Goal: Information Seeking & Learning: Learn about a topic

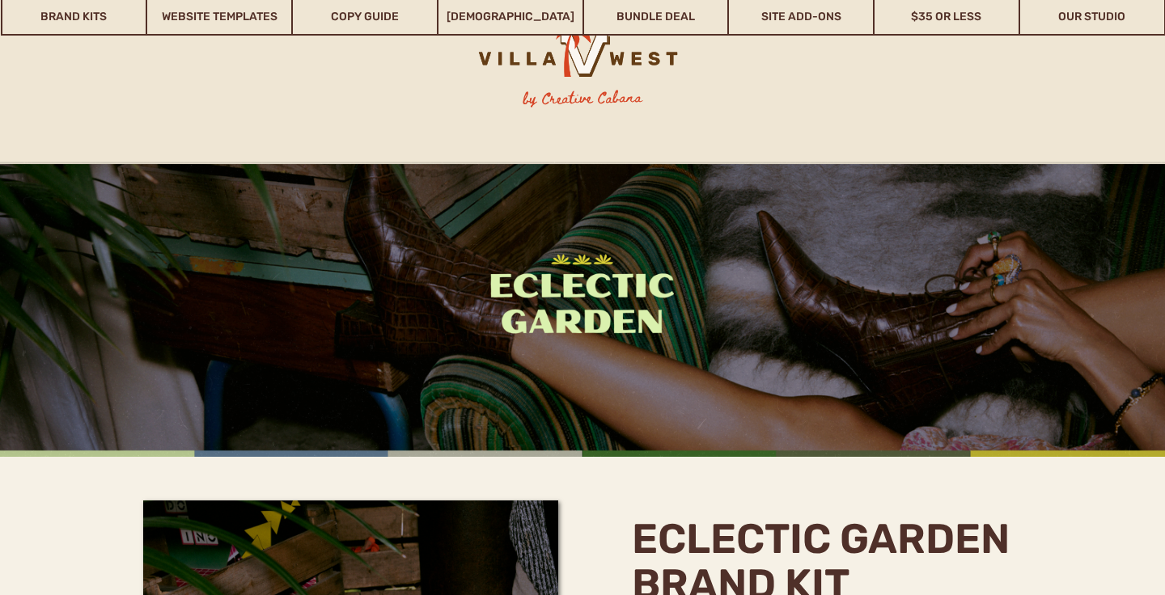
scroll to position [346, 0]
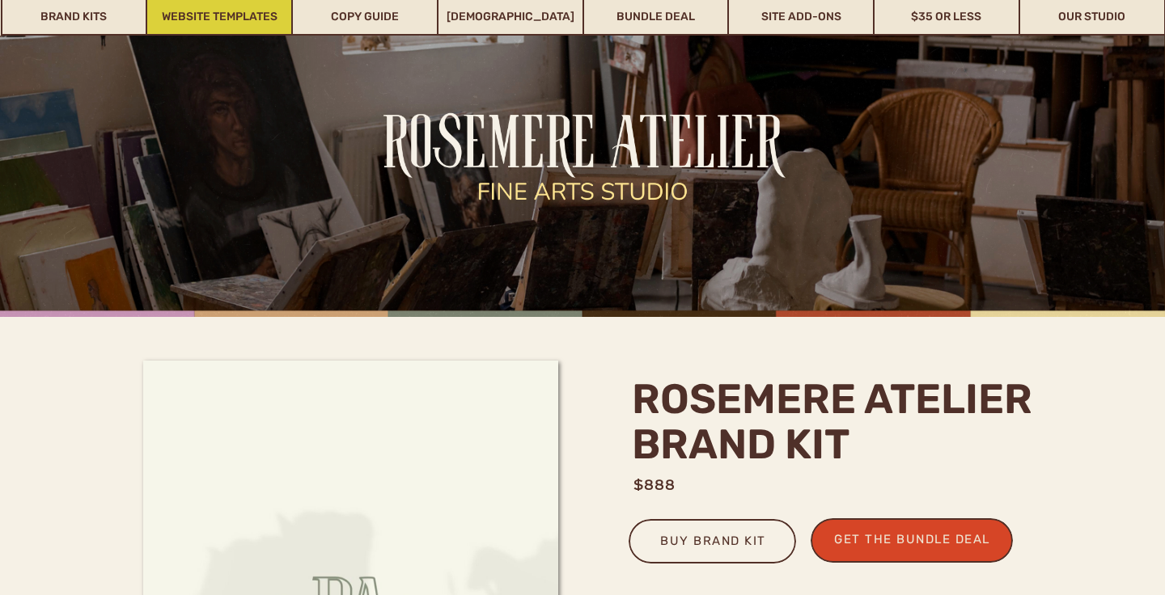
scroll to position [133, 0]
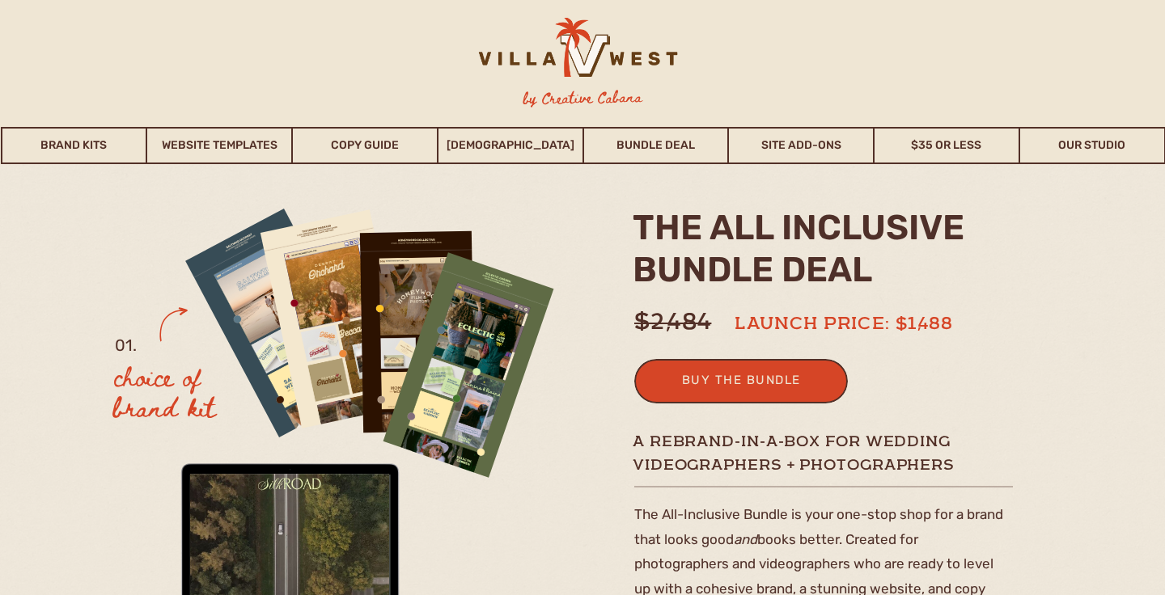
scroll to position [44, 0]
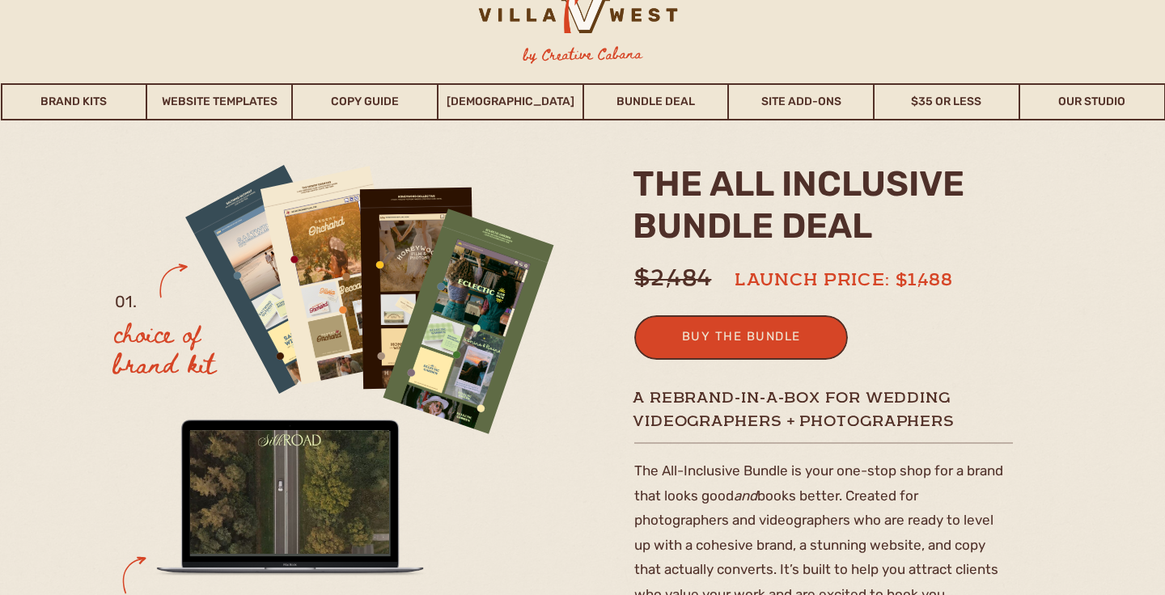
click at [851, 216] on h2 "the ALL INCLUSIVE BUNDLE deal" at bounding box center [818, 210] width 371 height 94
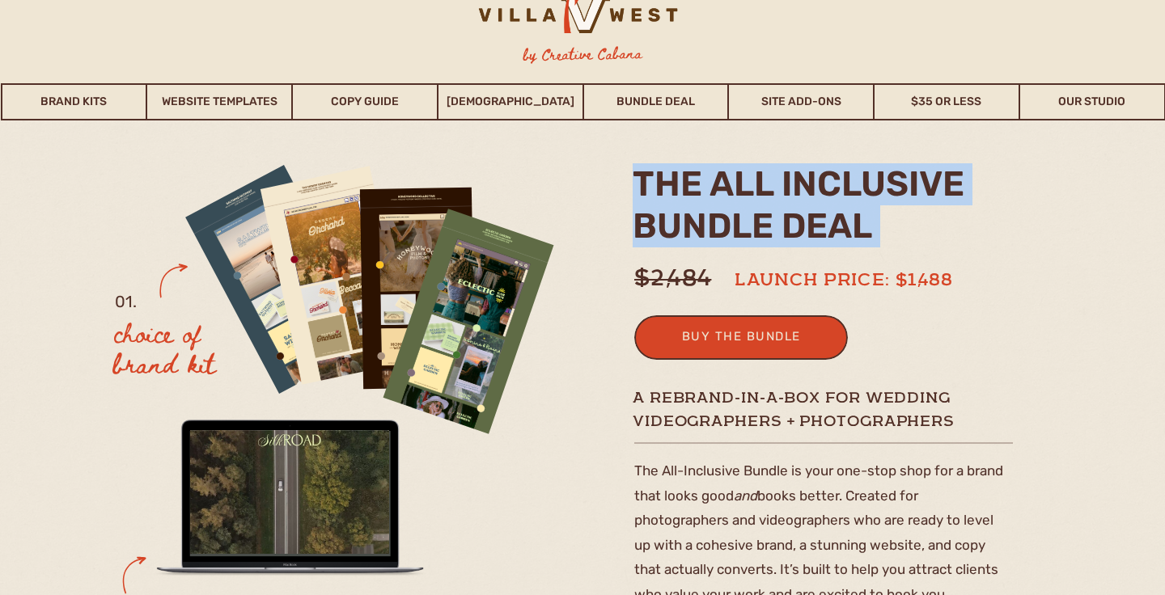
click at [851, 216] on h2 "the ALL INCLUSIVE BUNDLE deal" at bounding box center [818, 210] width 371 height 94
click at [947, 232] on h2 "the ALL INCLUSIVE BUNDLE deal" at bounding box center [818, 210] width 371 height 94
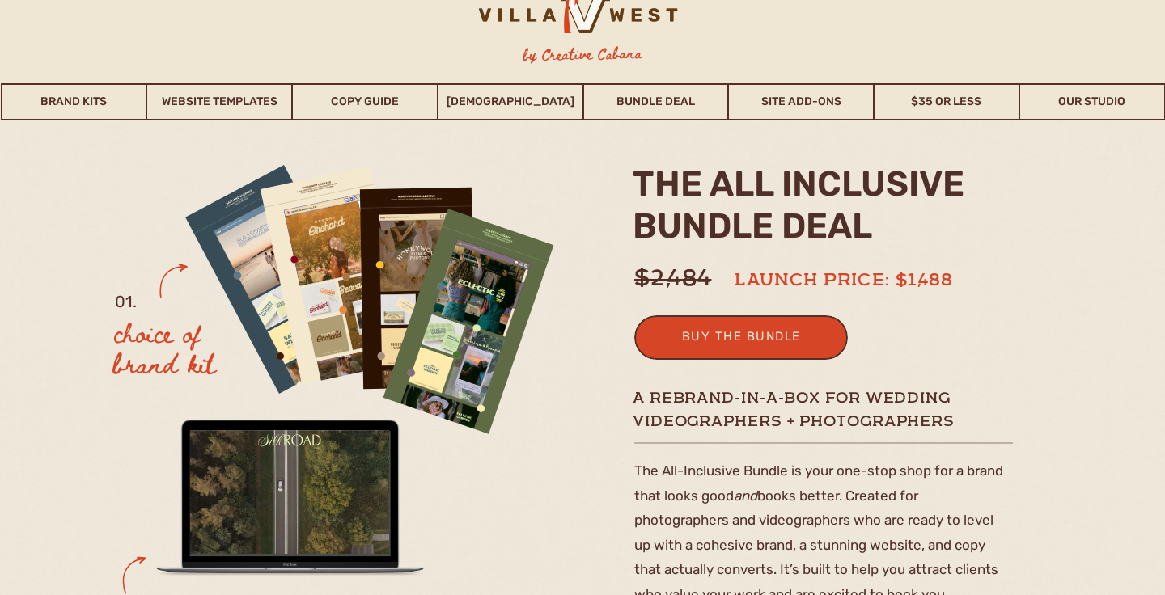
click at [947, 232] on h2 "the ALL INCLUSIVE BUNDLE deal" at bounding box center [818, 210] width 371 height 94
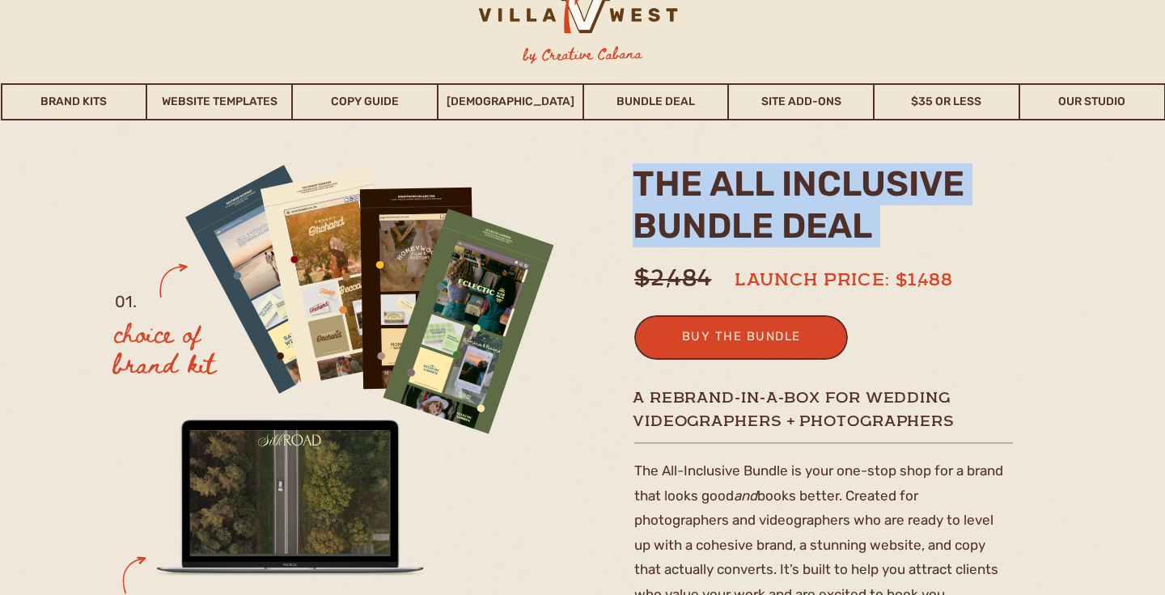
click at [947, 232] on h2 "the ALL INCLUSIVE BUNDLE deal" at bounding box center [818, 210] width 371 height 94
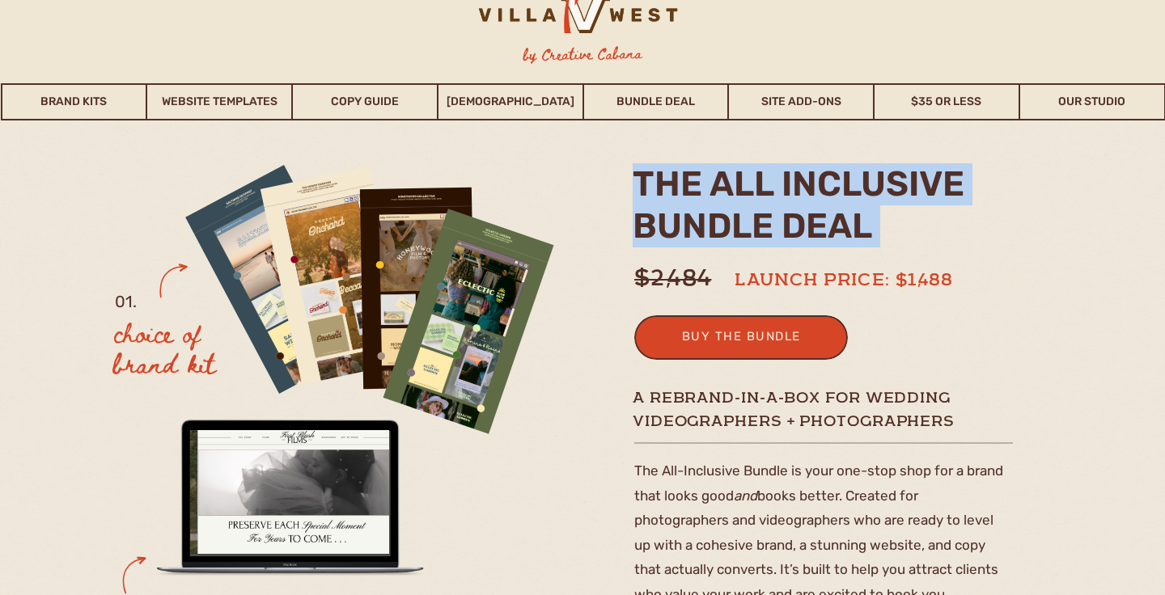
click at [957, 222] on h2 "the ALL INCLUSIVE BUNDLE deal" at bounding box center [818, 210] width 371 height 94
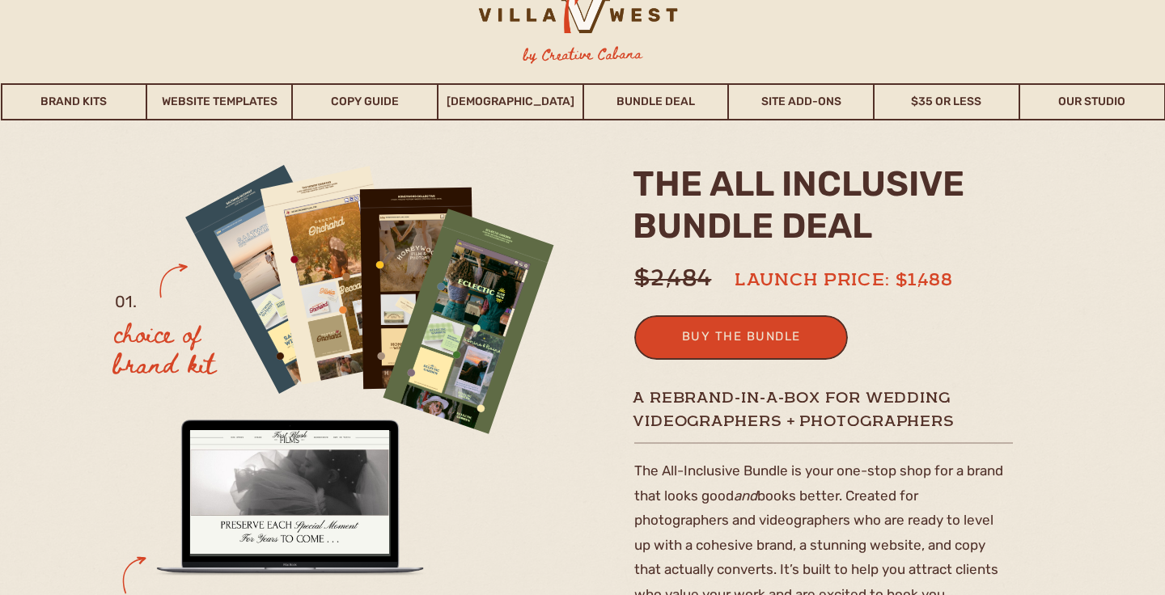
click at [943, 276] on h1 "launch price: $1,488" at bounding box center [859, 277] width 248 height 20
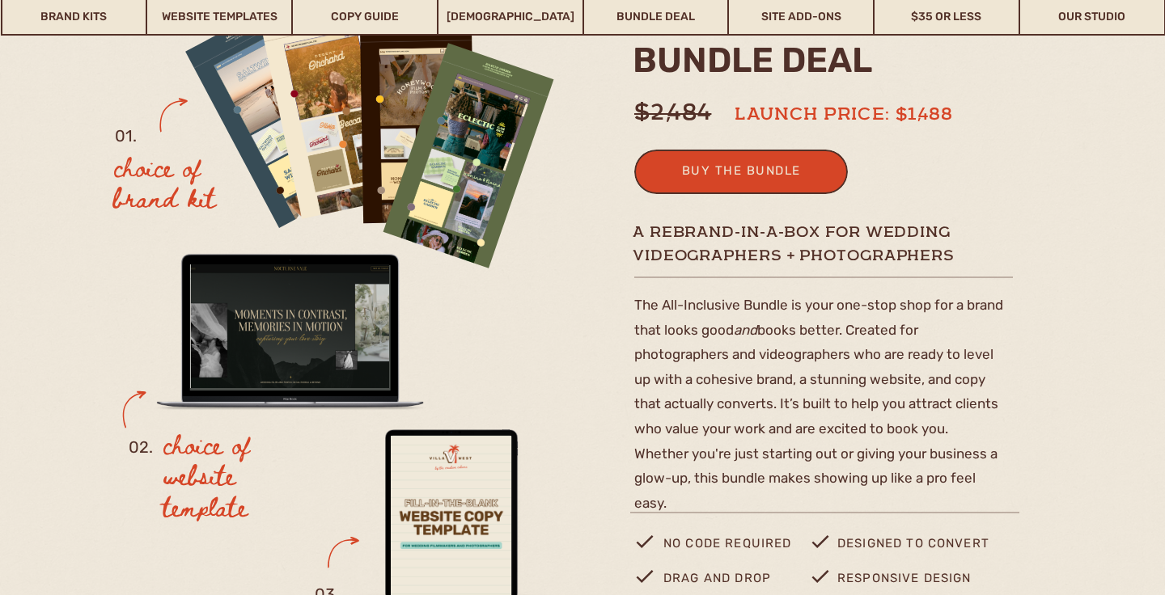
scroll to position [239, 0]
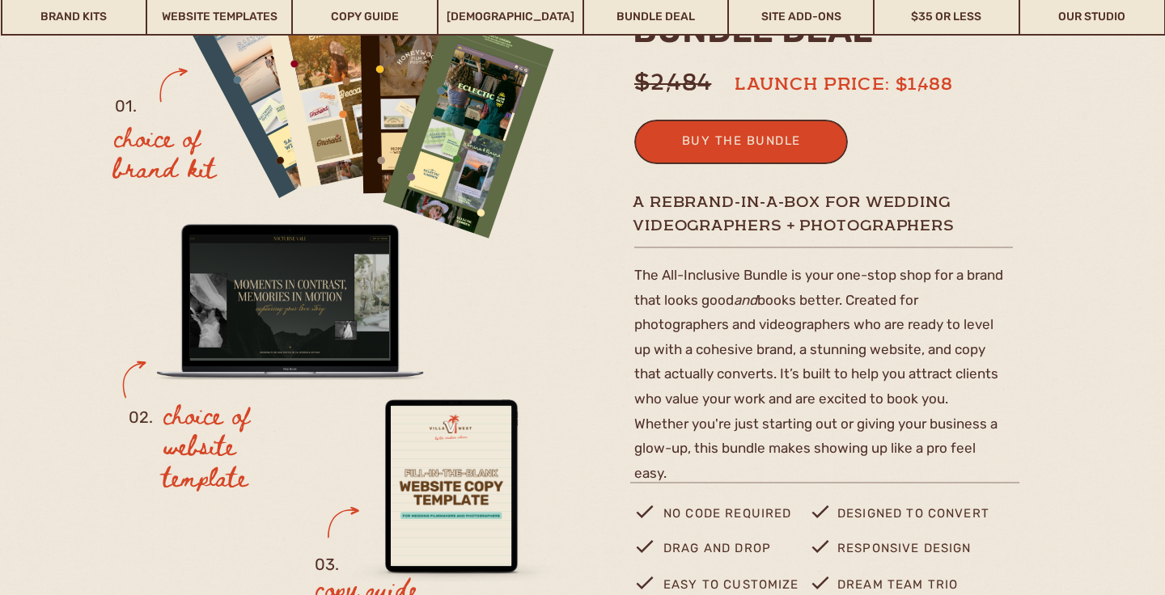
click at [896, 222] on h1 "A rebrand-in-a-box for wedding videographers + photographers" at bounding box center [825, 214] width 385 height 43
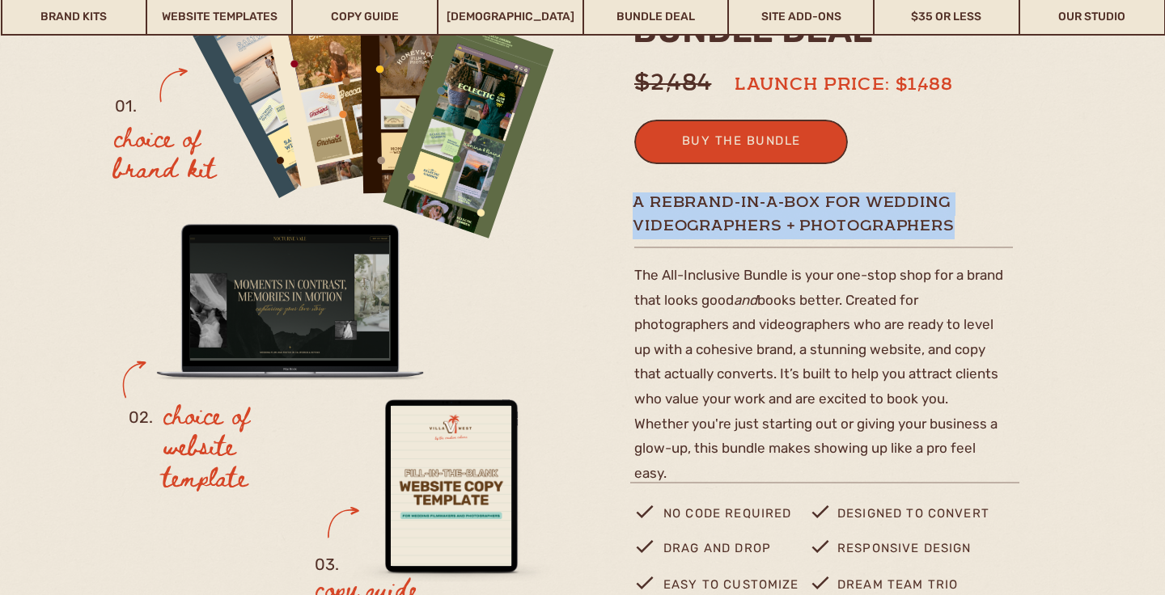
click at [896, 222] on h1 "A rebrand-in-a-box for wedding videographers + photographers" at bounding box center [825, 214] width 385 height 43
click at [951, 206] on h1 "A rebrand-in-a-box for wedding videographers + photographers" at bounding box center [825, 214] width 385 height 43
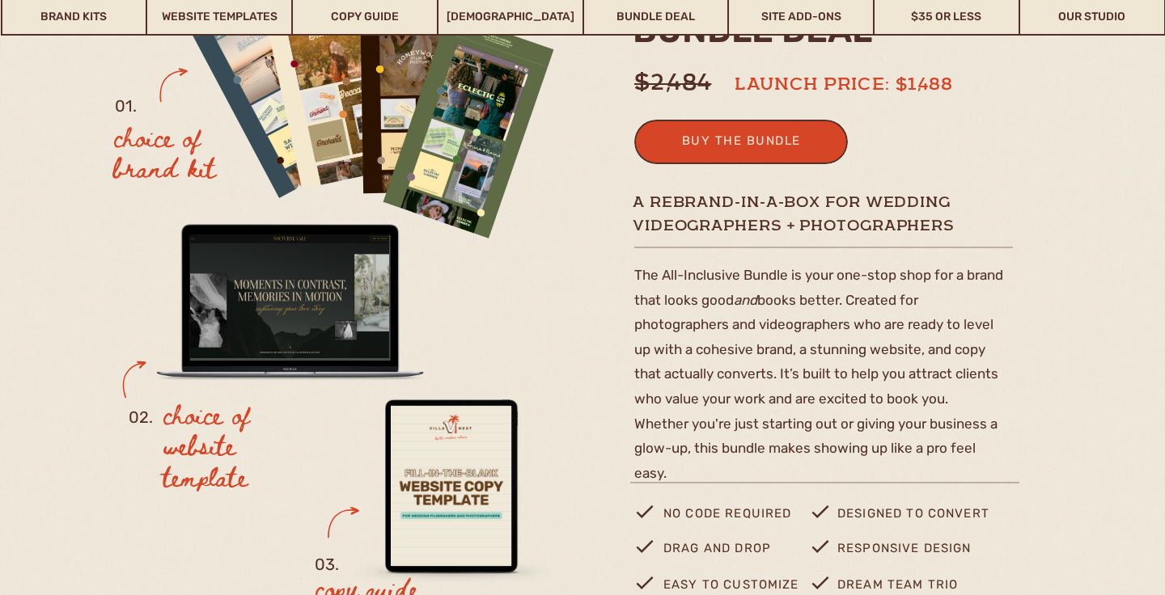
click at [963, 201] on h1 "A rebrand-in-a-box for wedding videographers + photographers" at bounding box center [825, 214] width 385 height 43
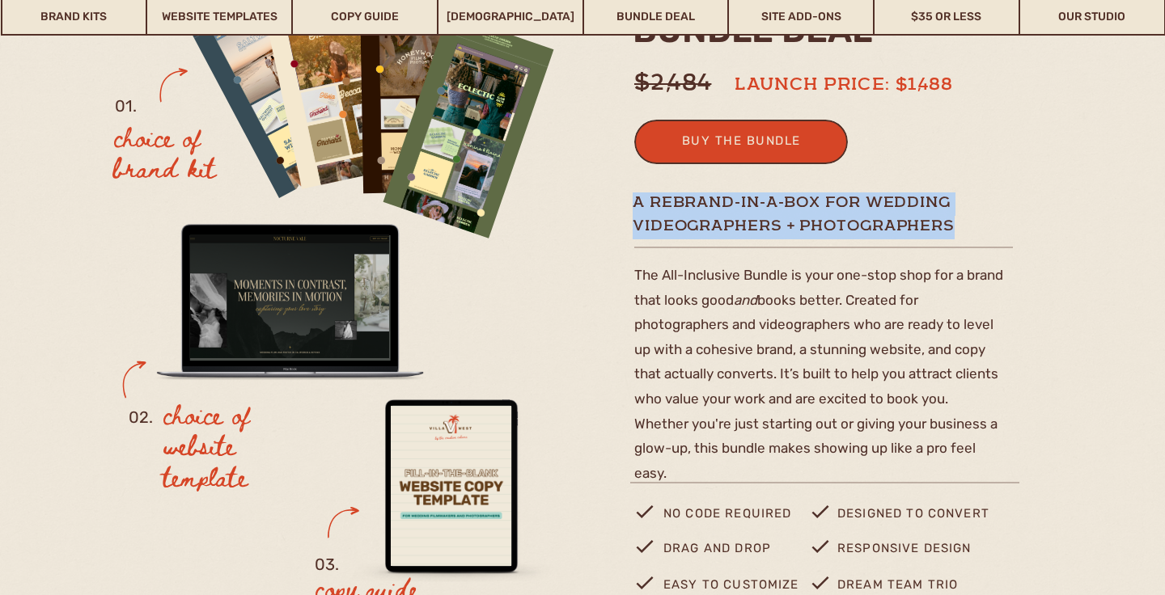
click at [963, 201] on h1 "A rebrand-in-a-box for wedding videographers + photographers" at bounding box center [825, 214] width 385 height 43
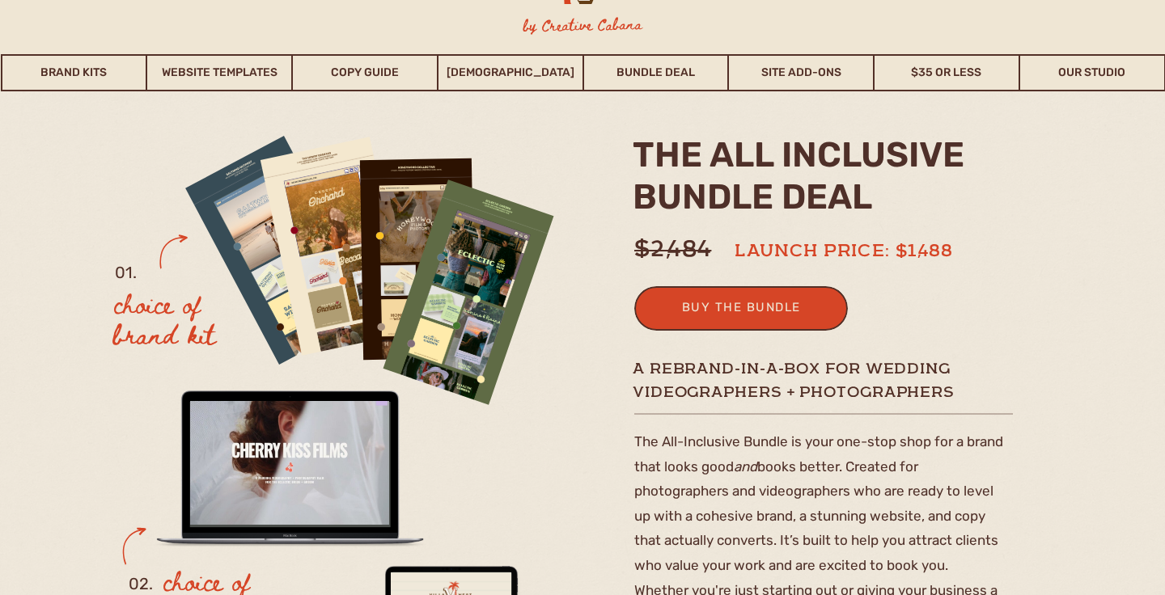
scroll to position [68, 0]
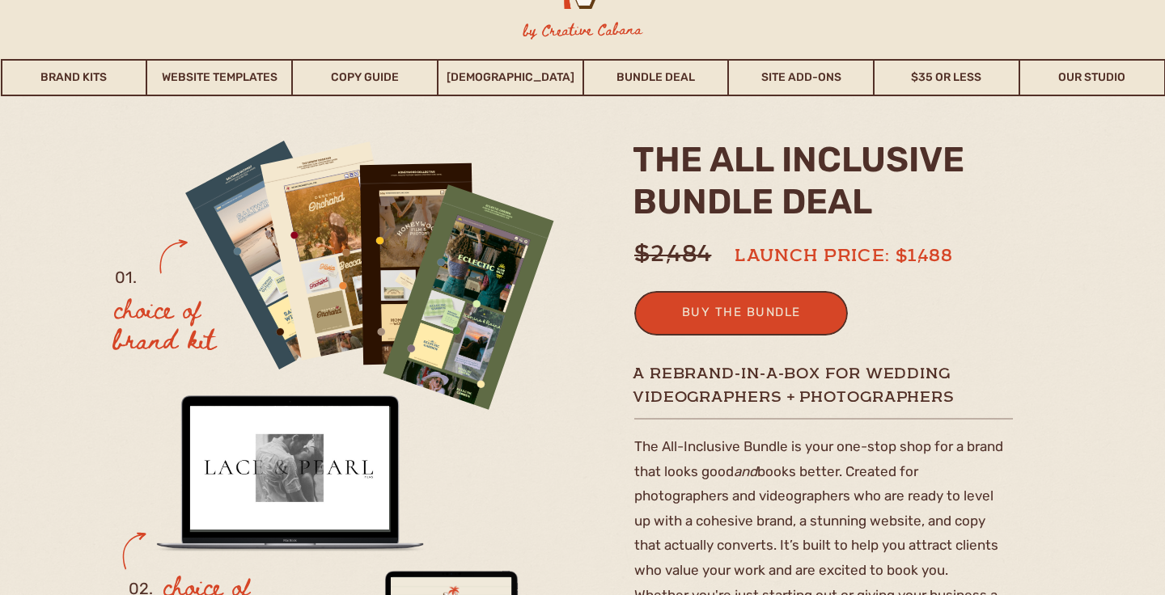
click at [934, 161] on h2 "the ALL INCLUSIVE BUNDLE deal" at bounding box center [818, 186] width 371 height 94
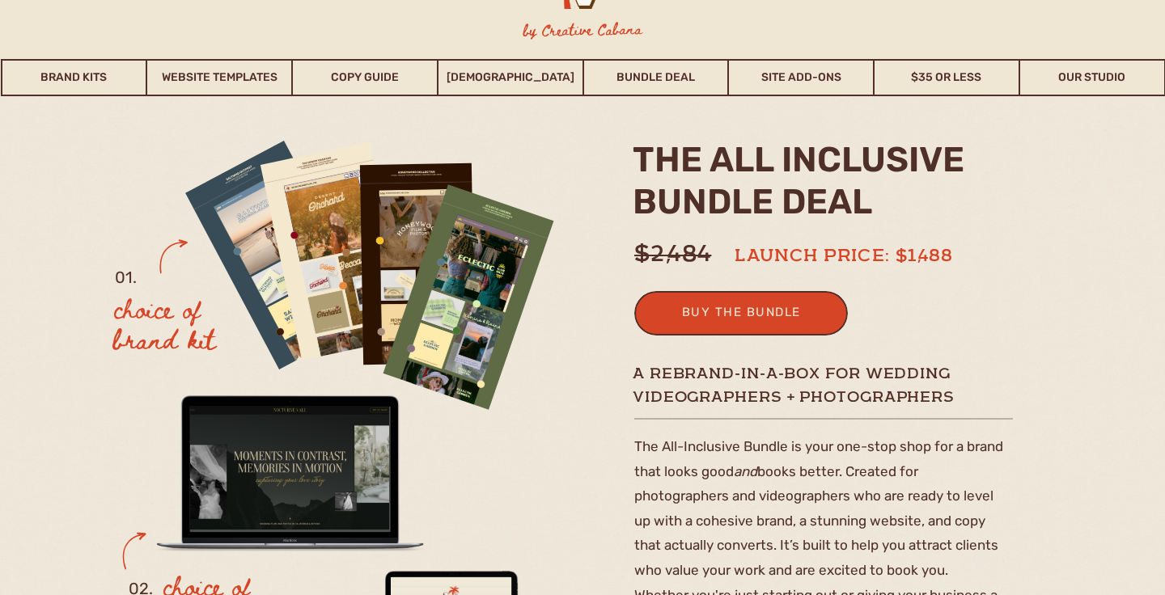
click at [924, 197] on h2 "the ALL INCLUSIVE BUNDLE deal" at bounding box center [818, 186] width 371 height 94
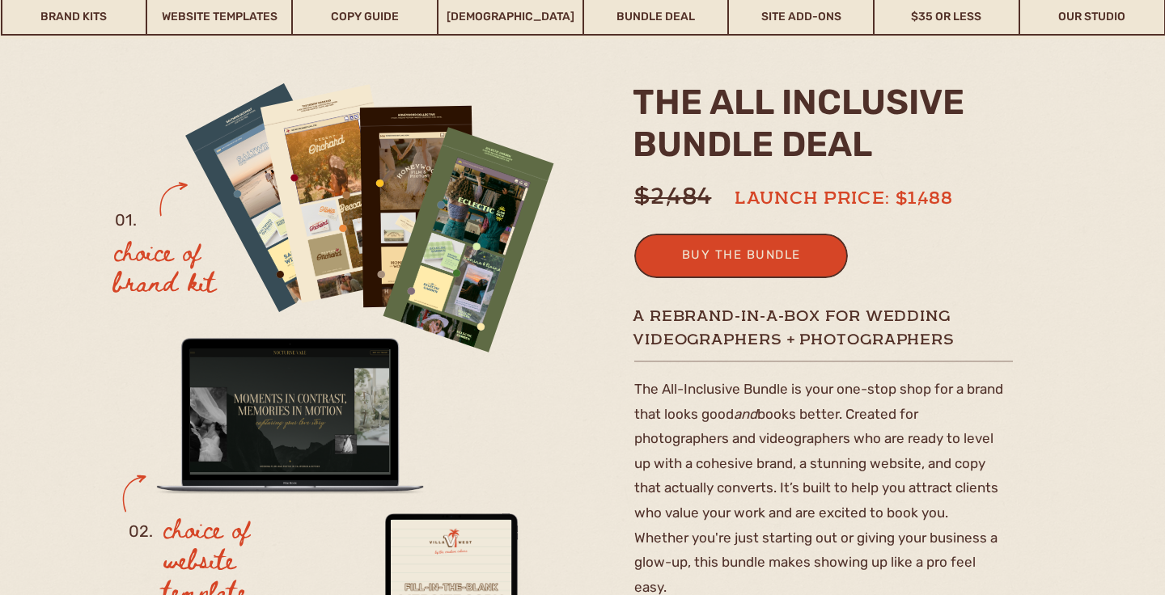
scroll to position [133, 0]
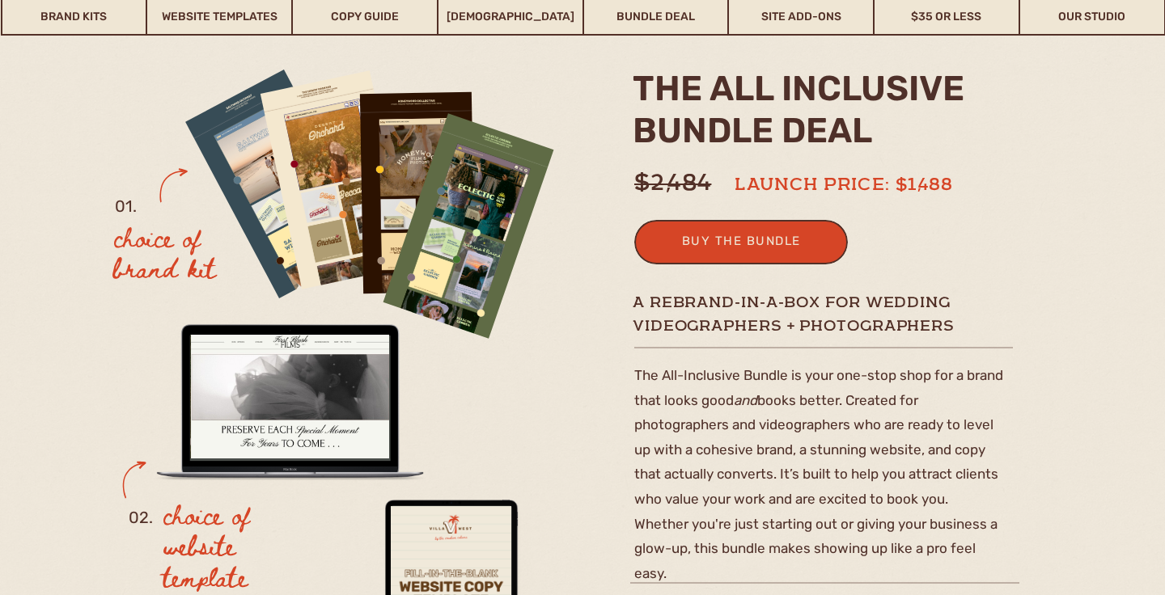
scroll to position [137, 0]
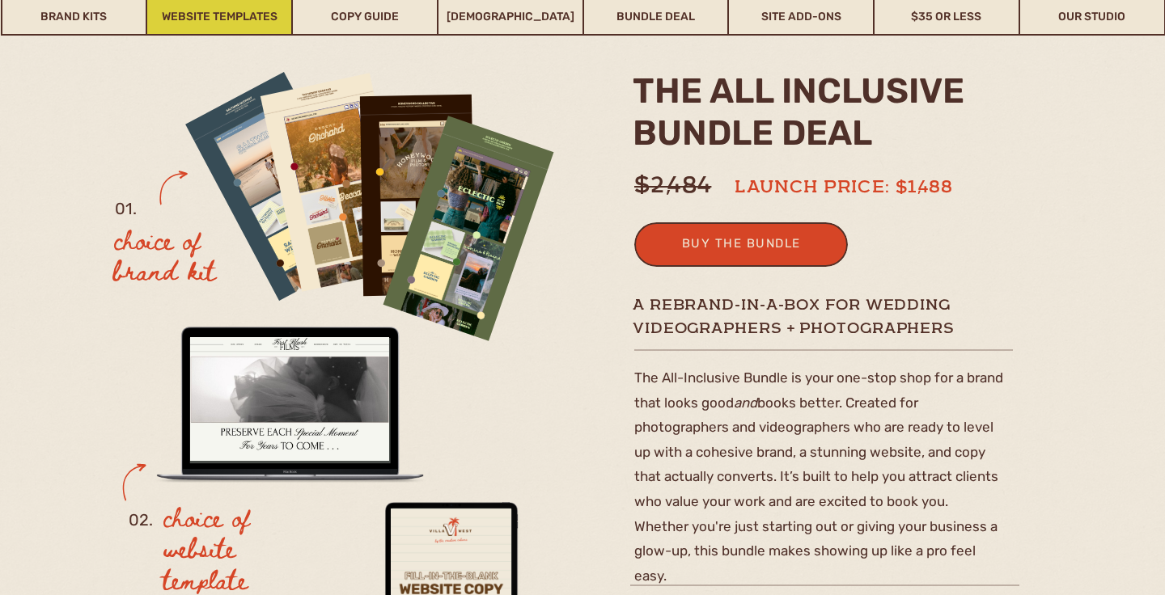
click at [236, 10] on link "Website Templates" at bounding box center [219, 16] width 144 height 37
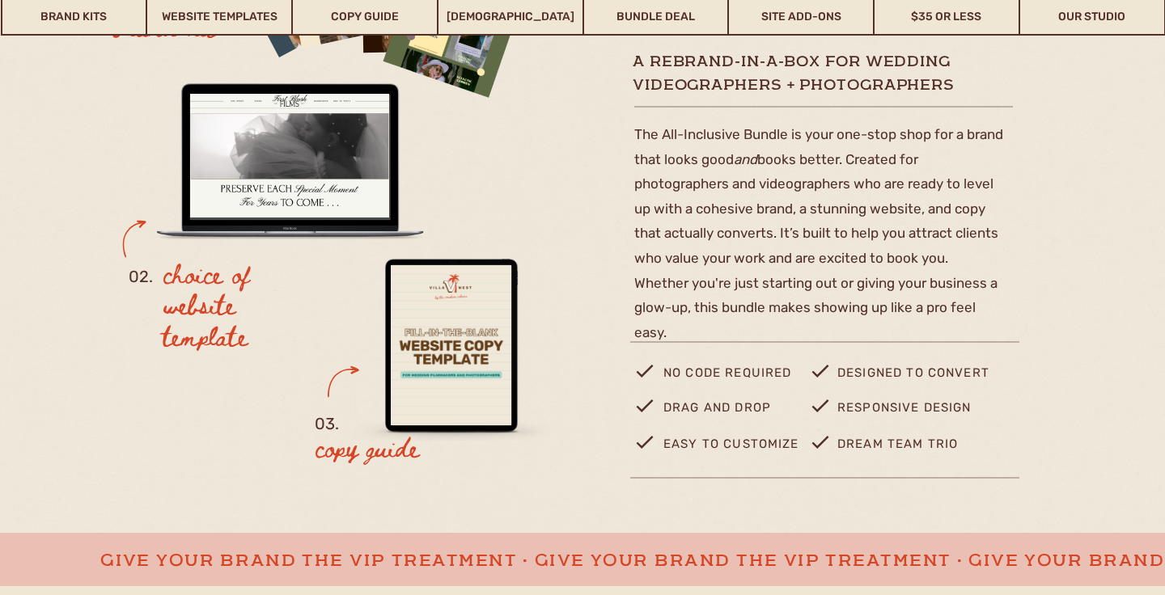
scroll to position [429, 0]
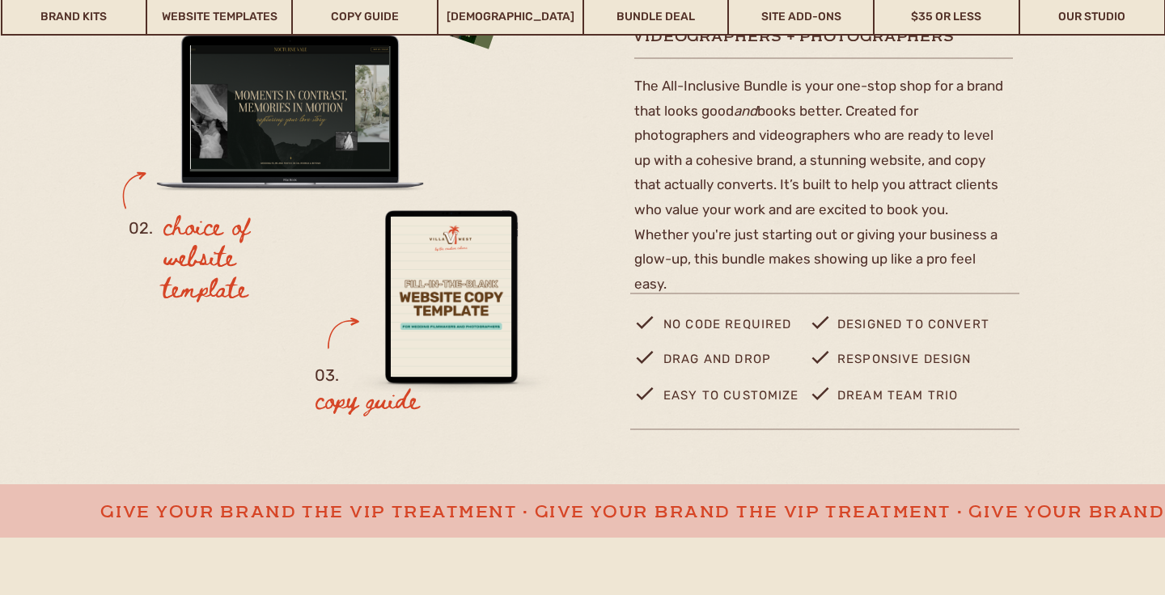
click at [361, 409] on h3 "copy guide" at bounding box center [388, 402] width 147 height 39
click at [421, 407] on h3 "copy guide" at bounding box center [388, 402] width 147 height 39
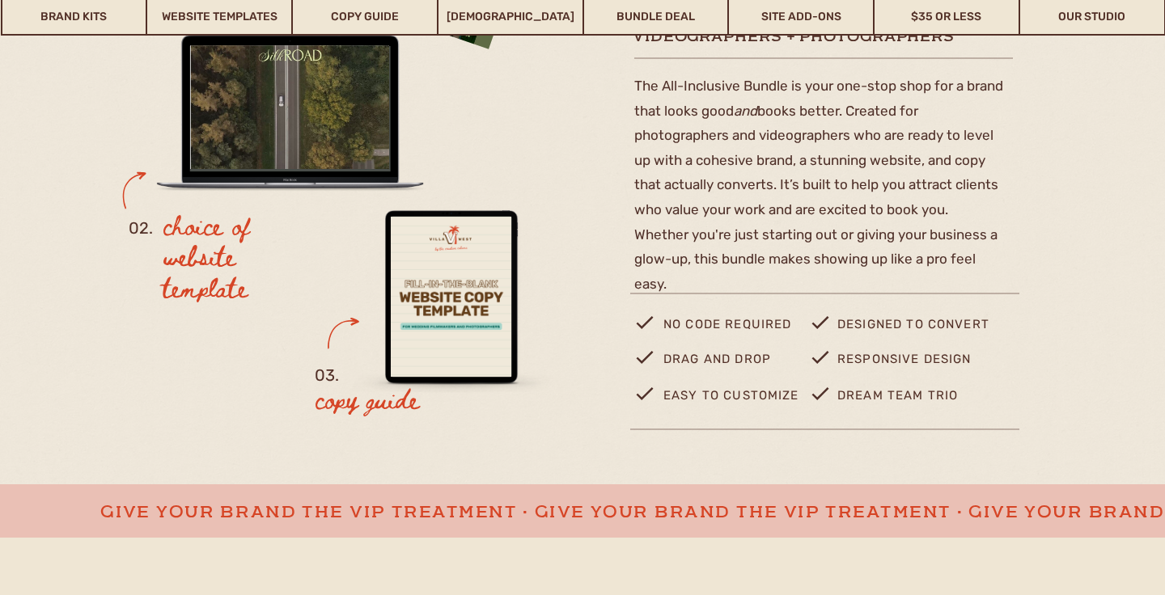
click at [400, 409] on h3 "copy guide" at bounding box center [388, 402] width 147 height 39
click at [460, 409] on h3 "copy guide" at bounding box center [388, 402] width 147 height 39
click at [674, 181] on p "The All-Inclusive Bundle is your one-stop shop for a brand that looks good and …" at bounding box center [819, 182] width 370 height 216
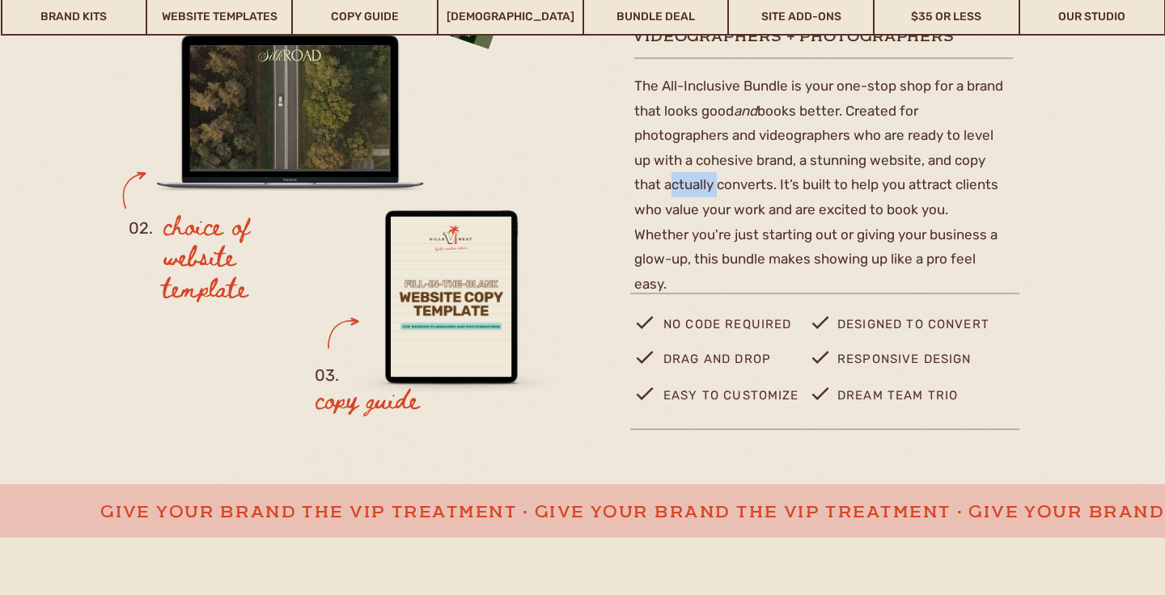
click at [674, 181] on p "The All-Inclusive Bundle is your one-stop shop for a brand that looks good and …" at bounding box center [819, 182] width 370 height 216
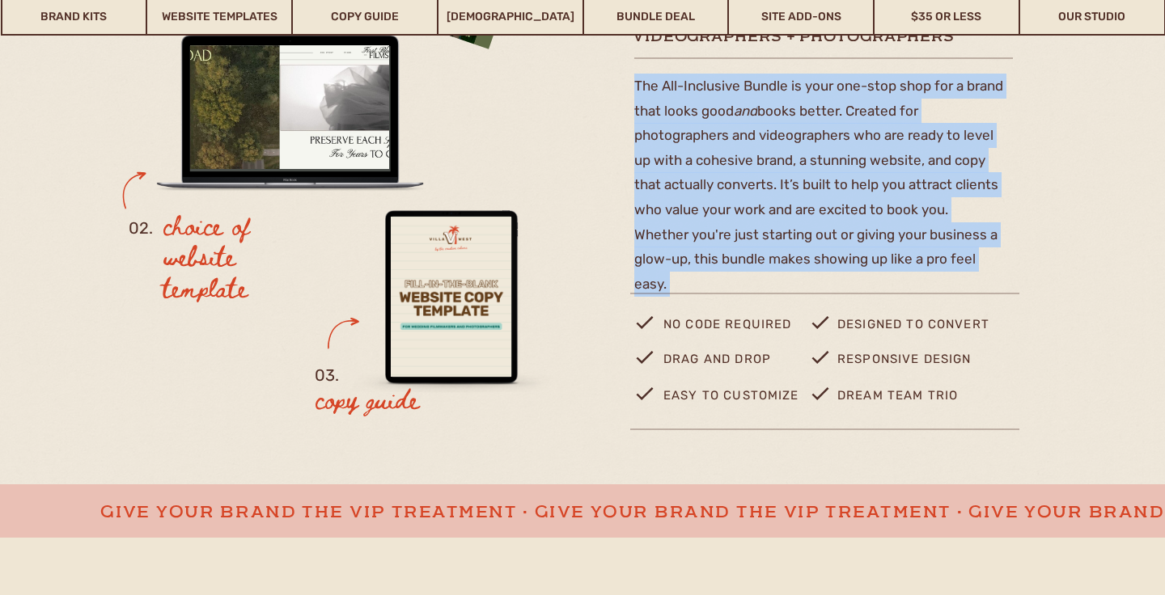
click at [674, 181] on p "The All-Inclusive Bundle is your one-stop shop for a brand that looks good and …" at bounding box center [819, 182] width 370 height 216
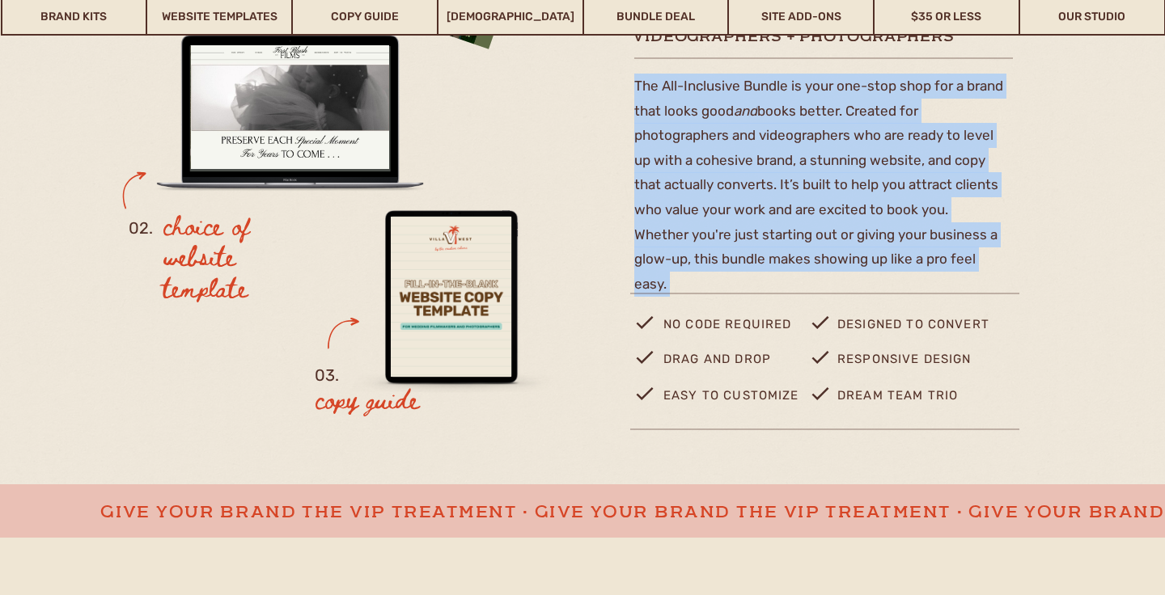
click at [726, 228] on p "The All-Inclusive Bundle is your one-stop shop for a brand that looks good and …" at bounding box center [819, 182] width 370 height 216
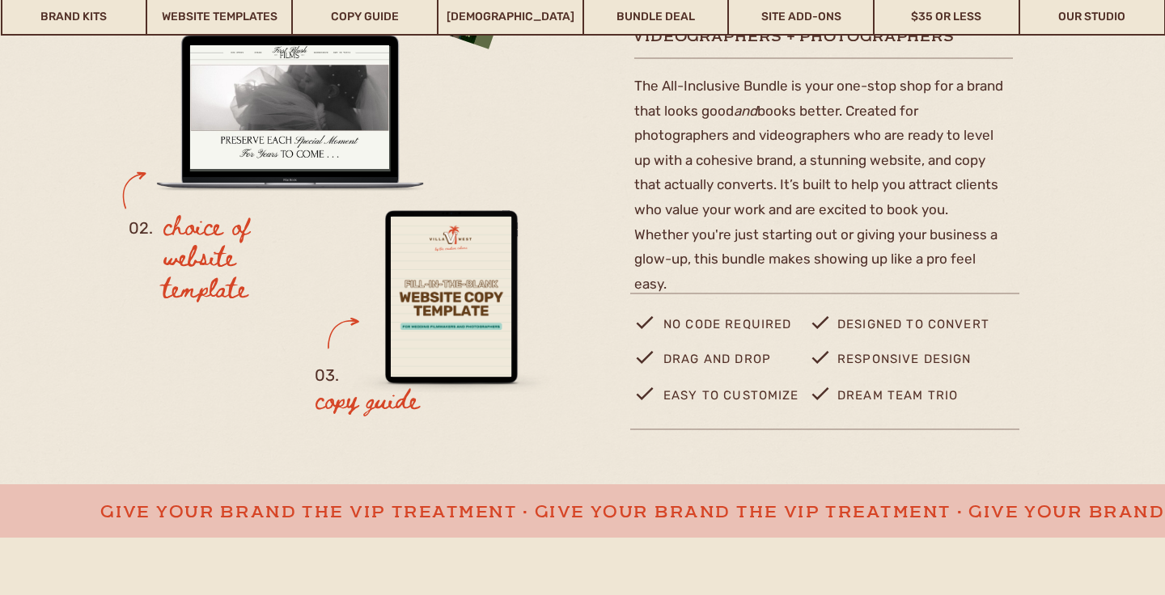
click at [685, 167] on p "The All-Inclusive Bundle is your one-stop shop for a brand that looks good and …" at bounding box center [819, 182] width 370 height 216
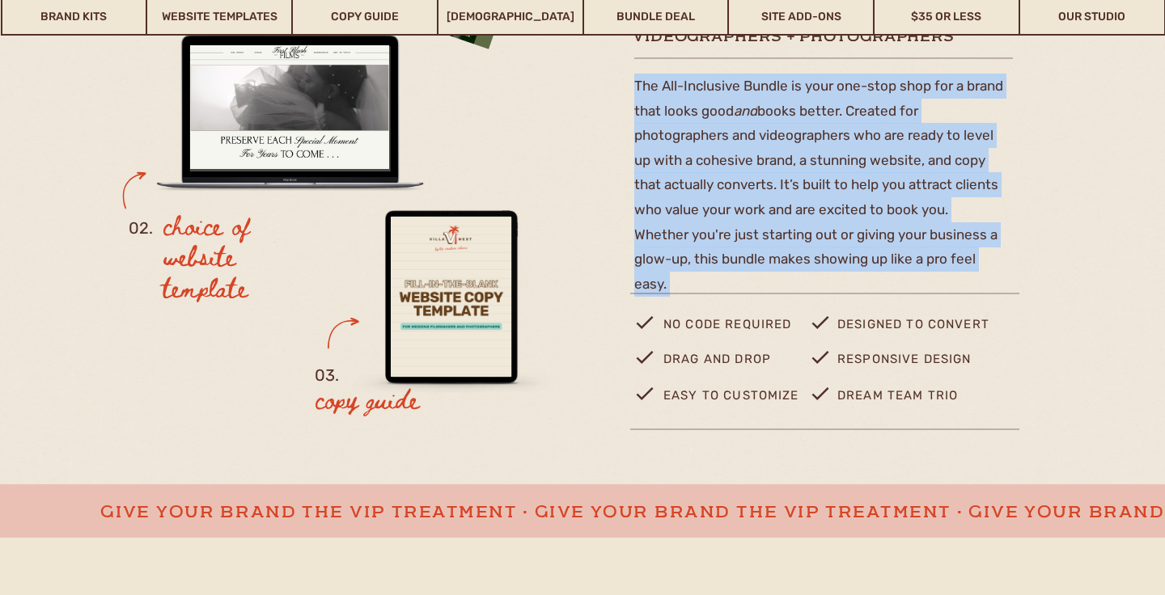
click at [685, 167] on p "The All-Inclusive Bundle is your one-stop shop for a brand that looks good and …" at bounding box center [819, 182] width 370 height 216
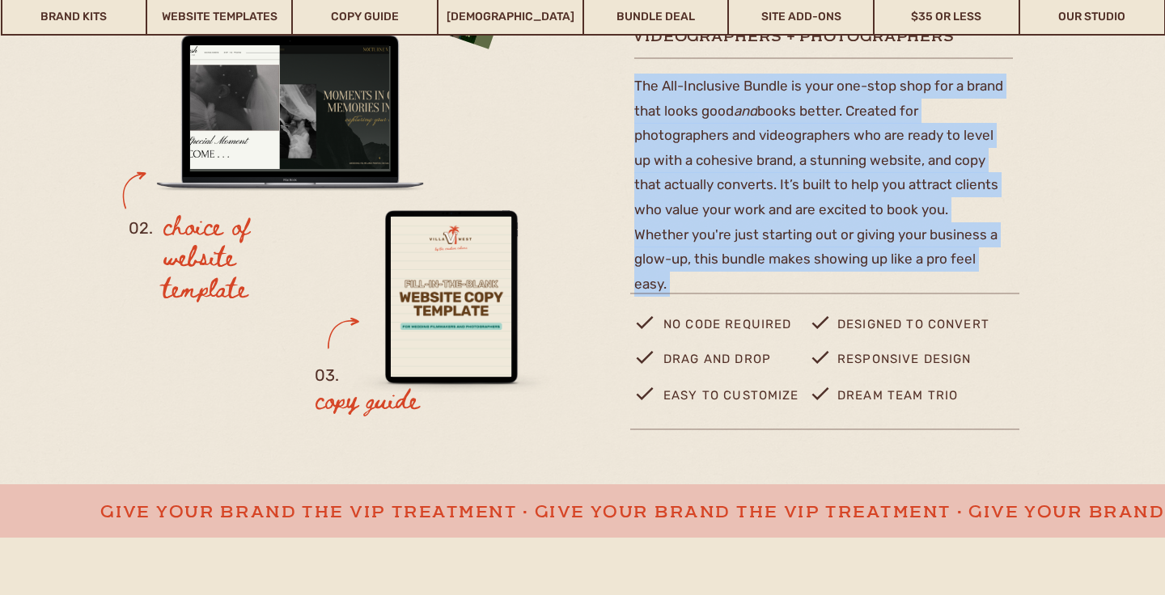
click at [845, 176] on p "The All-Inclusive Bundle is your one-stop shop for a brand that looks good and …" at bounding box center [819, 182] width 370 height 216
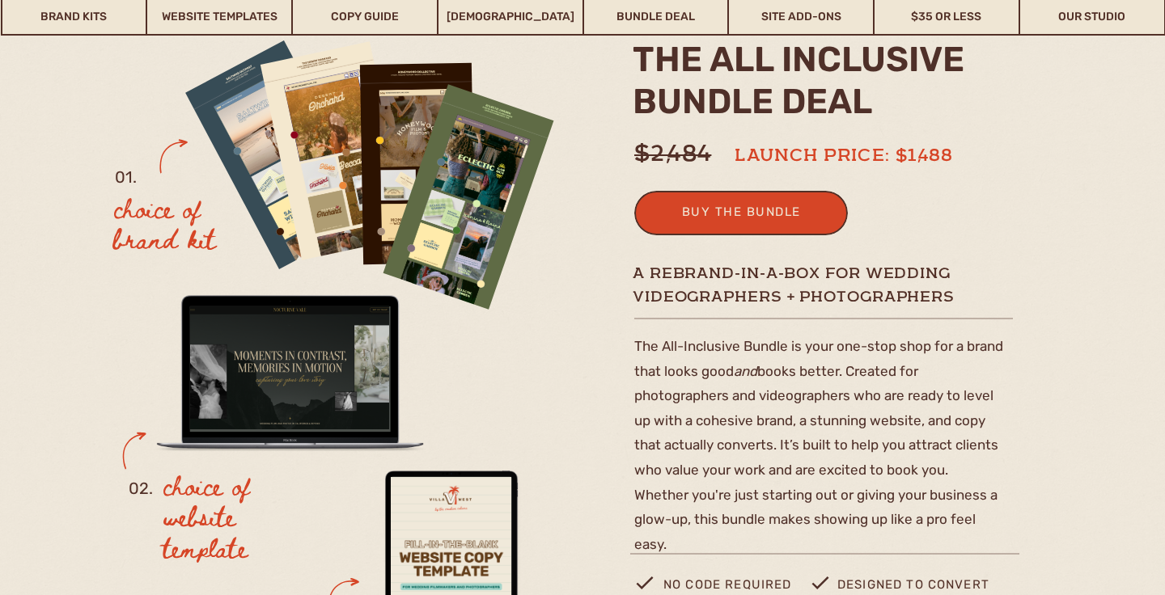
scroll to position [143, 0]
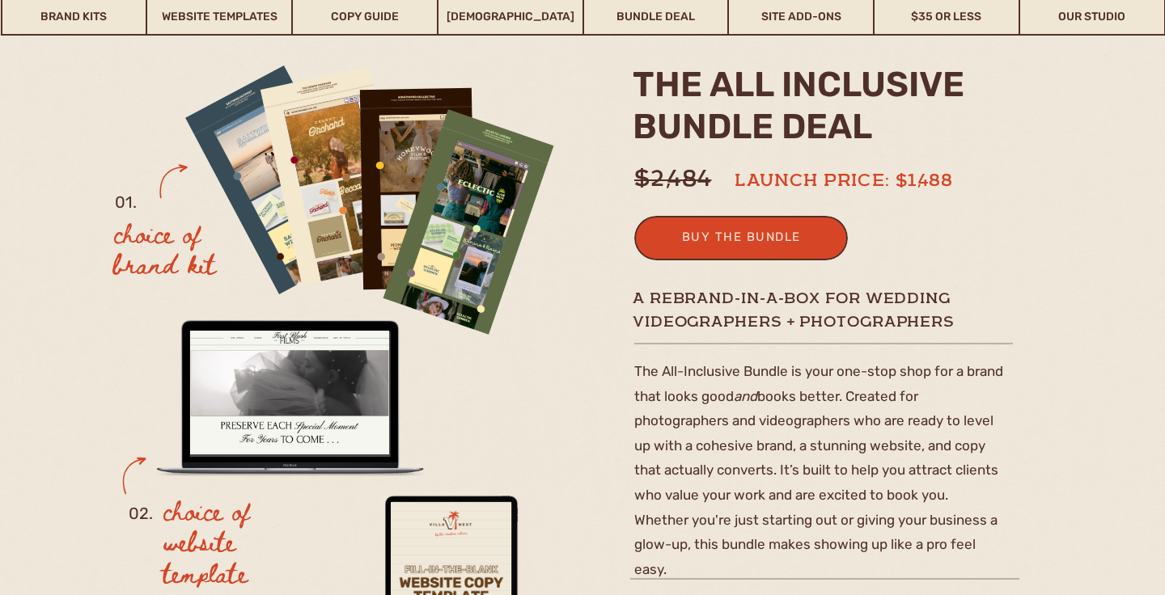
click at [759, 107] on h2 "the ALL INCLUSIVE BUNDLE deal" at bounding box center [818, 111] width 371 height 94
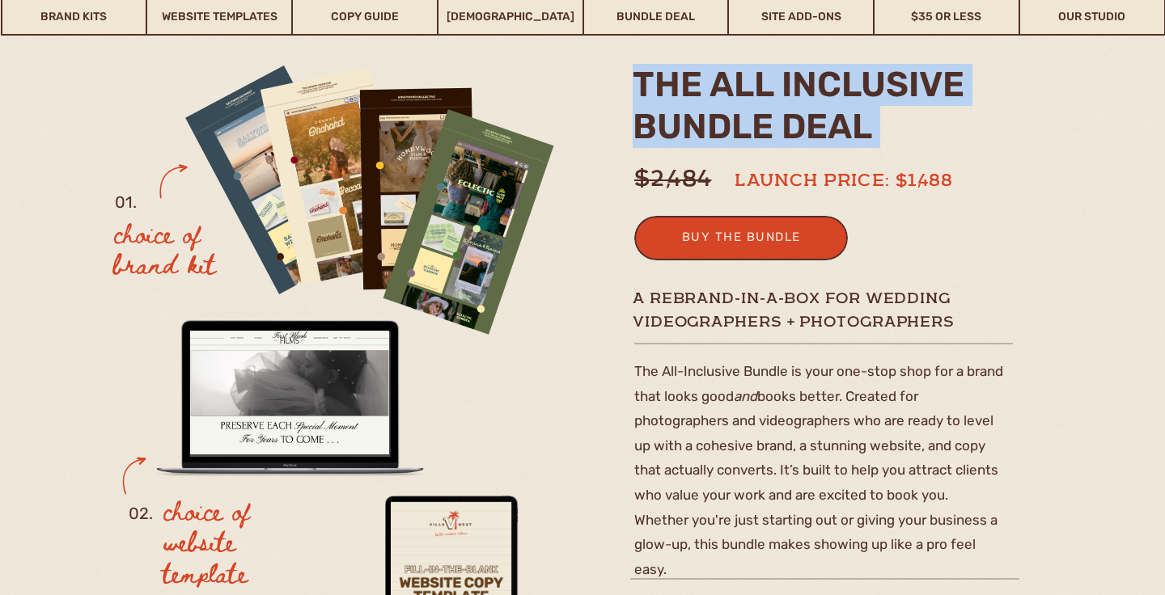
click at [759, 107] on h2 "the ALL INCLUSIVE BUNDLE deal" at bounding box center [818, 111] width 371 height 94
click at [932, 155] on h2 "the ALL INCLUSIVE BUNDLE deal" at bounding box center [818, 111] width 371 height 94
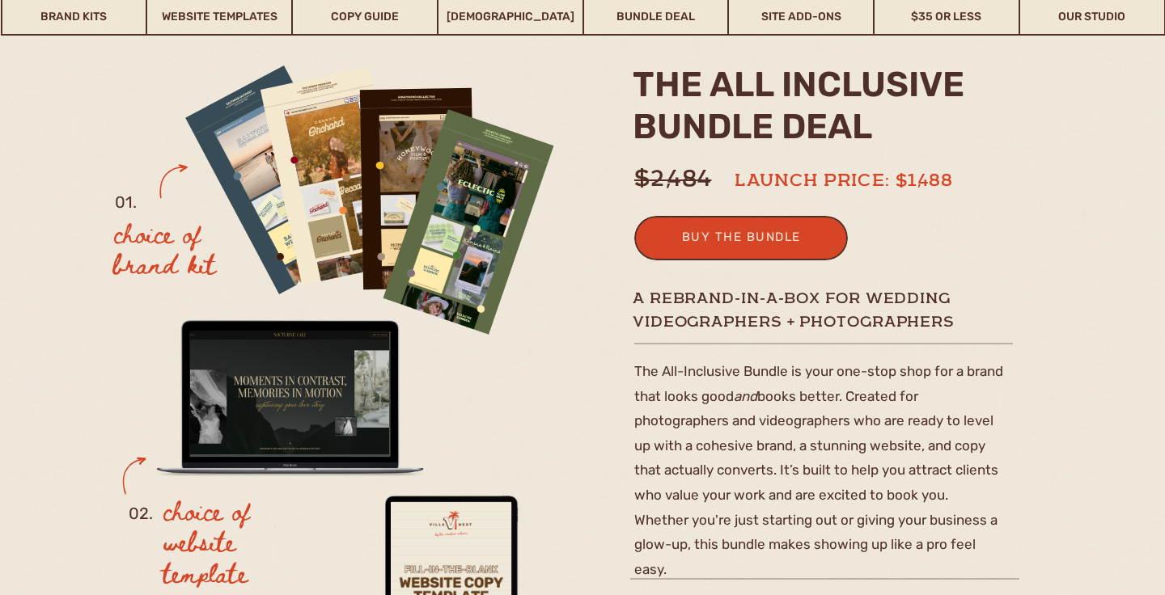
click at [998, 415] on p "The All-Inclusive Bundle is your one-stop shop for a brand that looks good and …" at bounding box center [819, 467] width 370 height 216
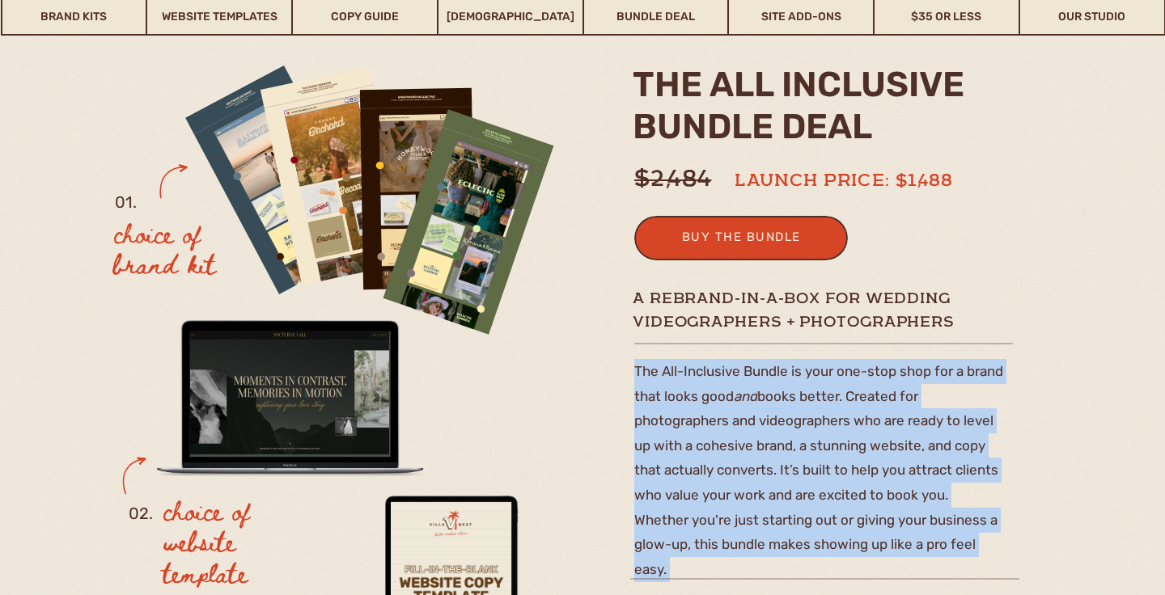
click at [998, 415] on p "The All-Inclusive Bundle is your one-stop shop for a brand that looks good and …" at bounding box center [819, 467] width 370 height 216
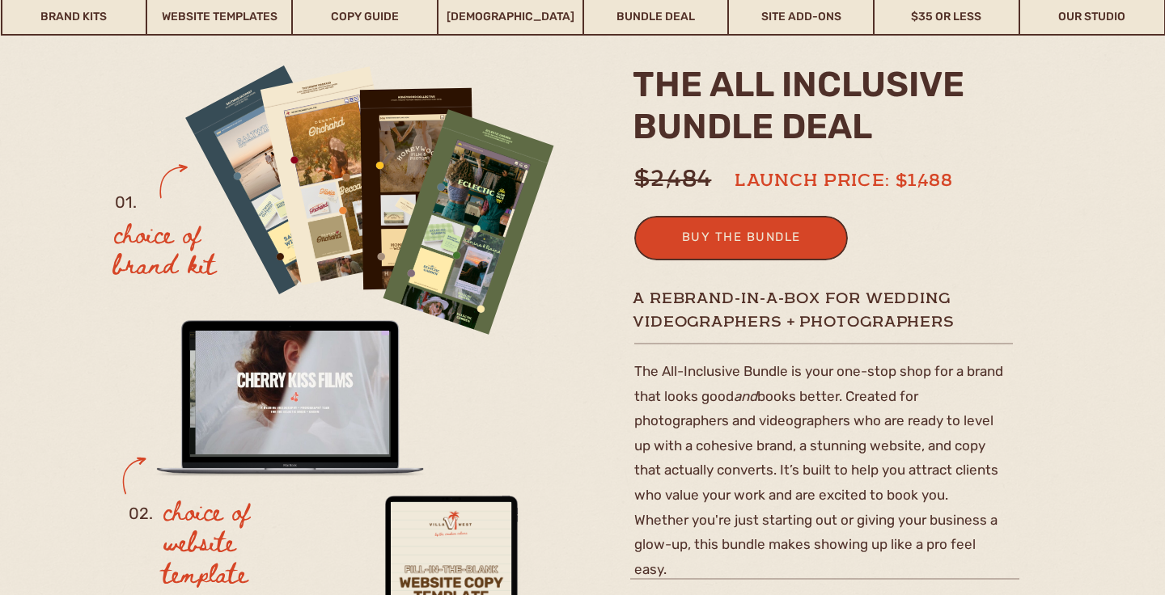
click at [959, 375] on p "The All-Inclusive Bundle is your one-stop shop for a brand that looks good and …" at bounding box center [819, 467] width 370 height 216
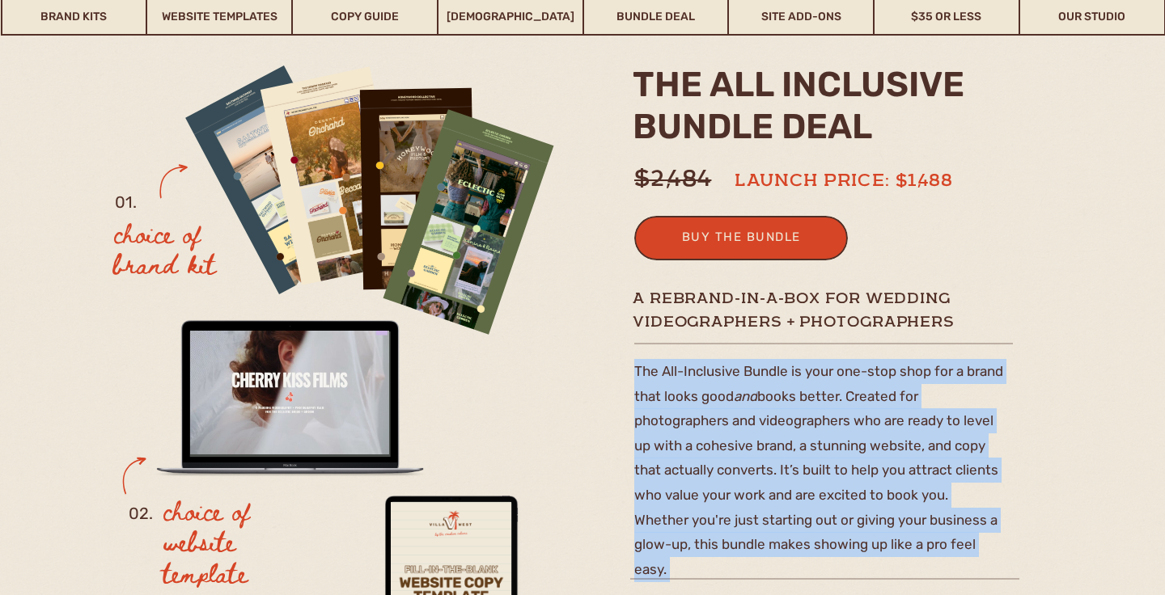
click at [959, 375] on p "The All-Inclusive Bundle is your one-stop shop for a brand that looks good and …" at bounding box center [819, 467] width 370 height 216
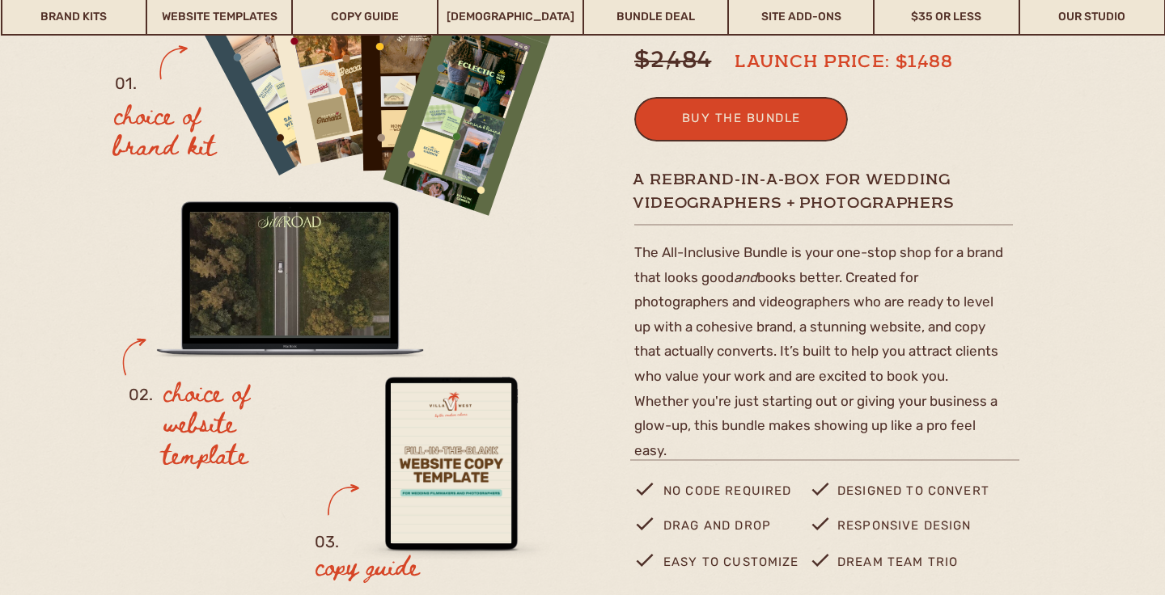
scroll to position [264, 0]
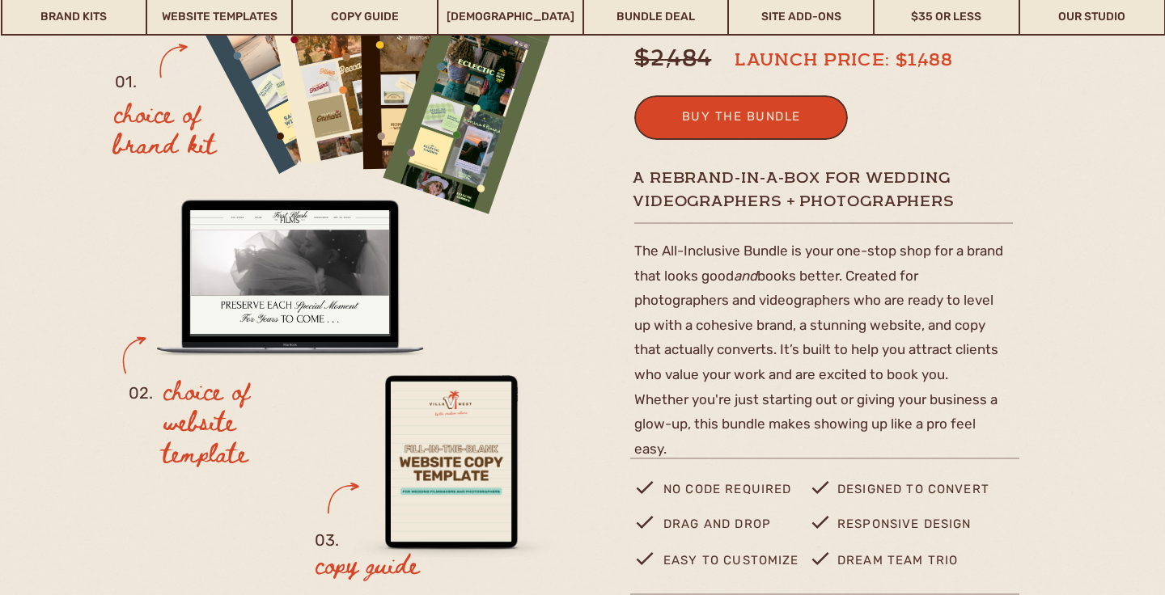
click at [946, 350] on p "The All-Inclusive Bundle is your one-stop shop for a brand that looks good and …" at bounding box center [819, 347] width 370 height 216
click at [920, 324] on p "The All-Inclusive Bundle is your one-stop shop for a brand that looks good and …" at bounding box center [819, 347] width 370 height 216
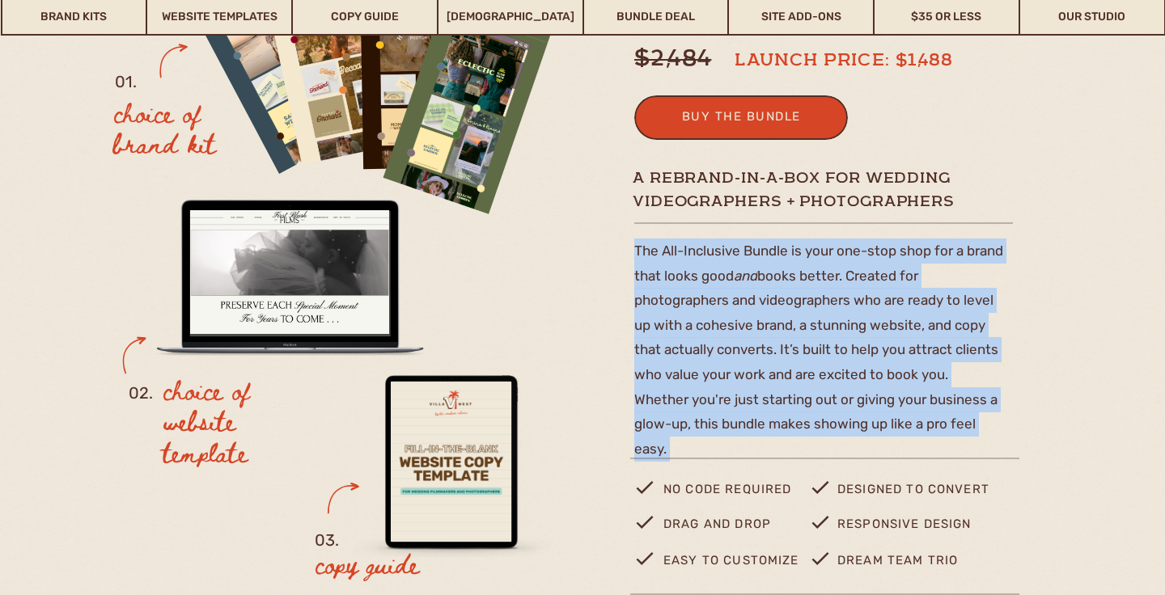
click at [920, 324] on p "The All-Inclusive Bundle is your one-stop shop for a brand that looks good and …" at bounding box center [819, 347] width 370 height 216
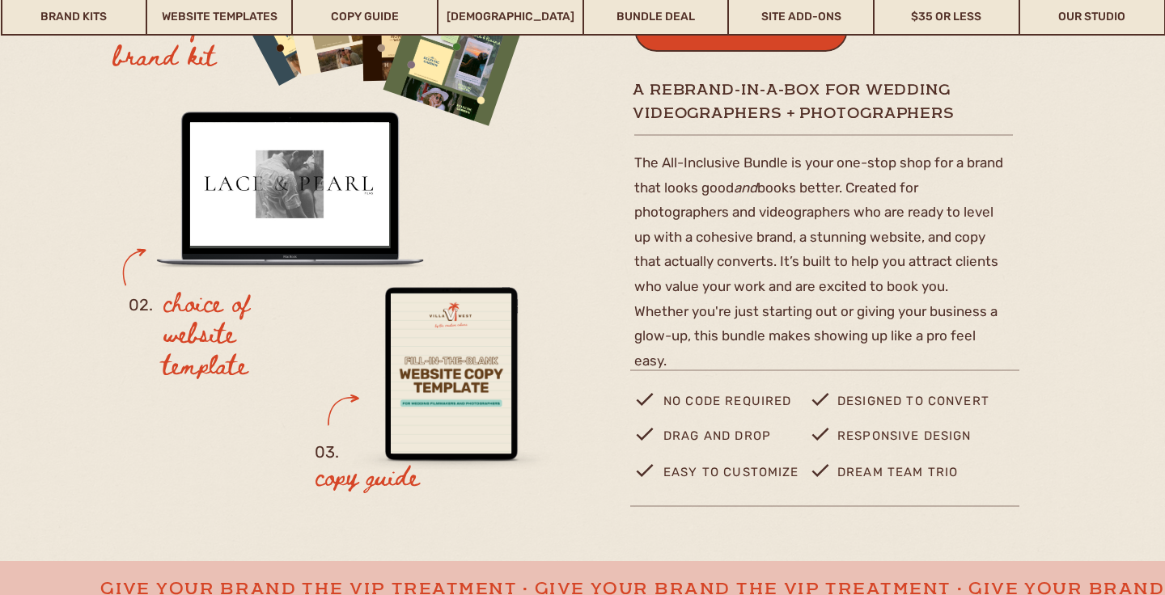
scroll to position [347, 0]
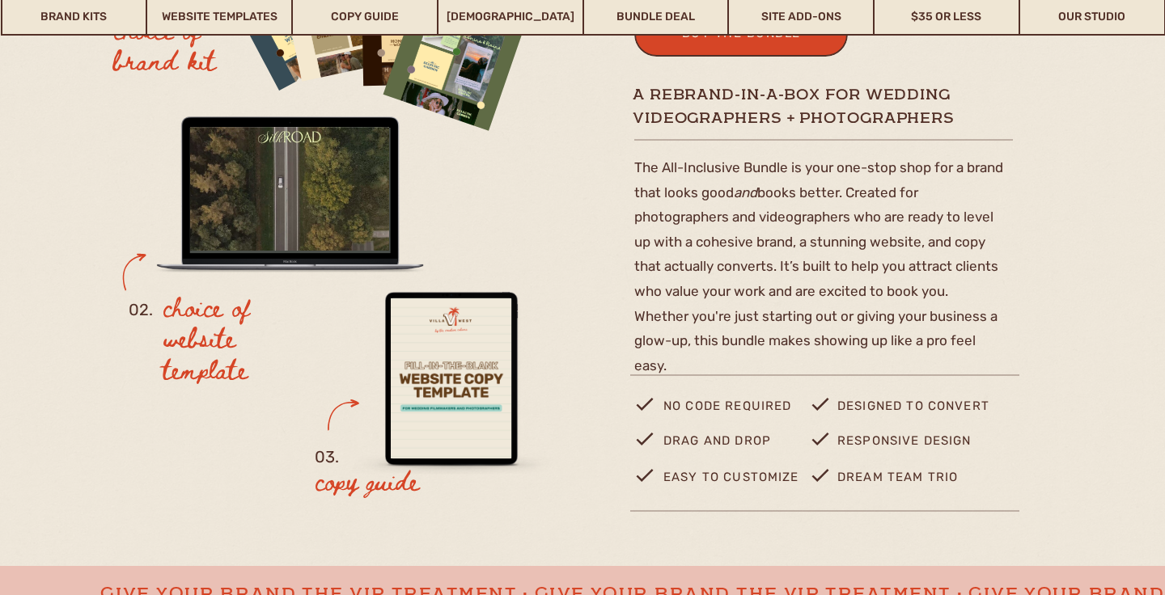
click at [964, 211] on p "The All-Inclusive Bundle is your one-stop shop for a brand that looks good and …" at bounding box center [819, 263] width 370 height 216
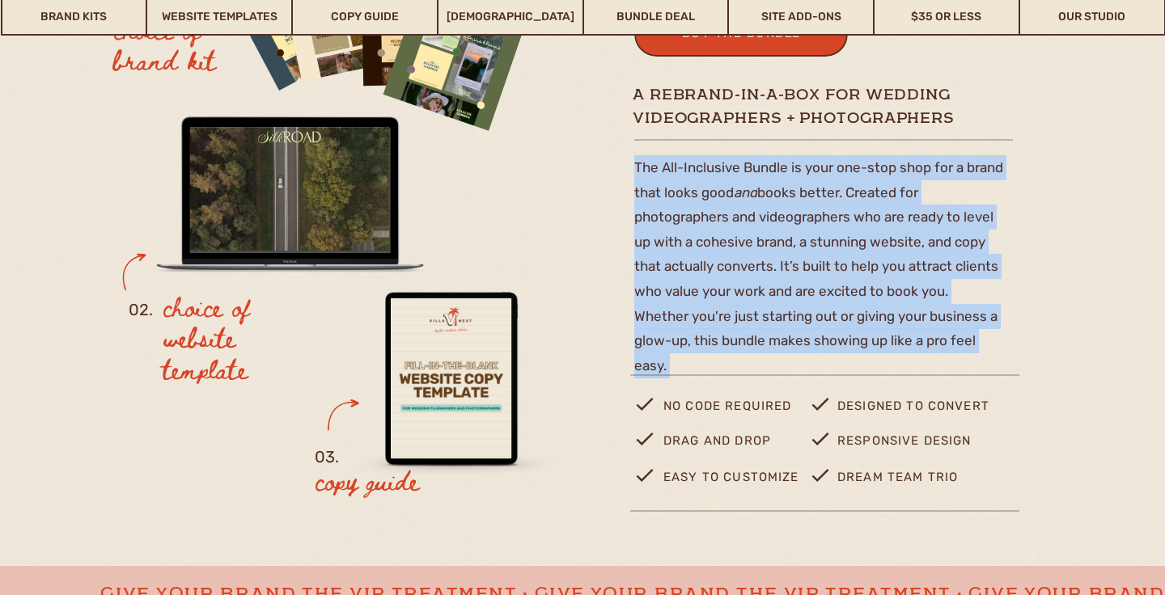
click at [964, 211] on p "The All-Inclusive Bundle is your one-stop shop for a brand that looks good and …" at bounding box center [819, 263] width 370 height 216
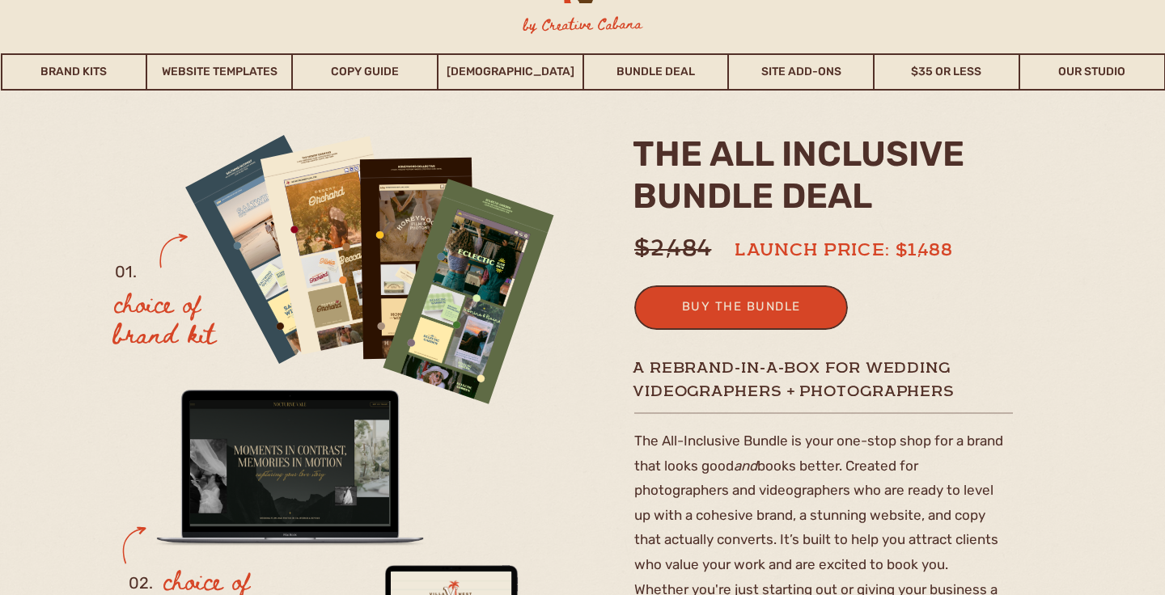
scroll to position [0, 0]
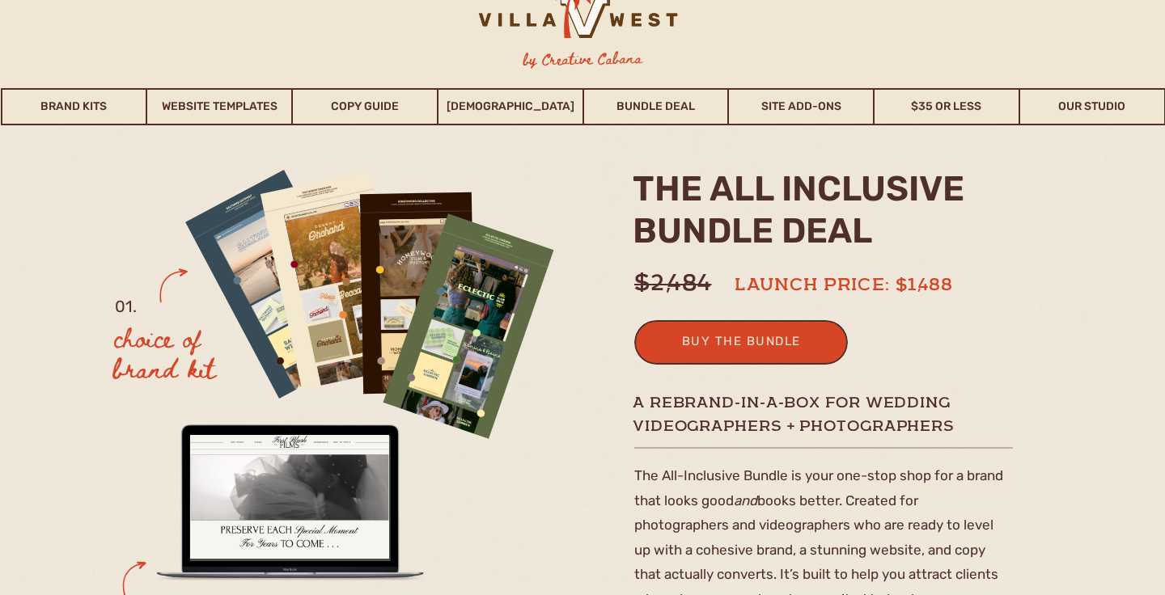
scroll to position [40, 0]
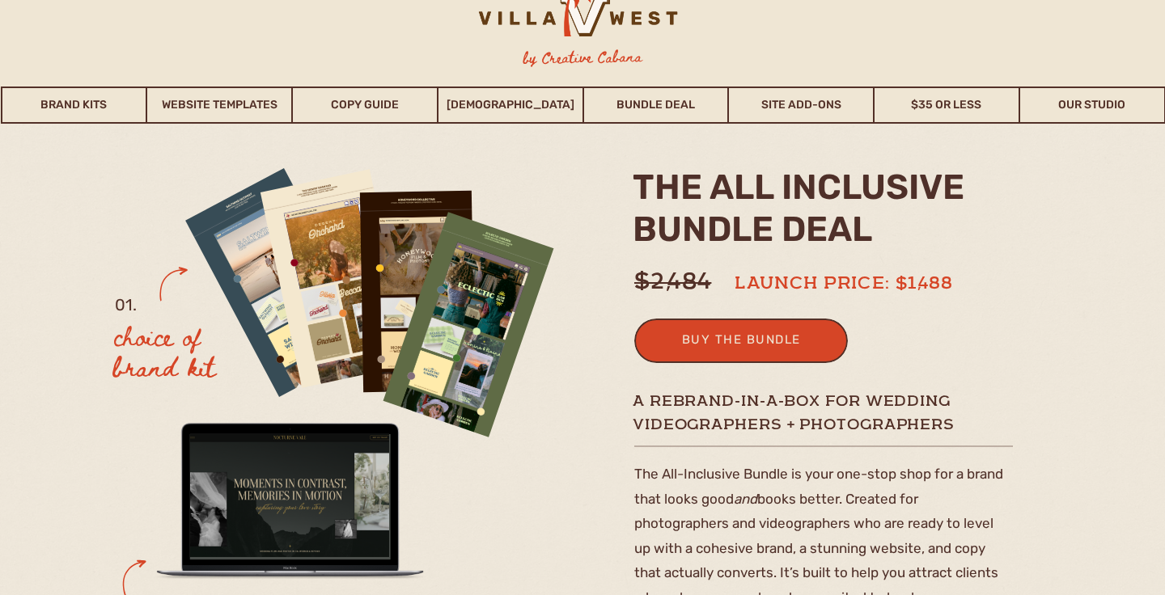
click at [759, 198] on h2 "the ALL INCLUSIVE BUNDLE deal" at bounding box center [818, 214] width 371 height 94
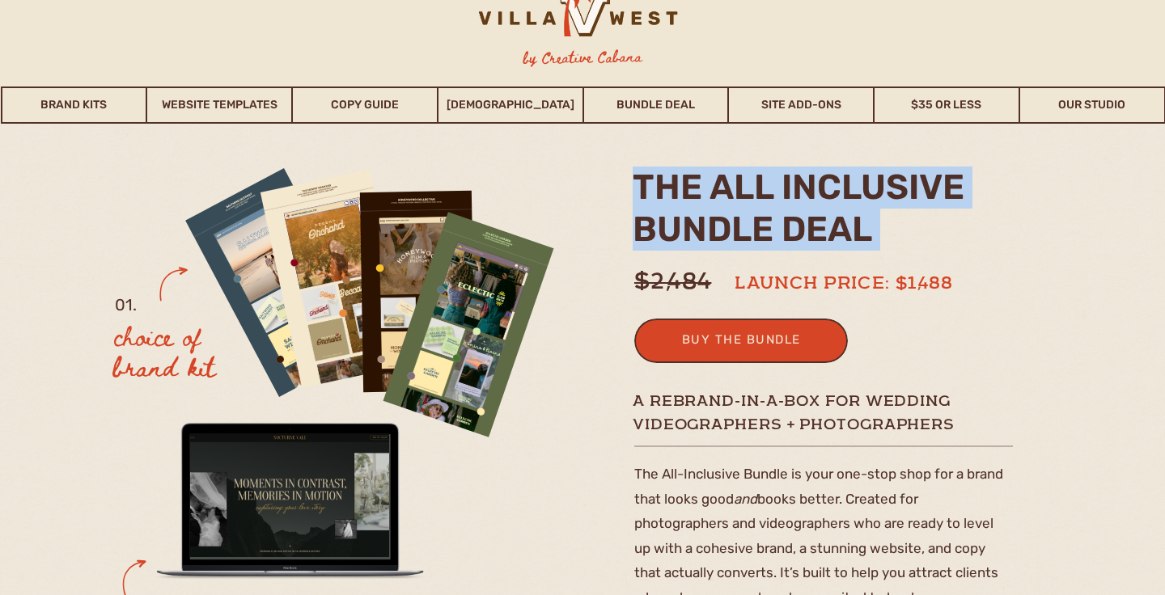
click at [759, 198] on h2 "the ALL INCLUSIVE BUNDLE deal" at bounding box center [818, 214] width 371 height 94
click at [902, 205] on h2 "the ALL INCLUSIVE BUNDLE deal" at bounding box center [818, 214] width 371 height 94
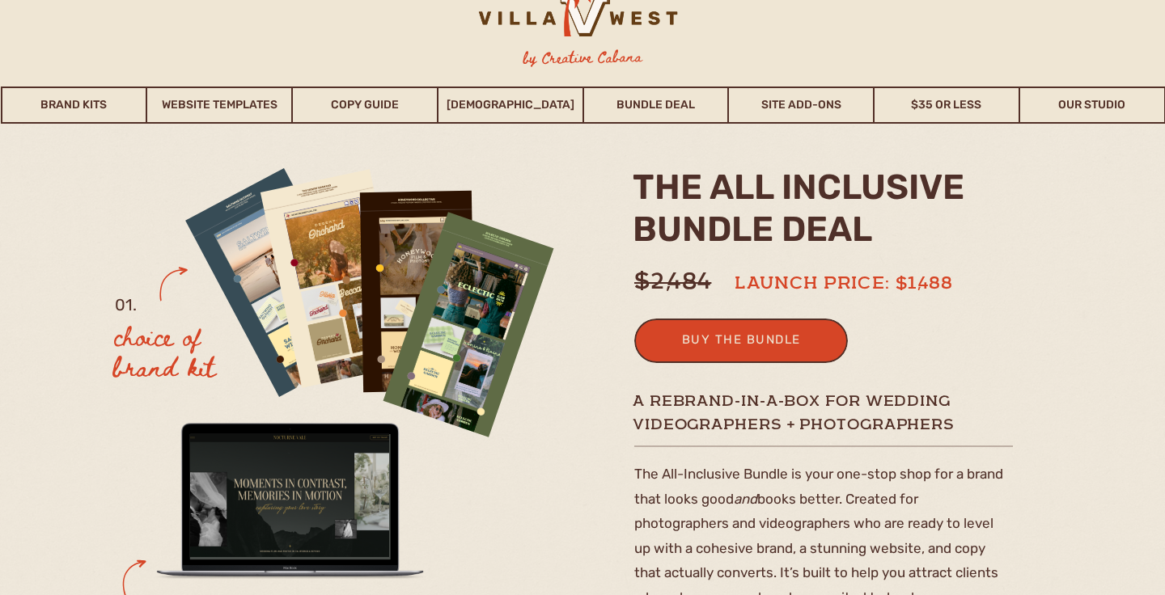
click at [833, 214] on h2 "the ALL INCLUSIVE BUNDLE deal" at bounding box center [818, 214] width 371 height 94
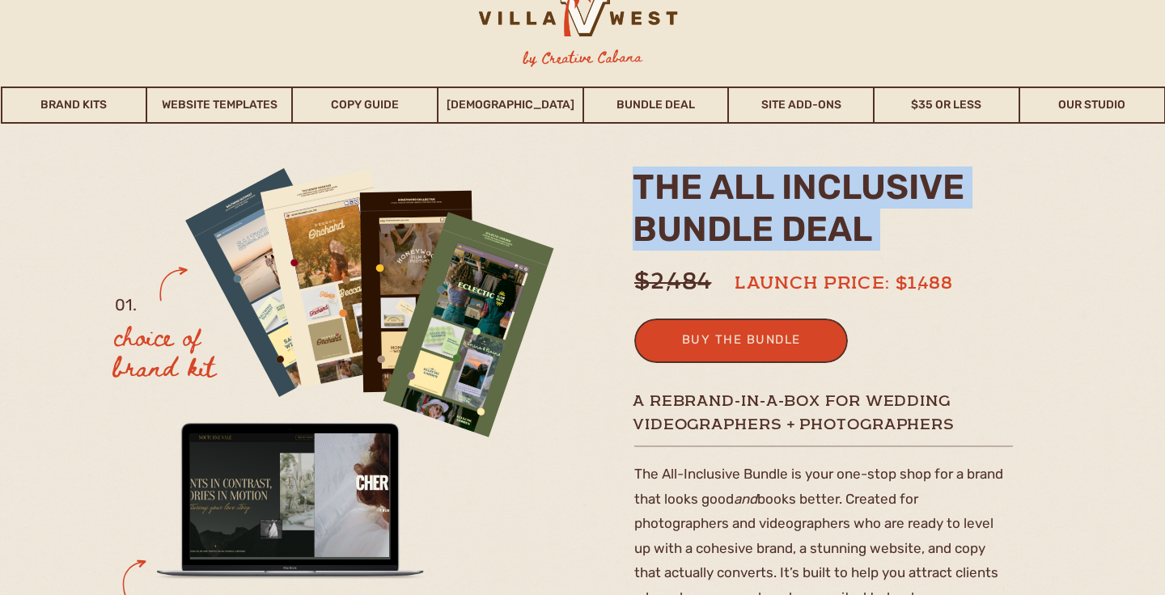
click at [833, 214] on h2 "the ALL INCLUSIVE BUNDLE deal" at bounding box center [818, 214] width 371 height 94
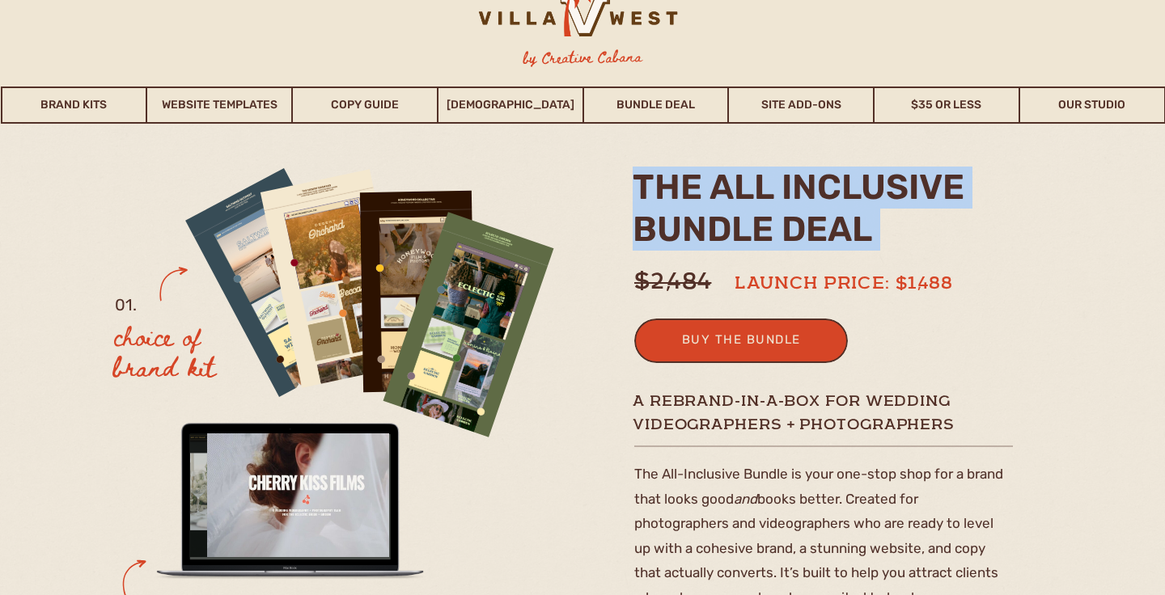
click at [965, 230] on h2 "the ALL INCLUSIVE BUNDLE deal" at bounding box center [818, 214] width 371 height 94
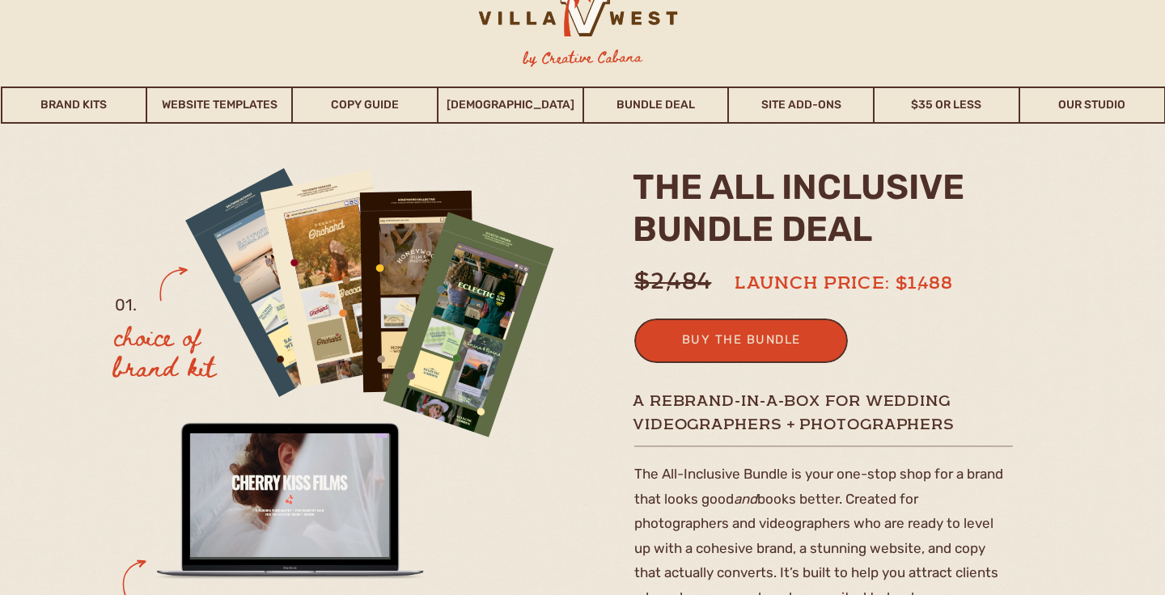
click at [861, 201] on h2 "the ALL INCLUSIVE BUNDLE deal" at bounding box center [818, 214] width 371 height 94
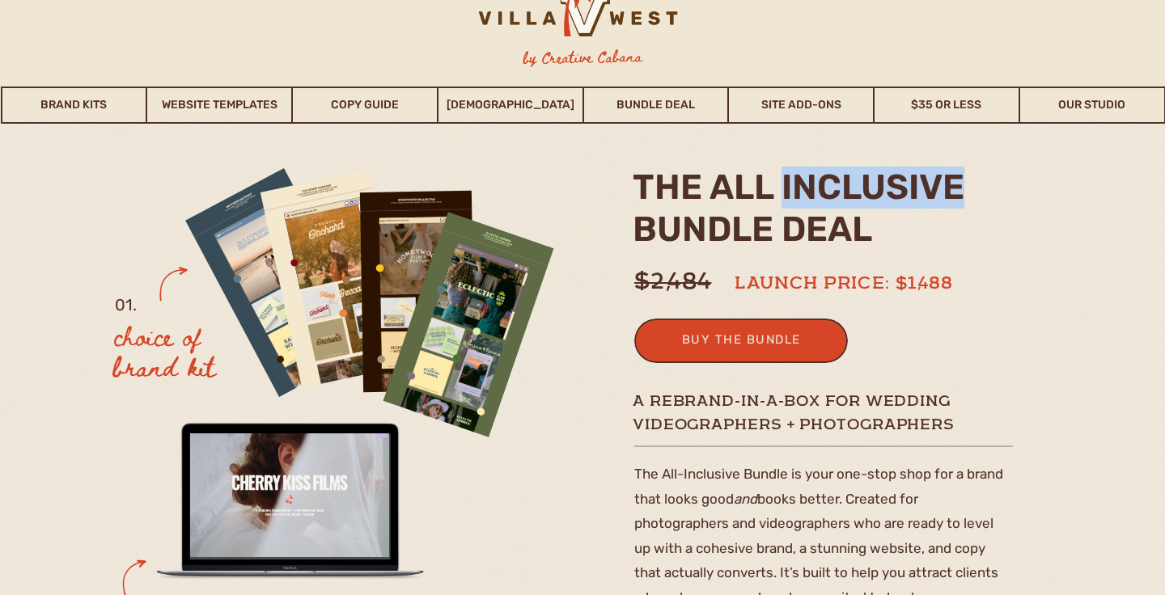
click at [861, 201] on h2 "the ALL INCLUSIVE BUNDLE deal" at bounding box center [818, 214] width 371 height 94
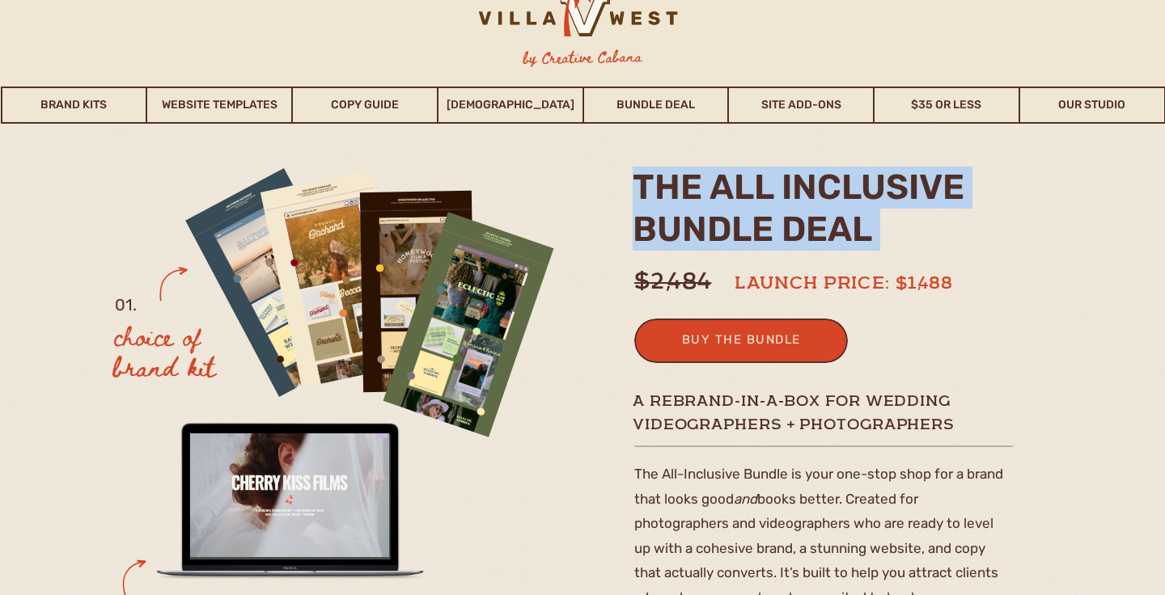
drag, startPoint x: 861, startPoint y: 201, endPoint x: 873, endPoint y: 206, distance: 13.4
click at [861, 201] on h2 "the ALL INCLUSIVE BUNDLE deal" at bounding box center [818, 214] width 371 height 94
click at [1002, 239] on h2 "the ALL INCLUSIVE BUNDLE deal" at bounding box center [818, 214] width 371 height 94
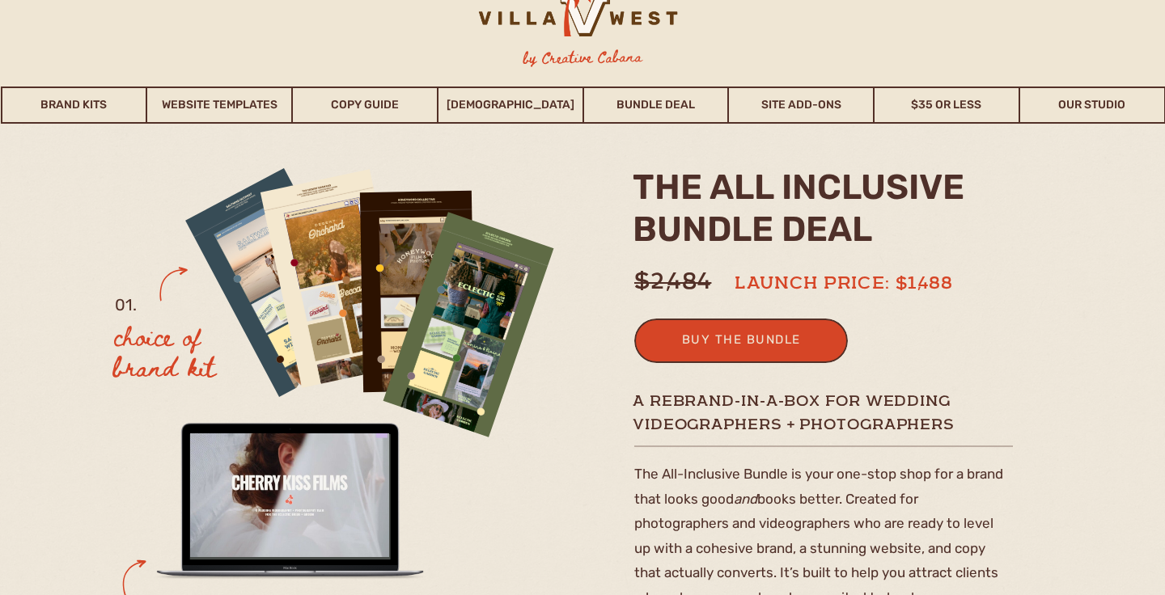
click at [1001, 239] on h2 "the ALL INCLUSIVE BUNDLE deal" at bounding box center [818, 214] width 371 height 94
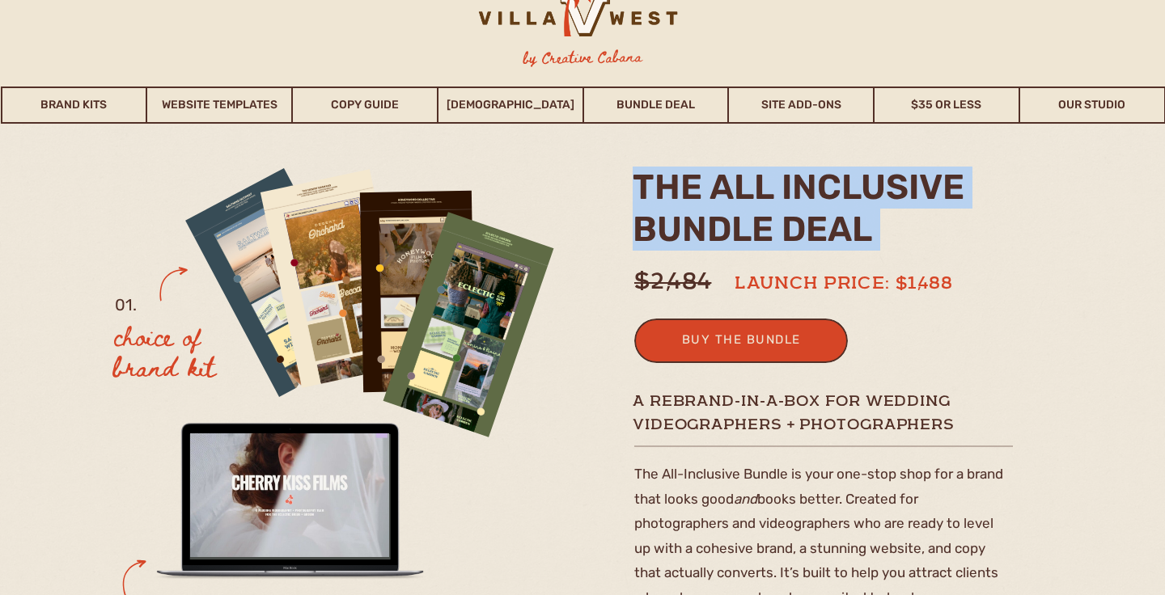
click at [1001, 239] on h2 "the ALL INCLUSIVE BUNDLE deal" at bounding box center [818, 214] width 371 height 94
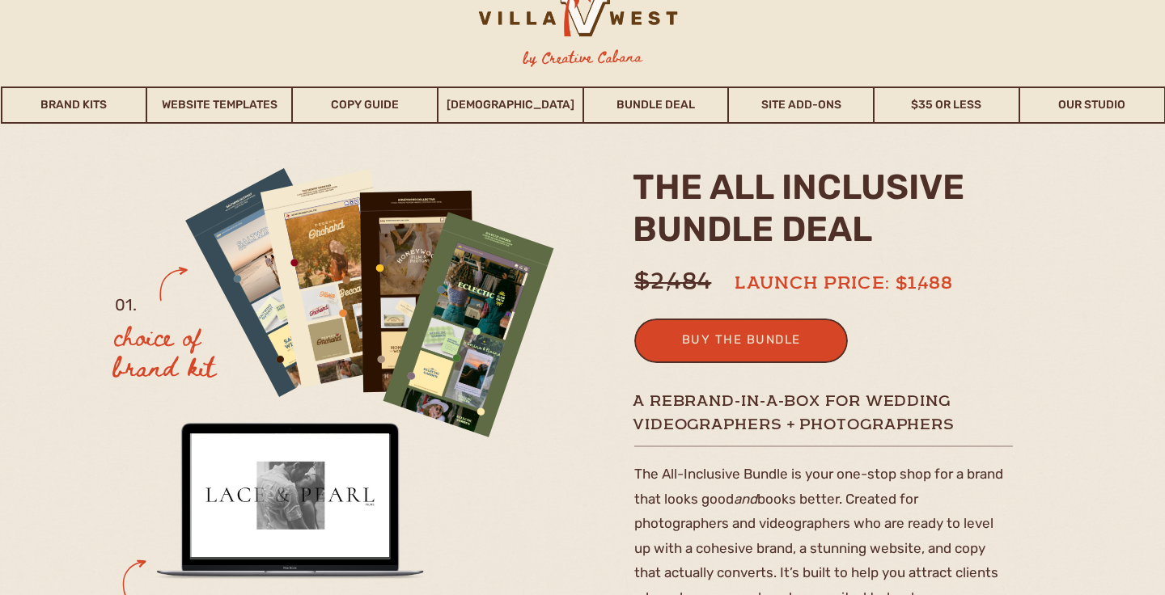
click at [977, 222] on h2 "the ALL INCLUSIVE BUNDLE deal" at bounding box center [818, 214] width 371 height 94
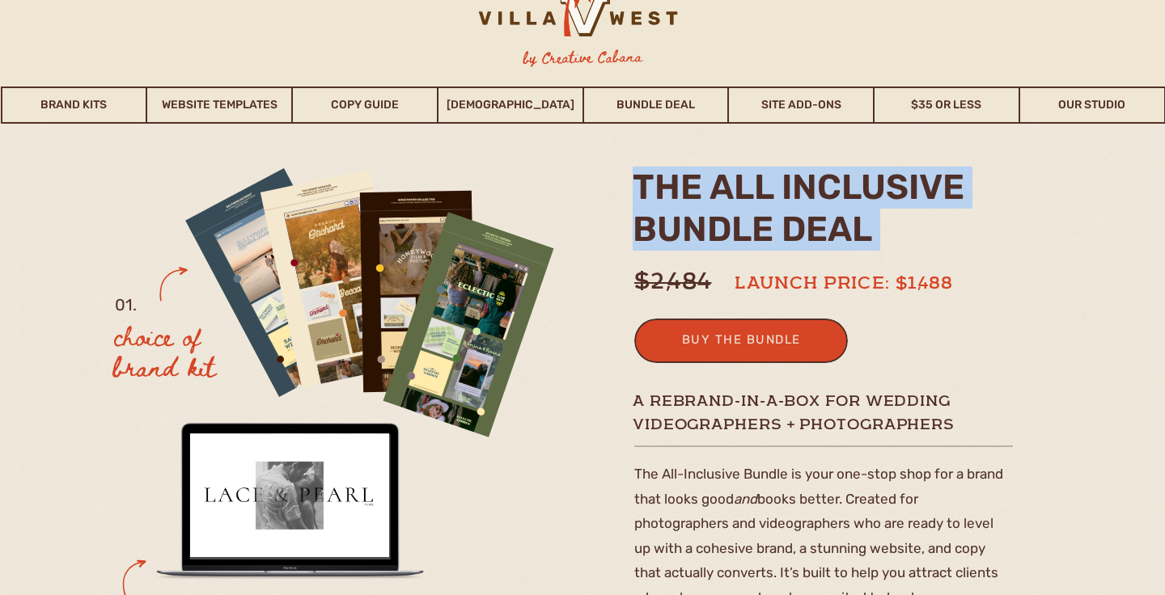
click at [977, 222] on h2 "the ALL INCLUSIVE BUNDLE deal" at bounding box center [818, 214] width 371 height 94
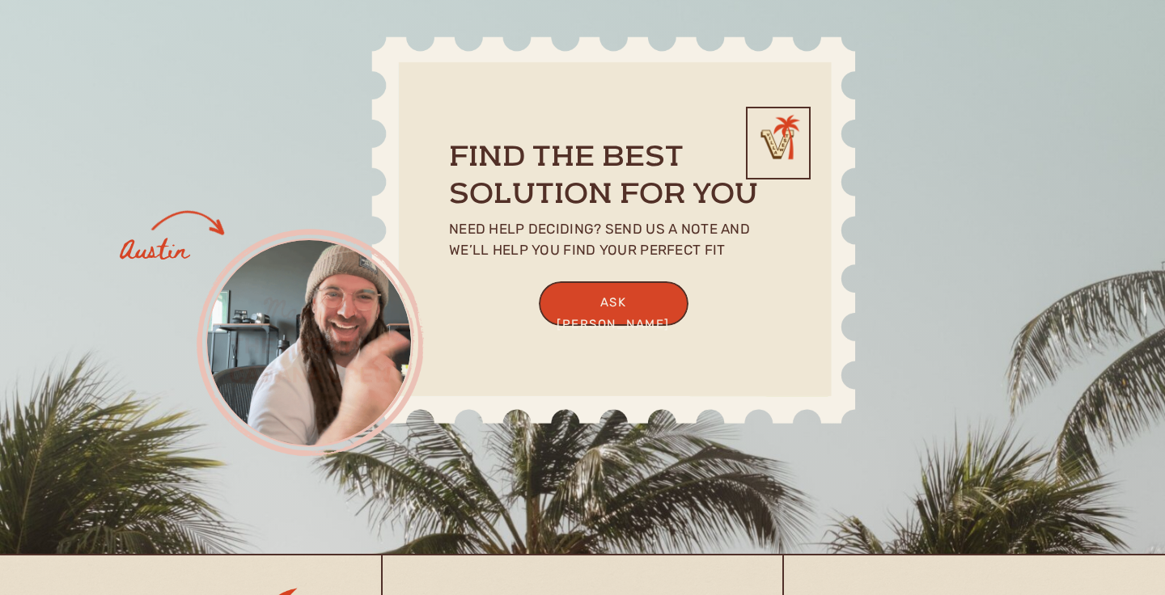
scroll to position [4320, 0]
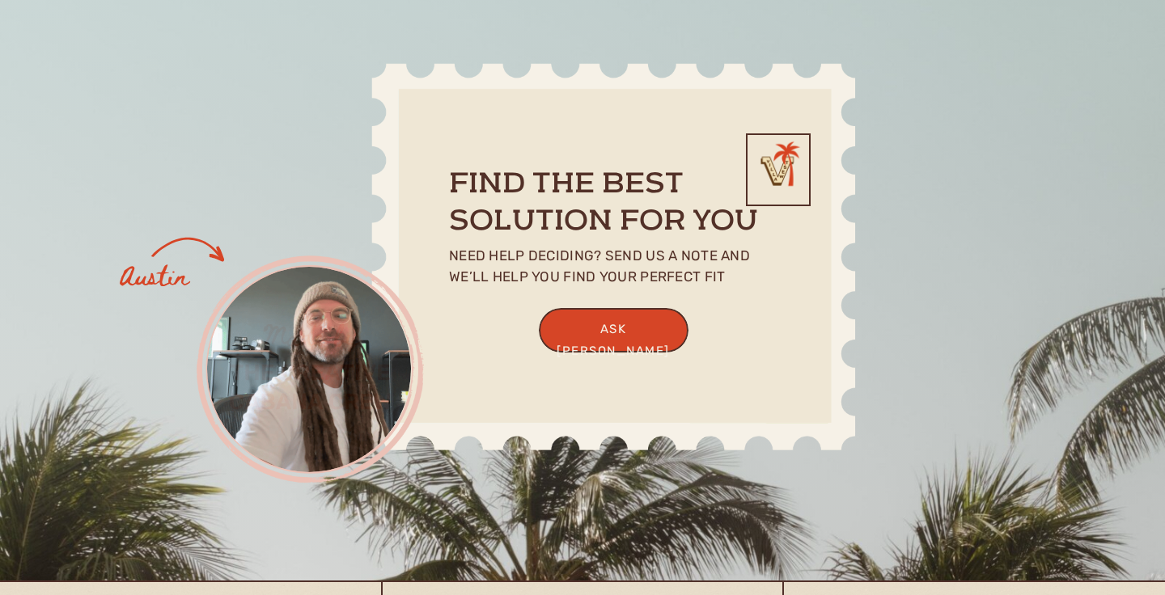
click at [625, 186] on h2 "find the best solution for you" at bounding box center [603, 203] width 309 height 73
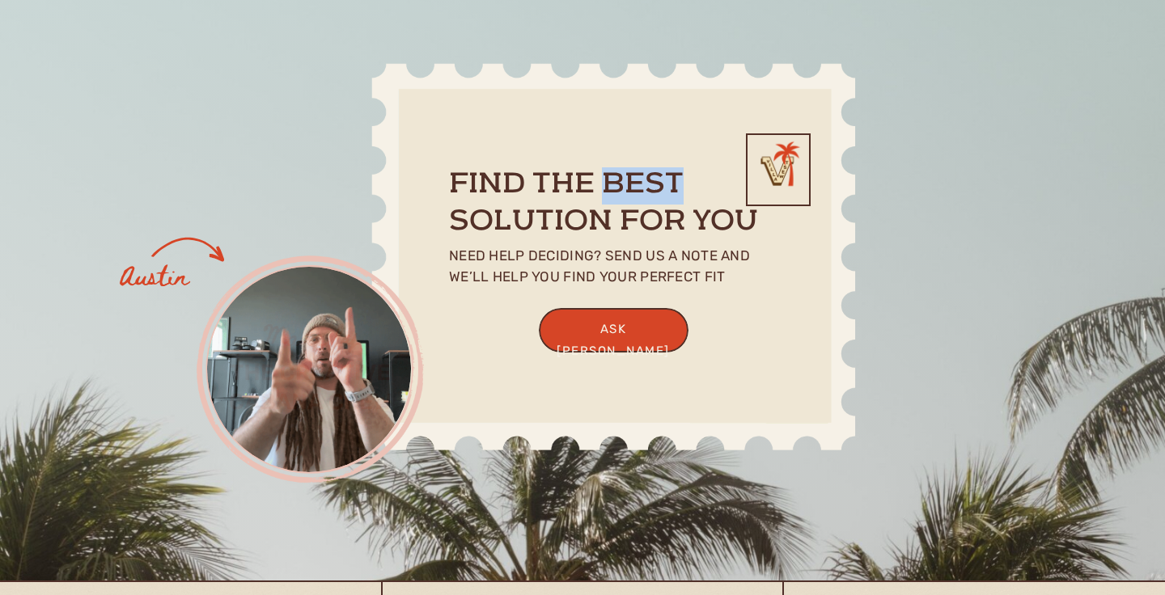
click at [625, 186] on h2 "find the best solution for you" at bounding box center [603, 203] width 309 height 73
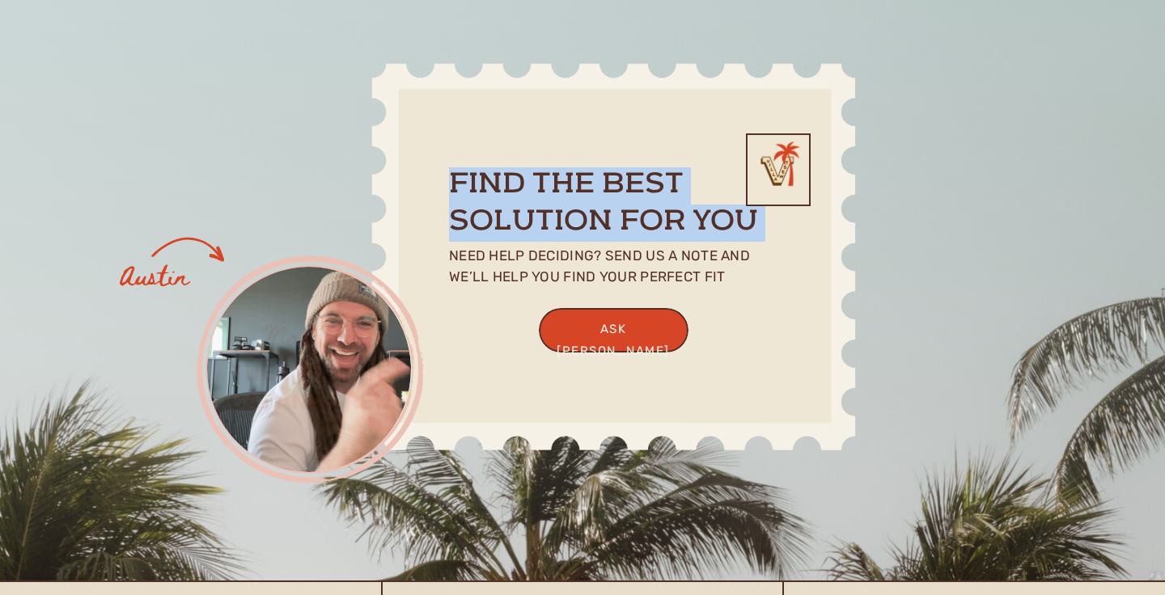
click at [625, 186] on h2 "find the best solution for you" at bounding box center [603, 203] width 309 height 73
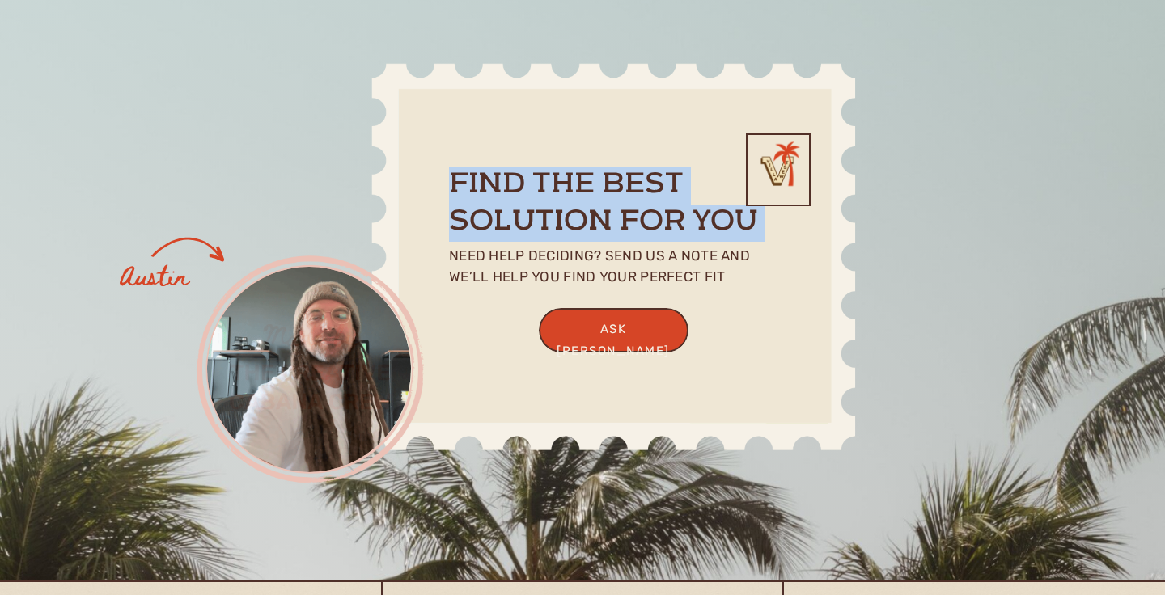
click at [704, 214] on h2 "find the best solution for you" at bounding box center [603, 203] width 309 height 73
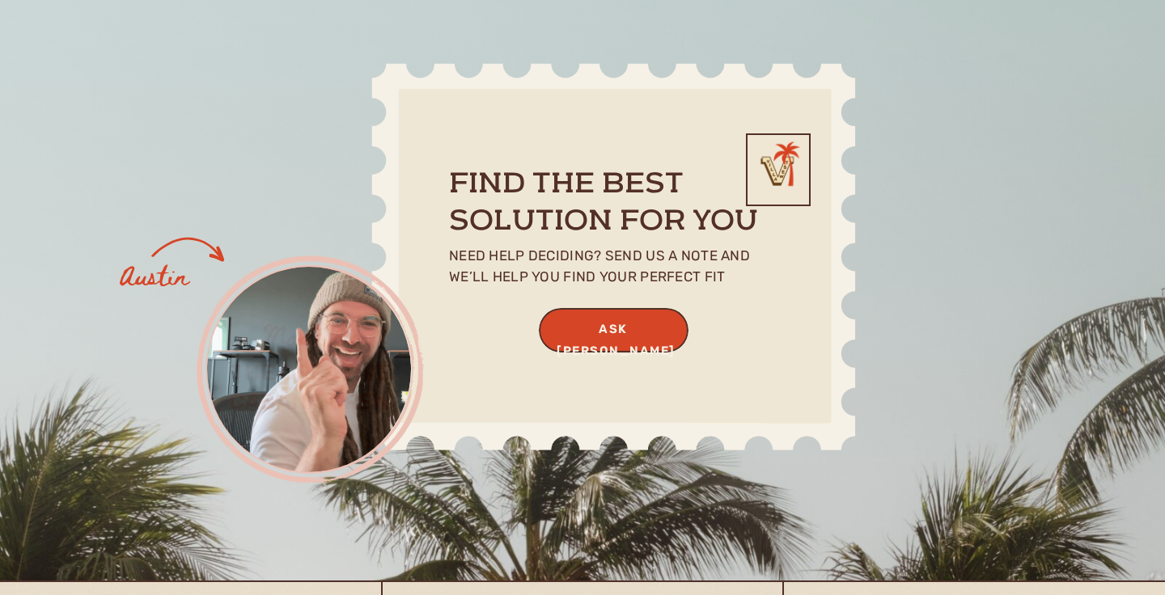
click at [581, 325] on div "ask [PERSON_NAME]" at bounding box center [613, 330] width 113 height 22
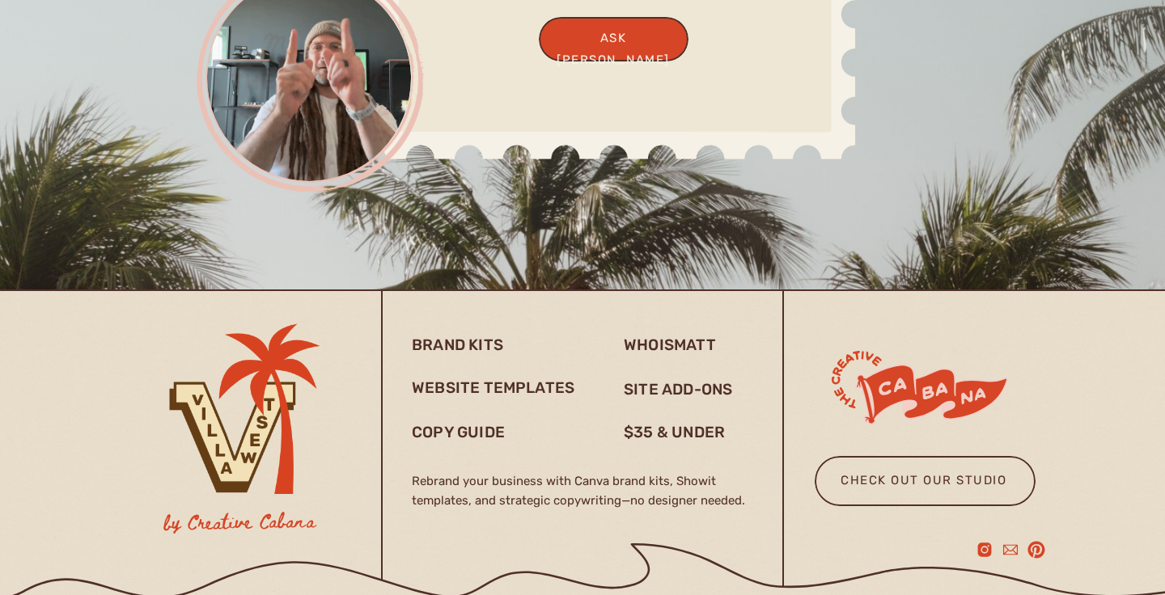
scroll to position [4606, 0]
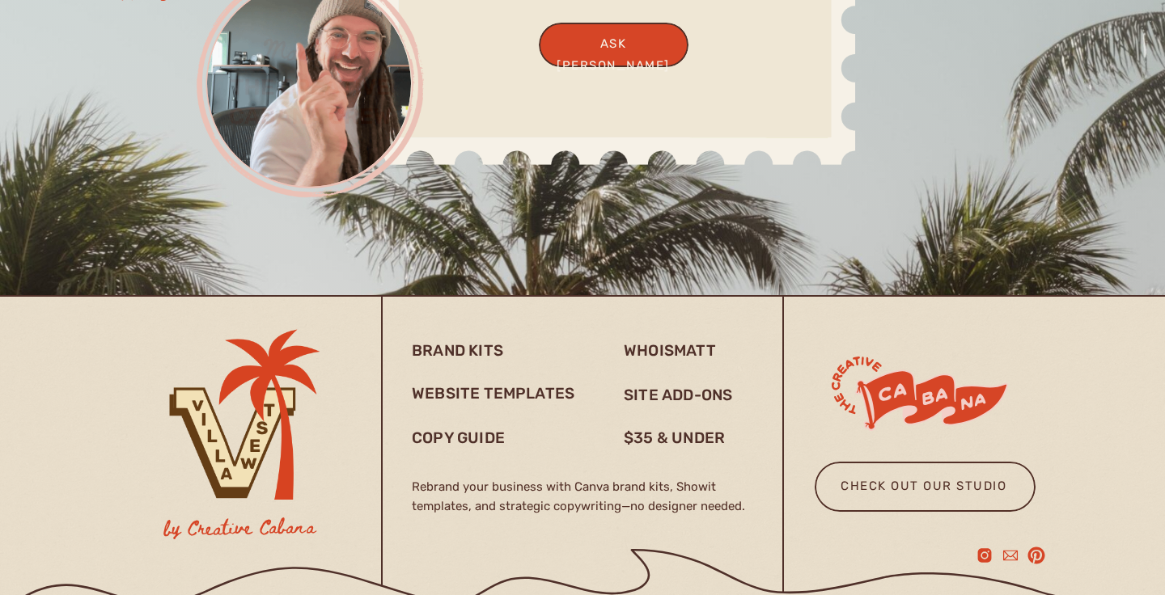
click at [810, 296] on line at bounding box center [604, 296] width 1378 height 0
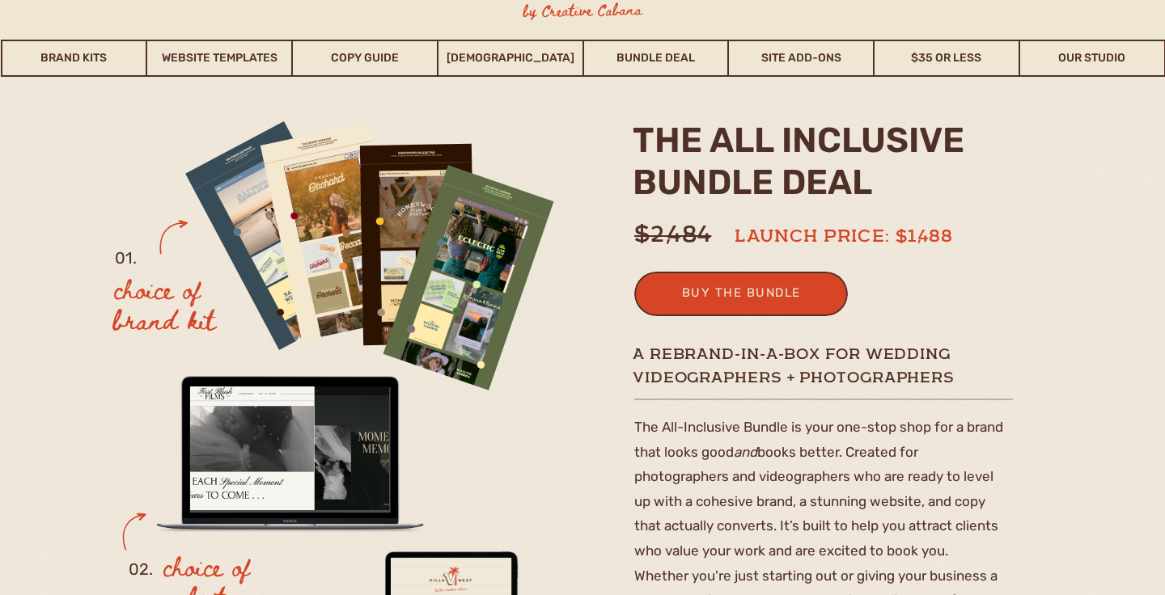
scroll to position [0, 0]
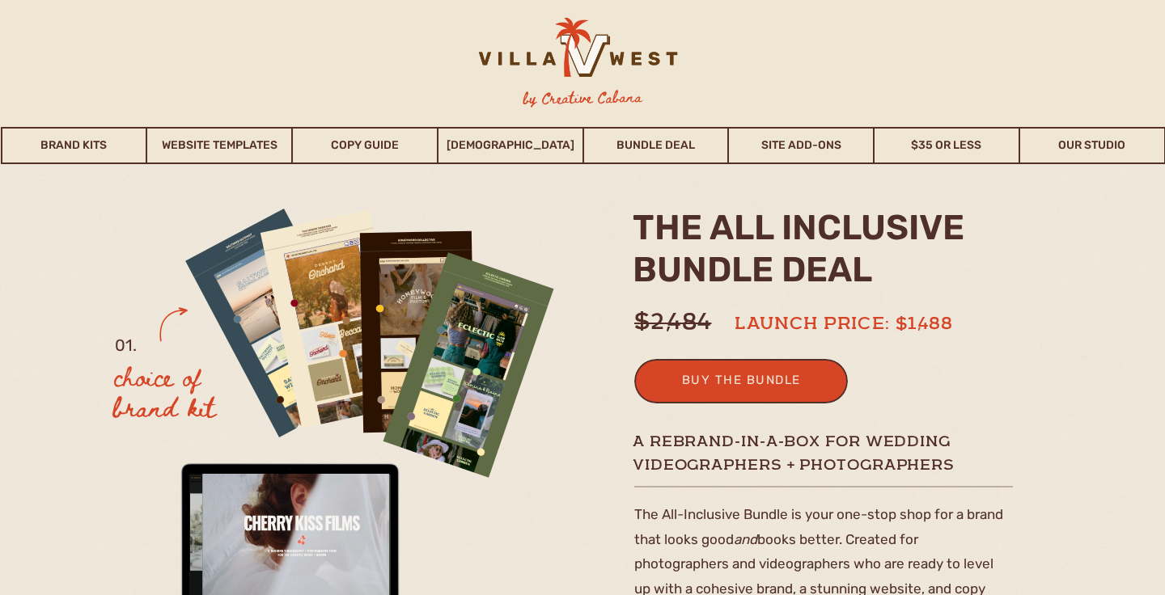
click at [955, 244] on h2 "the ALL INCLUSIVE BUNDLE deal" at bounding box center [818, 254] width 371 height 94
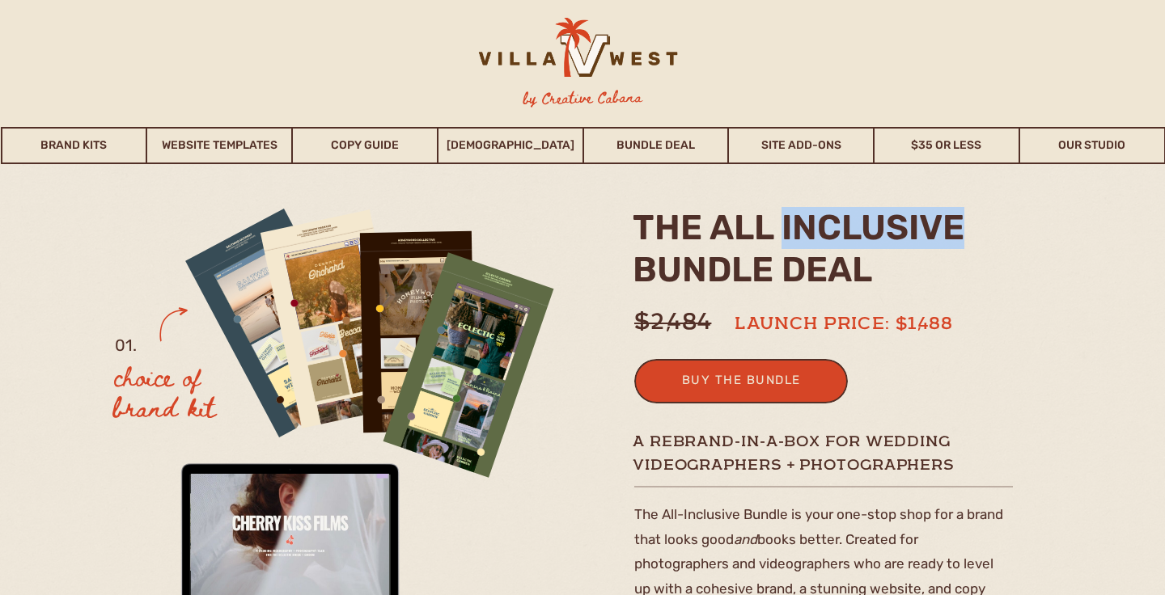
click at [955, 244] on h2 "the ALL INCLUSIVE BUNDLE deal" at bounding box center [818, 254] width 371 height 94
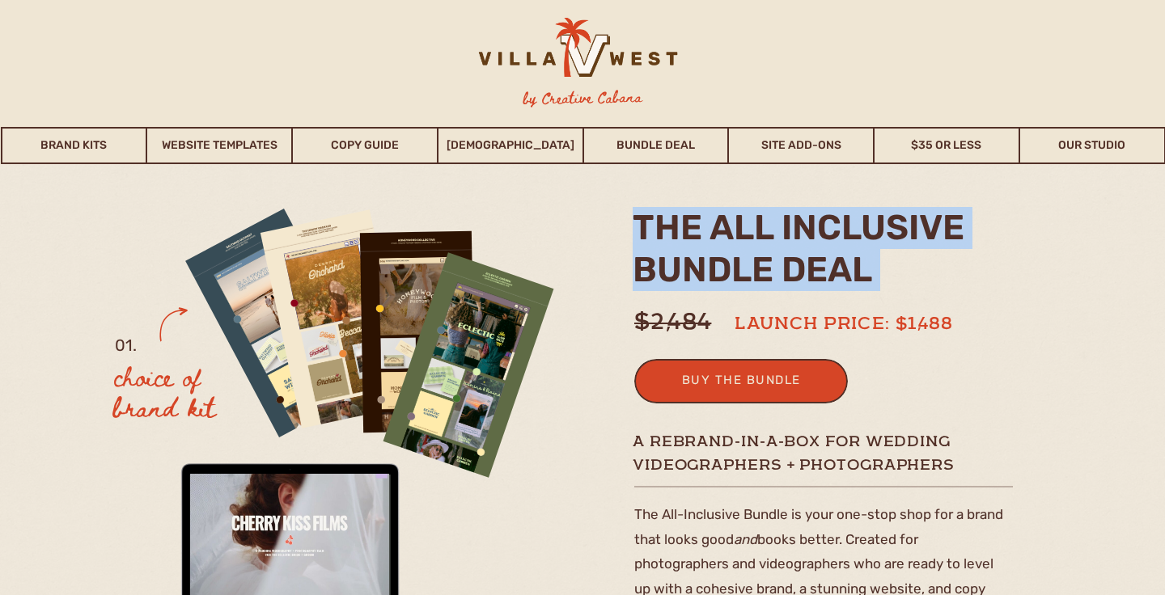
click at [955, 244] on h2 "the ALL INCLUSIVE BUNDLE deal" at bounding box center [818, 254] width 371 height 94
click at [972, 298] on h2 "the ALL INCLUSIVE BUNDLE deal" at bounding box center [818, 254] width 371 height 94
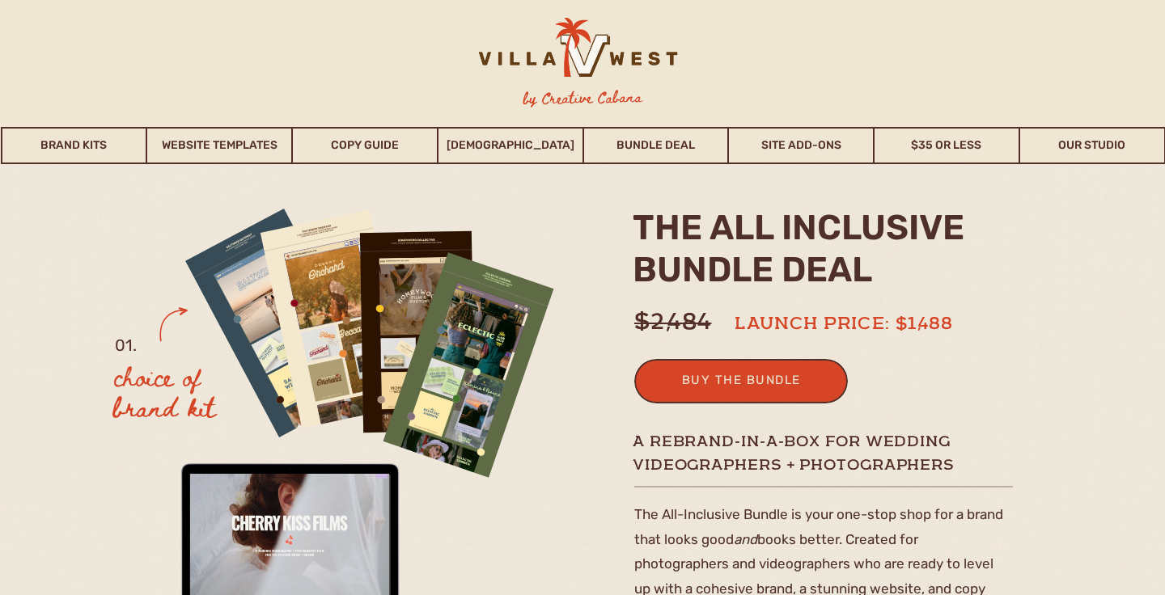
click at [902, 225] on h2 "the ALL INCLUSIVE BUNDLE deal" at bounding box center [818, 254] width 371 height 94
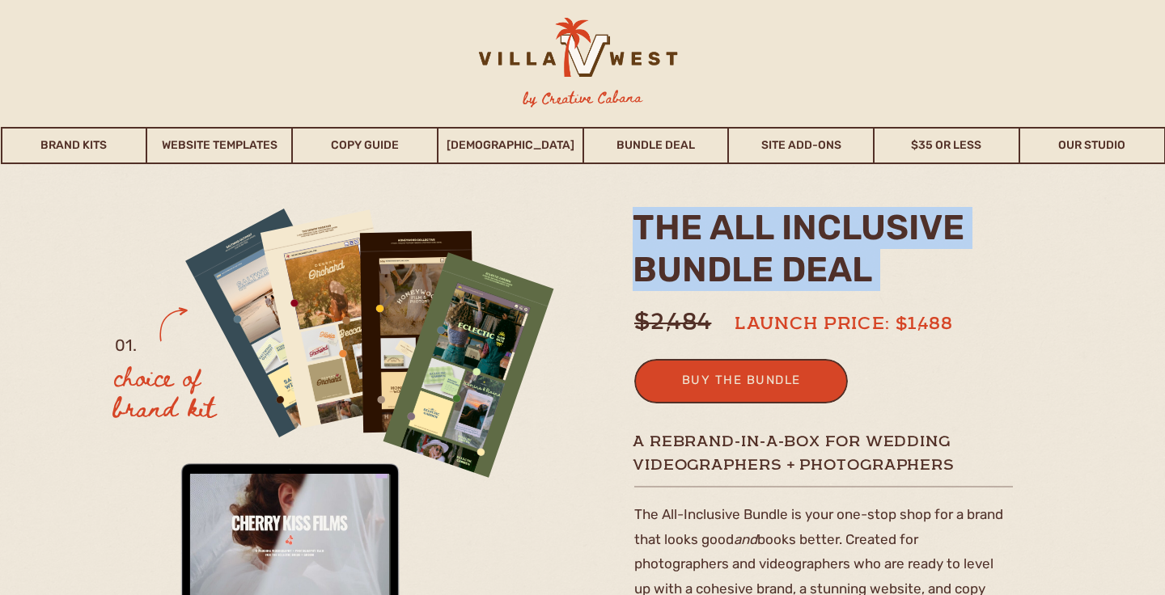
click at [902, 225] on h2 "the ALL INCLUSIVE BUNDLE deal" at bounding box center [818, 254] width 371 height 94
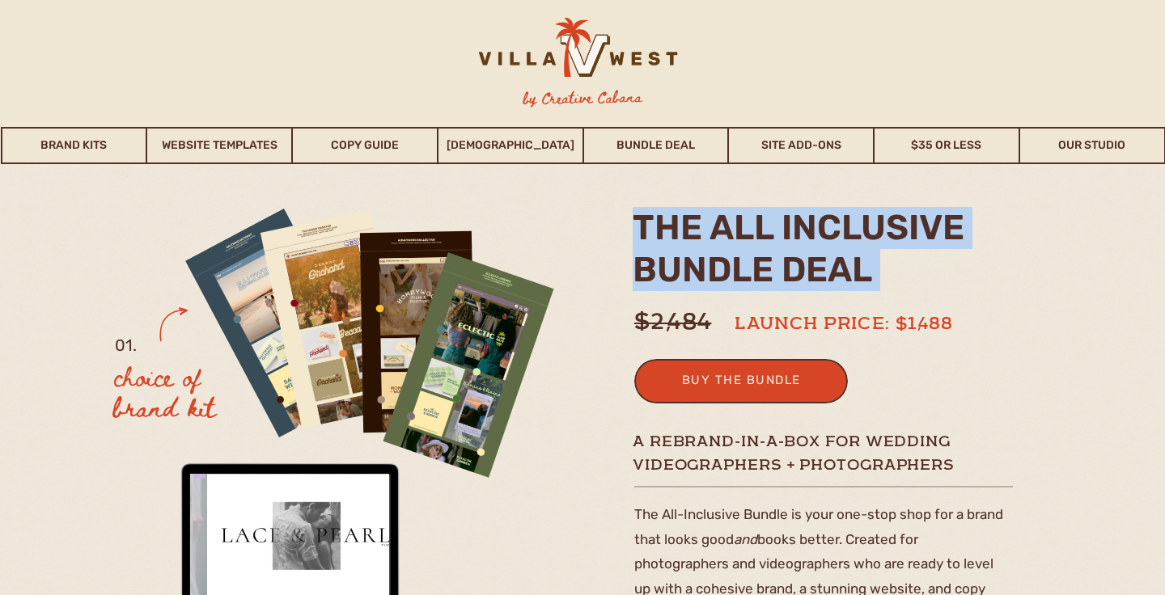
click at [981, 263] on h2 "the ALL INCLUSIVE BUNDLE deal" at bounding box center [818, 254] width 371 height 94
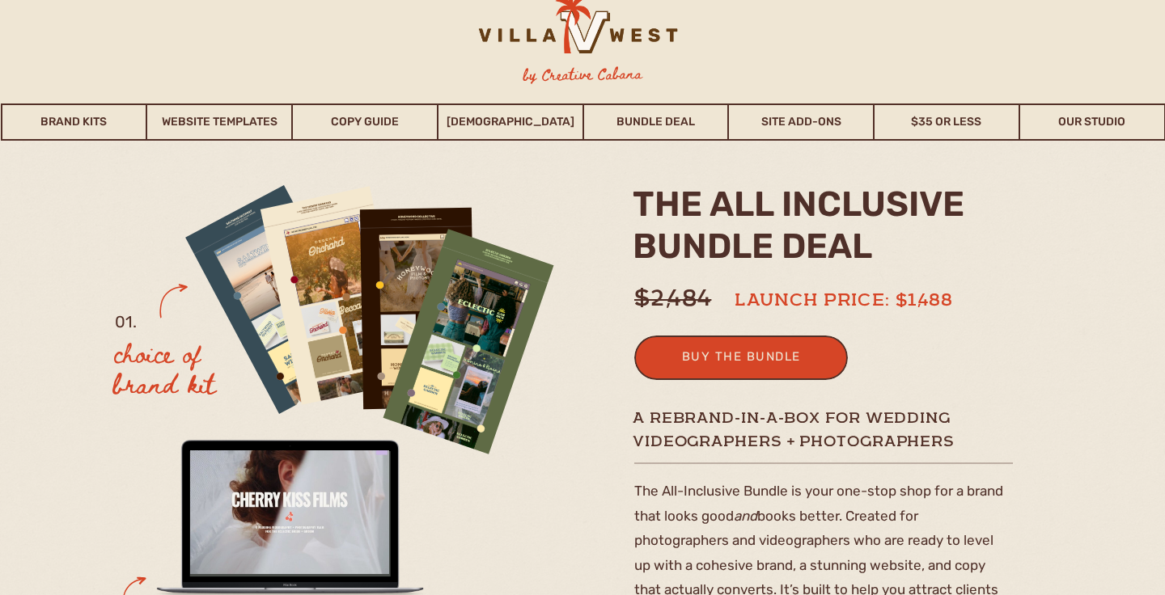
scroll to position [15, 0]
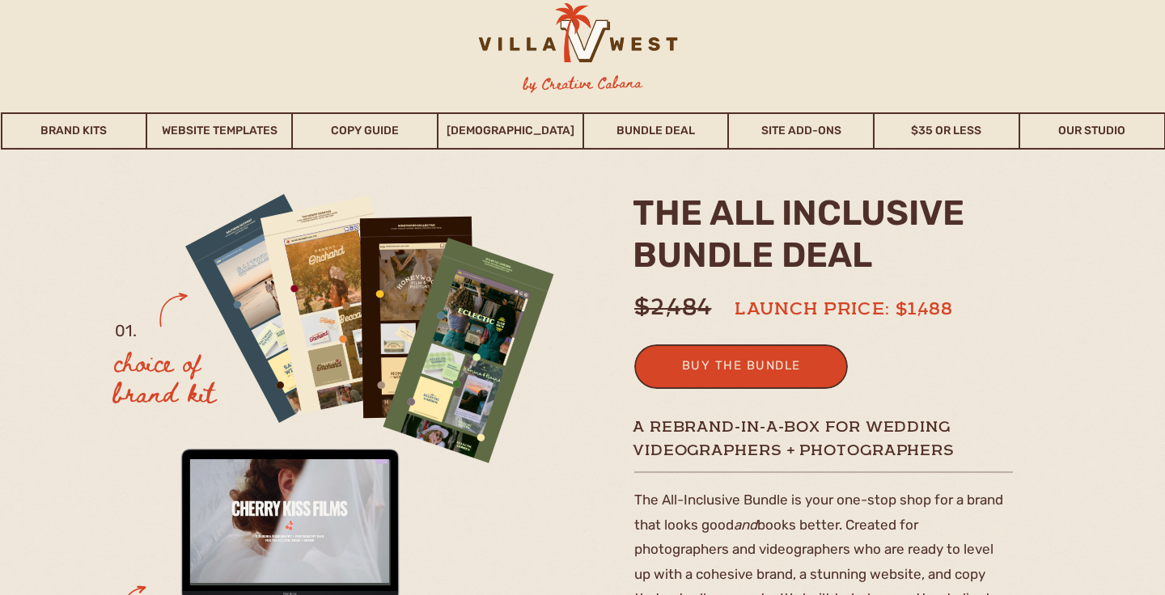
click at [752, 252] on h2 "the ALL INCLUSIVE BUNDLE deal" at bounding box center [818, 240] width 371 height 94
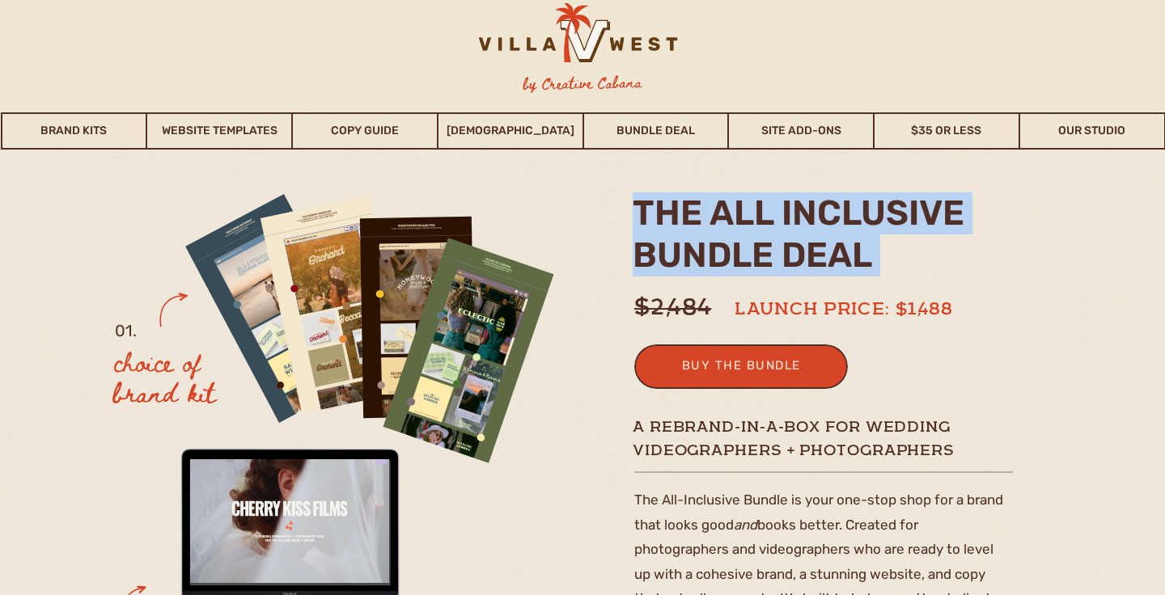
click at [752, 252] on h2 "the ALL INCLUSIVE BUNDLE deal" at bounding box center [818, 240] width 371 height 94
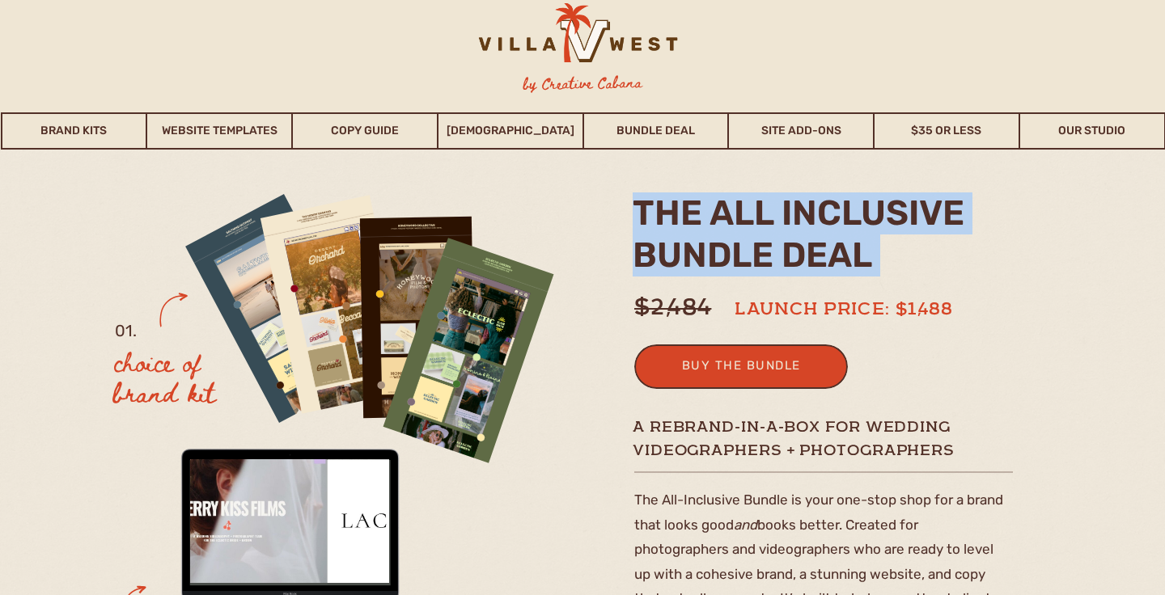
click at [976, 278] on h2 "the ALL INCLUSIVE BUNDLE deal" at bounding box center [818, 240] width 371 height 94
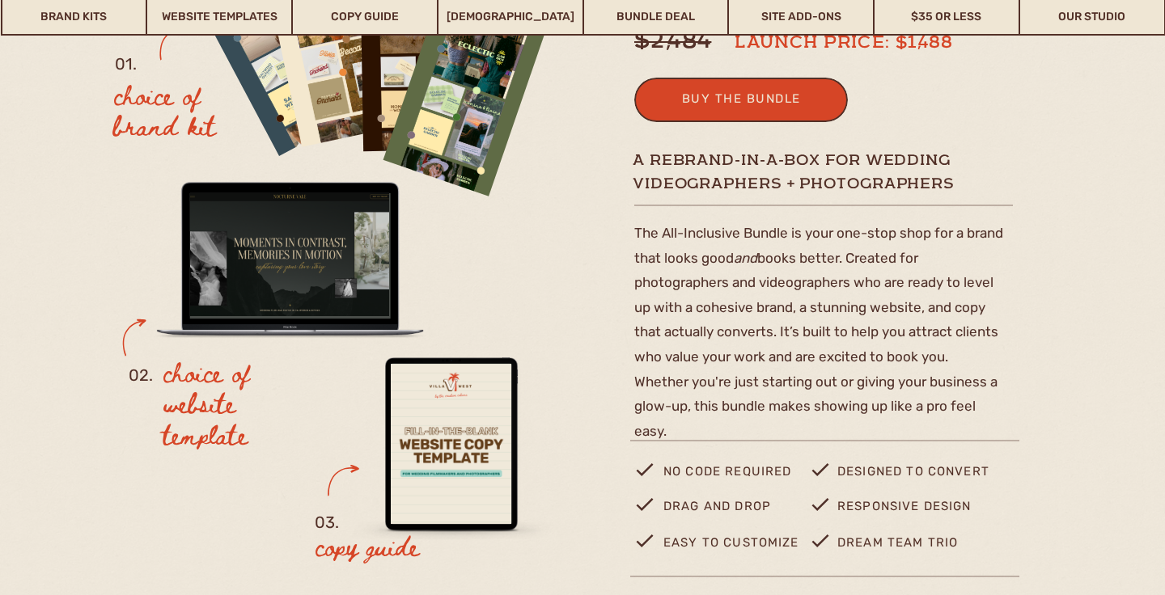
scroll to position [275, 0]
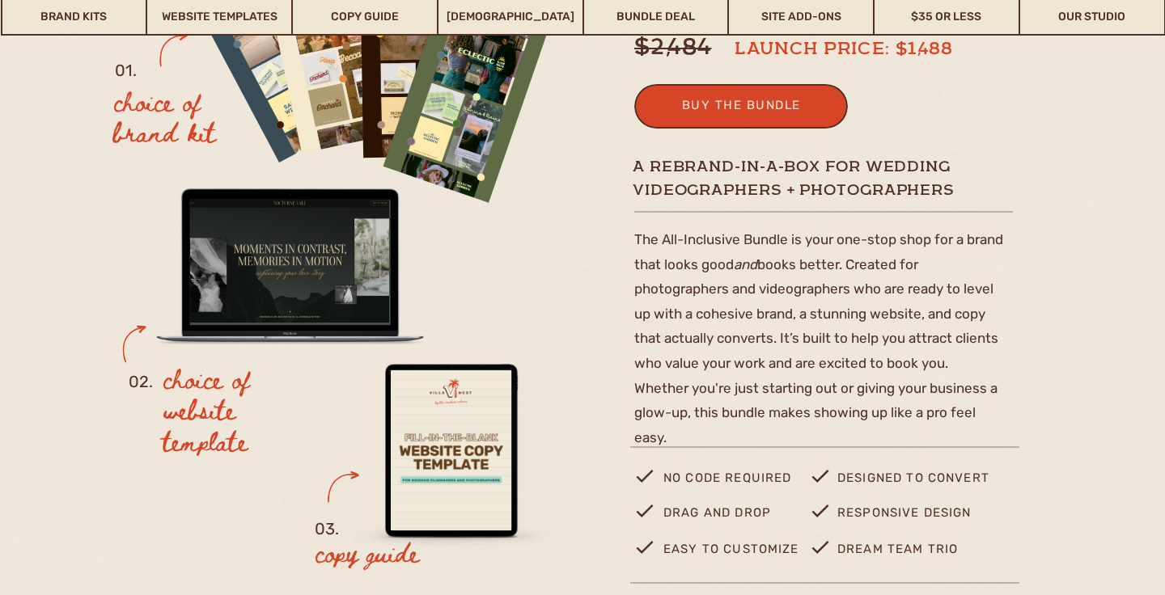
click at [925, 358] on p "The All-Inclusive Bundle is your one-stop shop for a brand that looks good and …" at bounding box center [819, 335] width 370 height 216
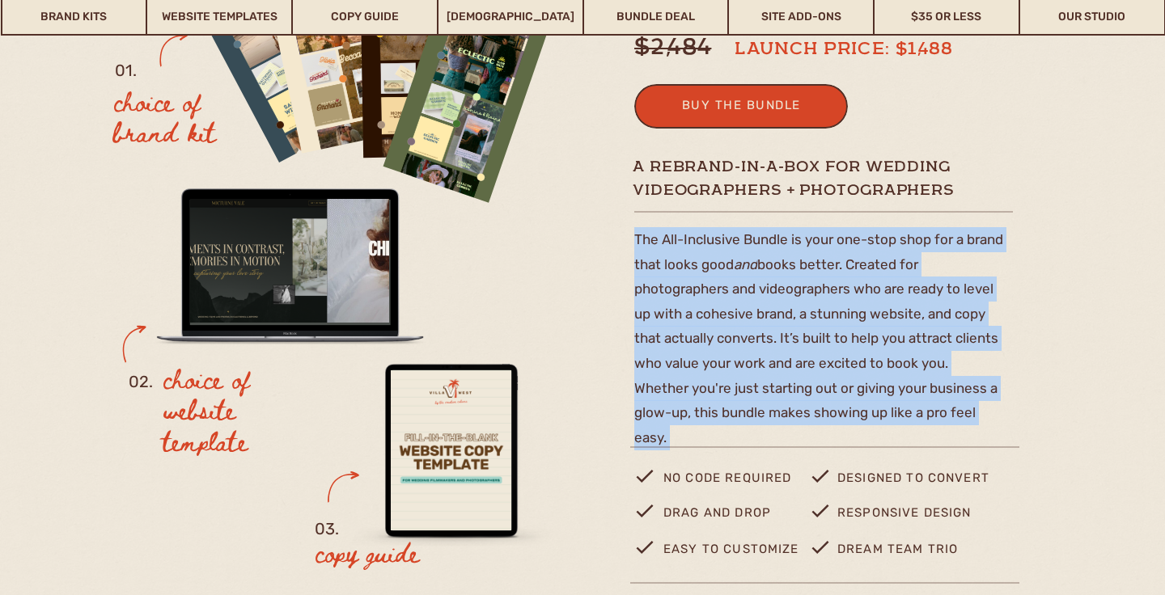
click at [925, 358] on p "The All-Inclusive Bundle is your one-stop shop for a brand that looks good and …" at bounding box center [819, 335] width 370 height 216
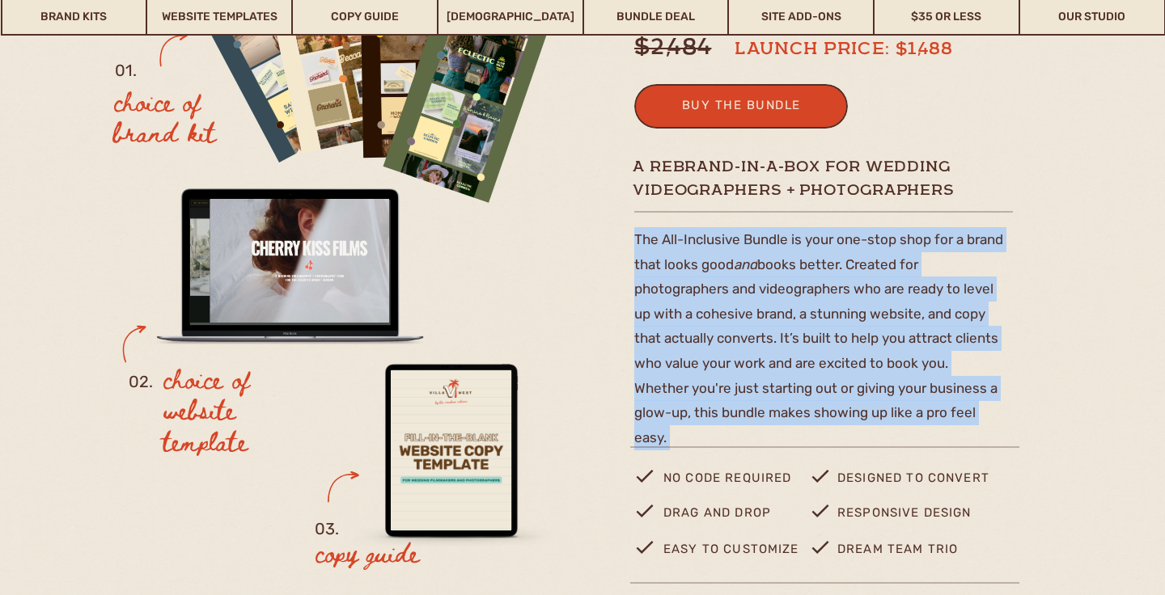
click at [854, 304] on p "The All-Inclusive Bundle is your one-stop shop for a brand that looks good and …" at bounding box center [819, 335] width 370 height 216
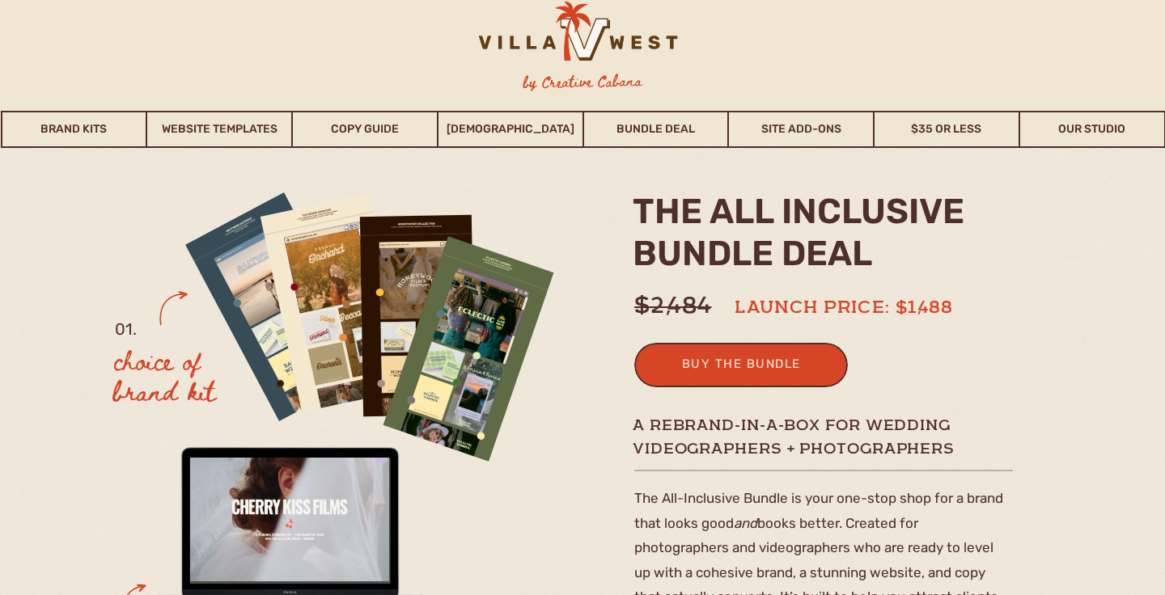
scroll to position [14, 0]
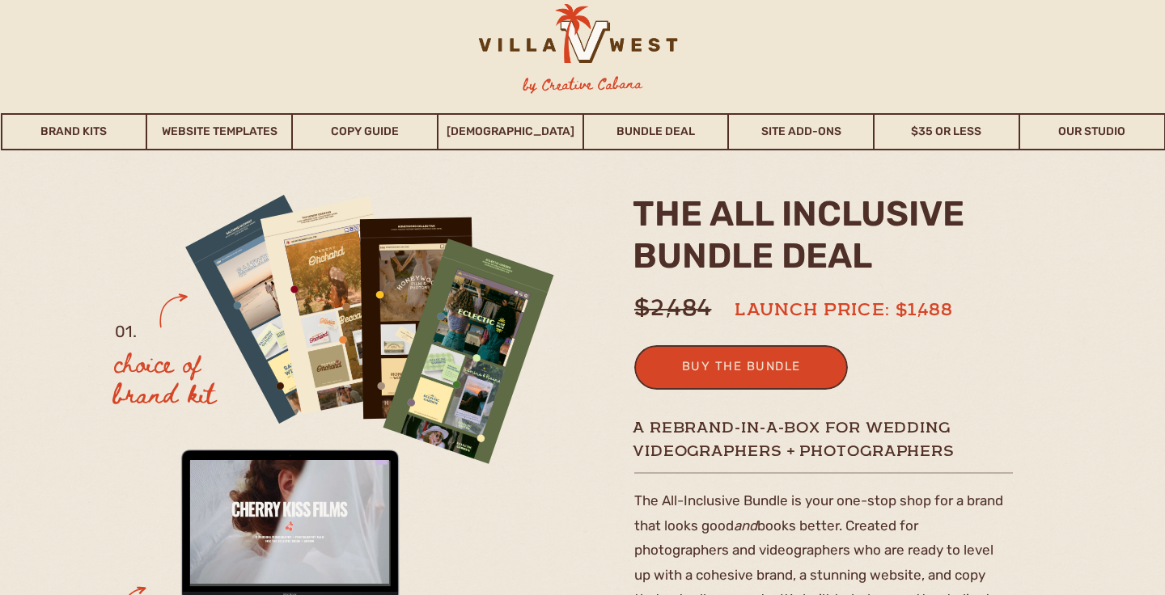
click at [807, 265] on h2 "the ALL INCLUSIVE BUNDLE deal" at bounding box center [818, 240] width 371 height 94
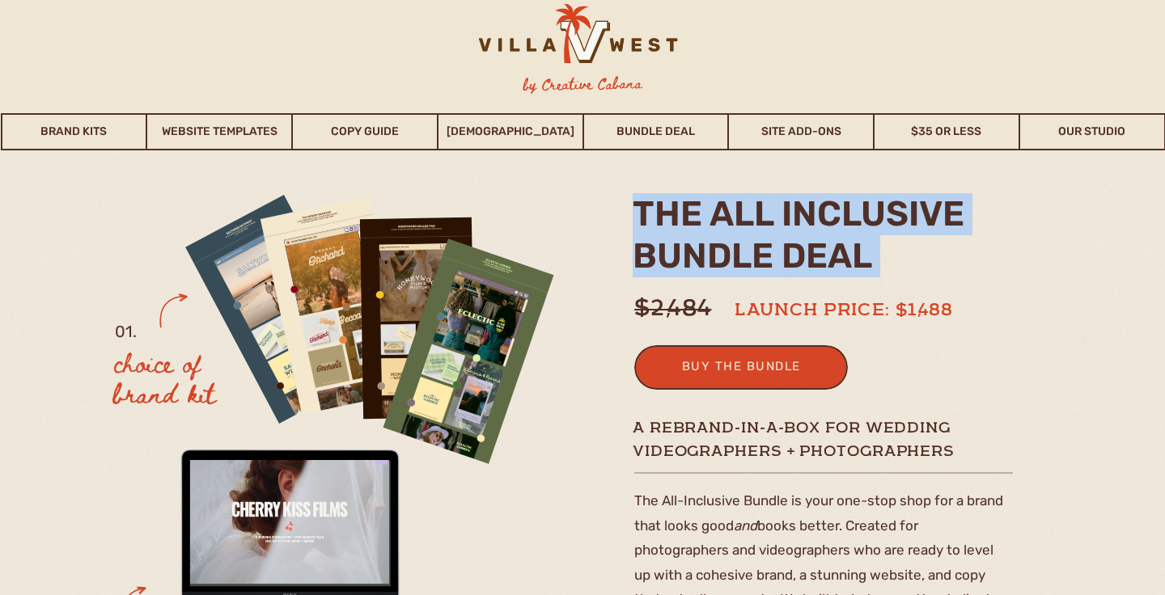
click at [807, 265] on h2 "the ALL INCLUSIVE BUNDLE deal" at bounding box center [818, 240] width 371 height 94
click at [861, 271] on h2 "the ALL INCLUSIVE BUNDLE deal" at bounding box center [818, 240] width 371 height 94
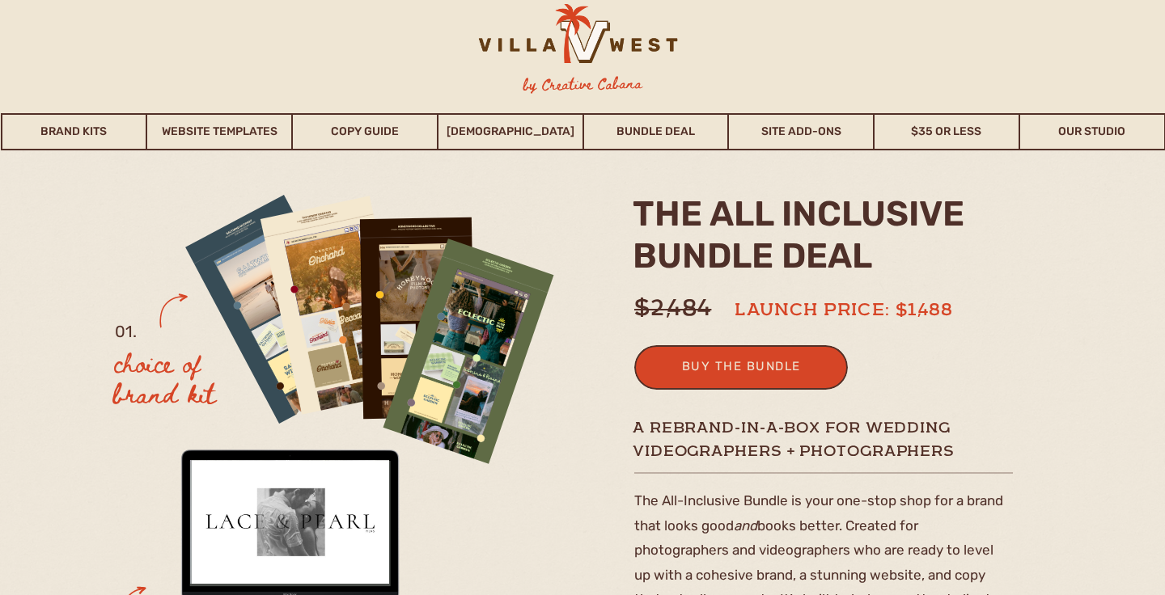
click at [914, 252] on h2 "the ALL INCLUSIVE BUNDLE deal" at bounding box center [818, 240] width 371 height 94
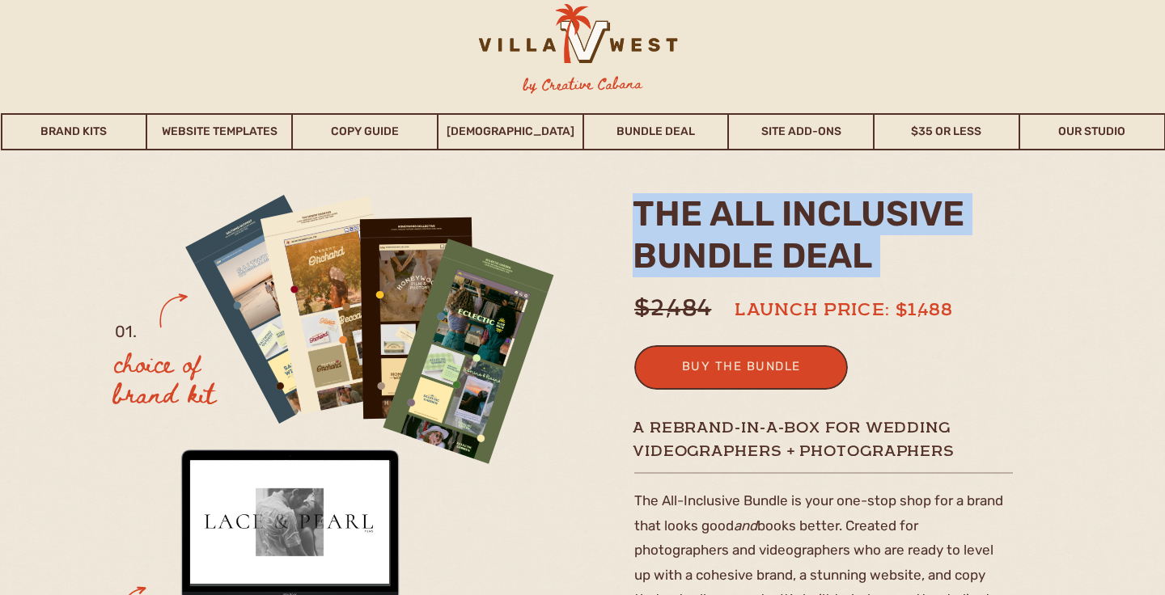
click at [914, 252] on h2 "the ALL INCLUSIVE BUNDLE deal" at bounding box center [818, 240] width 371 height 94
click at [964, 233] on h2 "the ALL INCLUSIVE BUNDLE deal" at bounding box center [818, 240] width 371 height 94
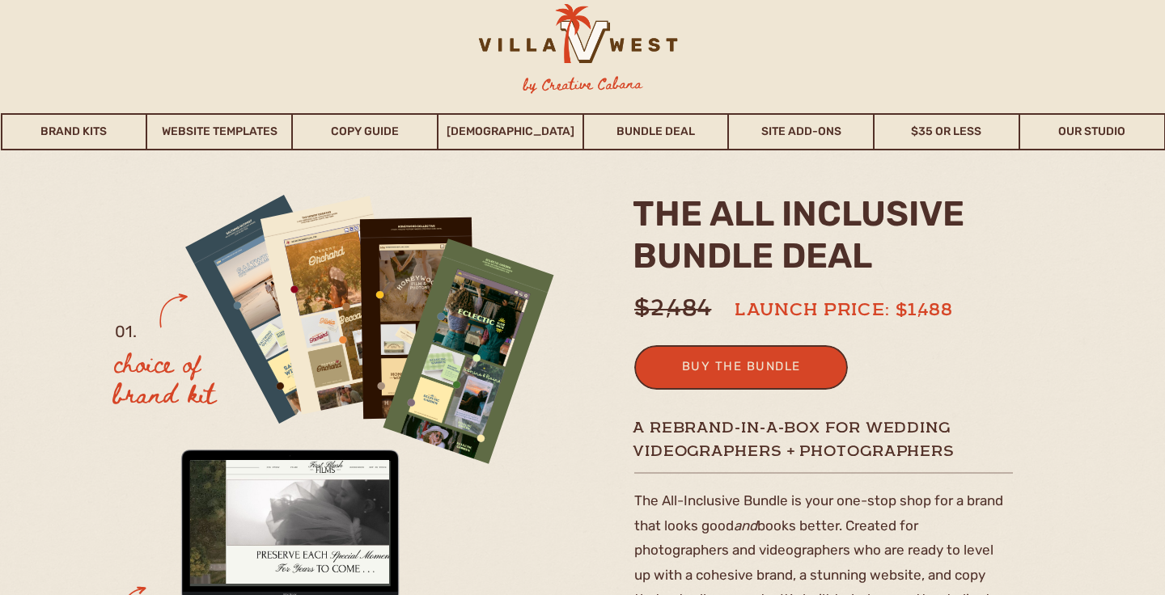
click at [960, 238] on h2 "the ALL INCLUSIVE BUNDLE deal" at bounding box center [818, 240] width 371 height 94
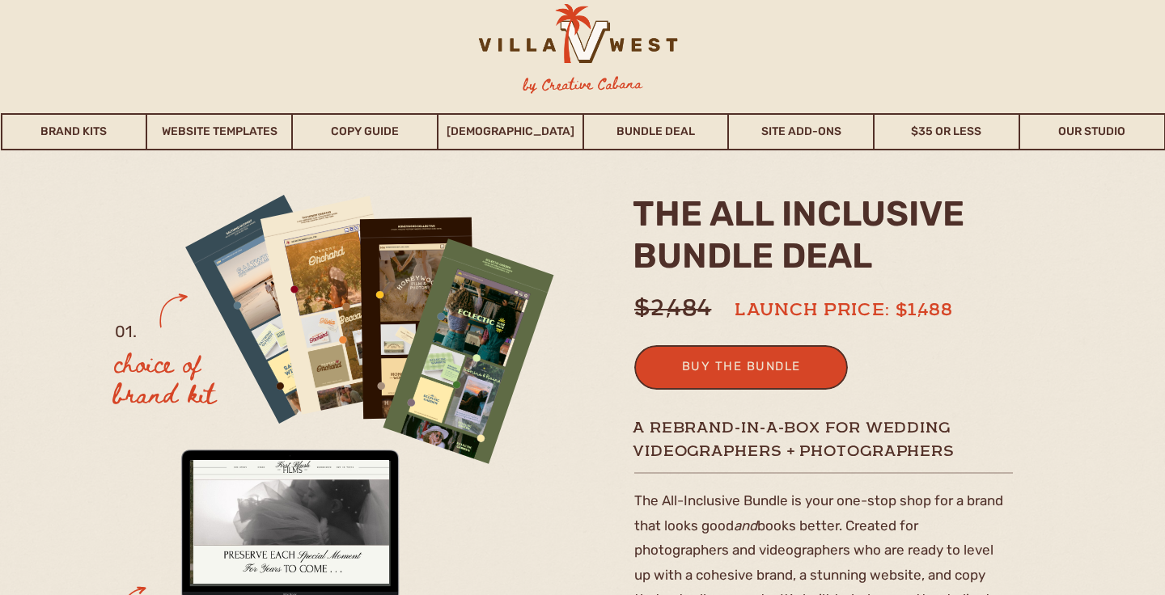
click at [960, 238] on h2 "the ALL INCLUSIVE BUNDLE deal" at bounding box center [818, 240] width 371 height 94
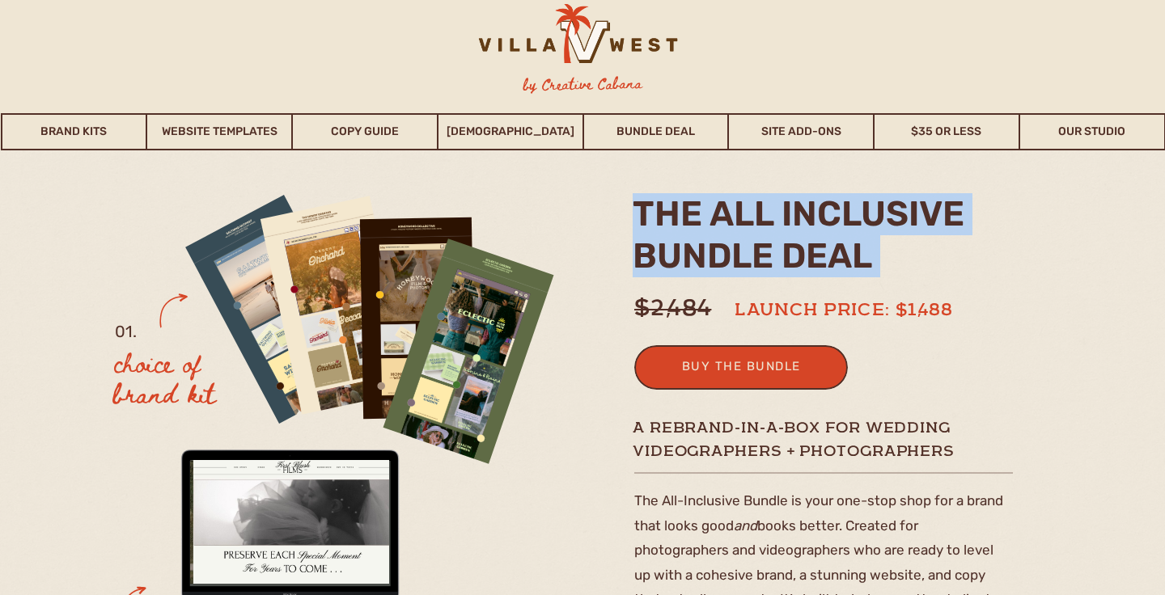
click at [960, 238] on h2 "the ALL INCLUSIVE BUNDLE deal" at bounding box center [818, 240] width 371 height 94
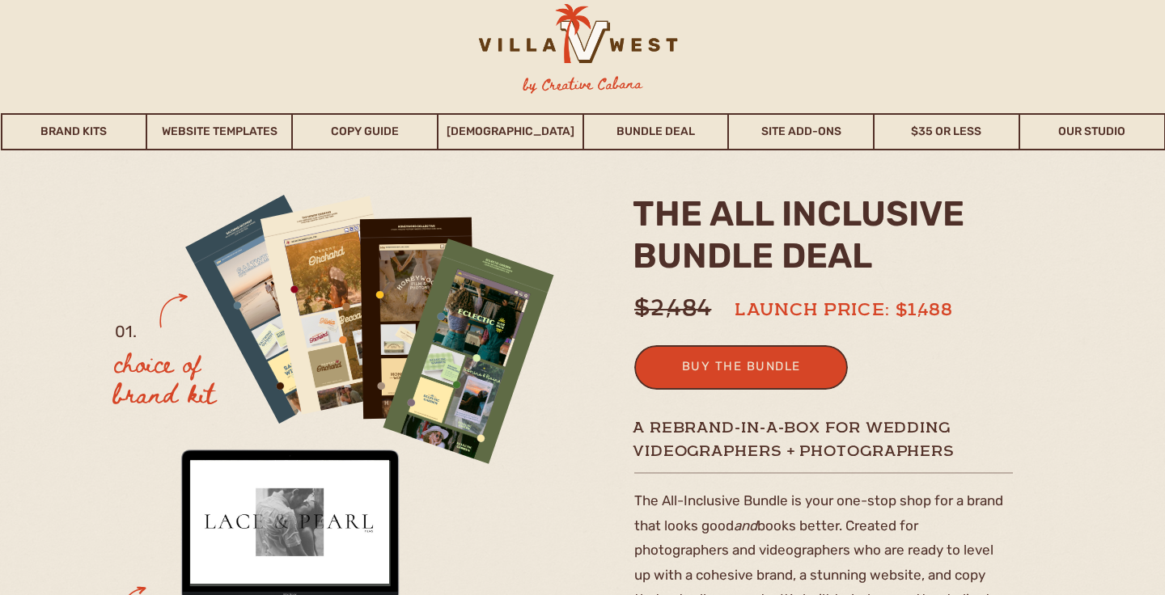
click at [976, 252] on h2 "the ALL INCLUSIVE BUNDLE deal" at bounding box center [818, 240] width 371 height 94
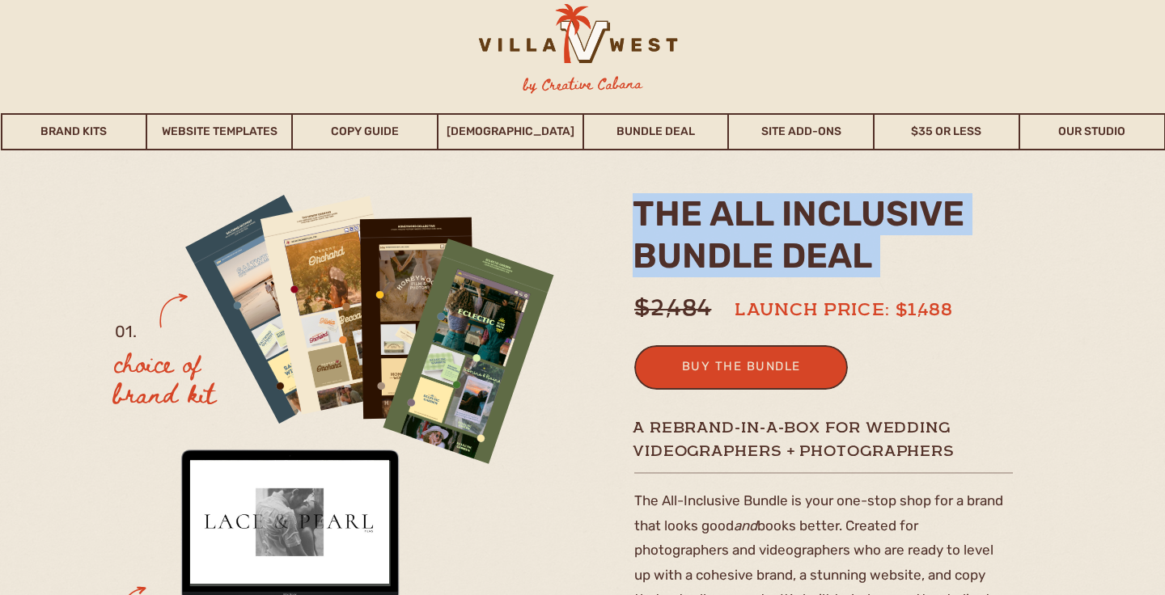
click at [976, 252] on h2 "the ALL INCLUSIVE BUNDLE deal" at bounding box center [818, 240] width 371 height 94
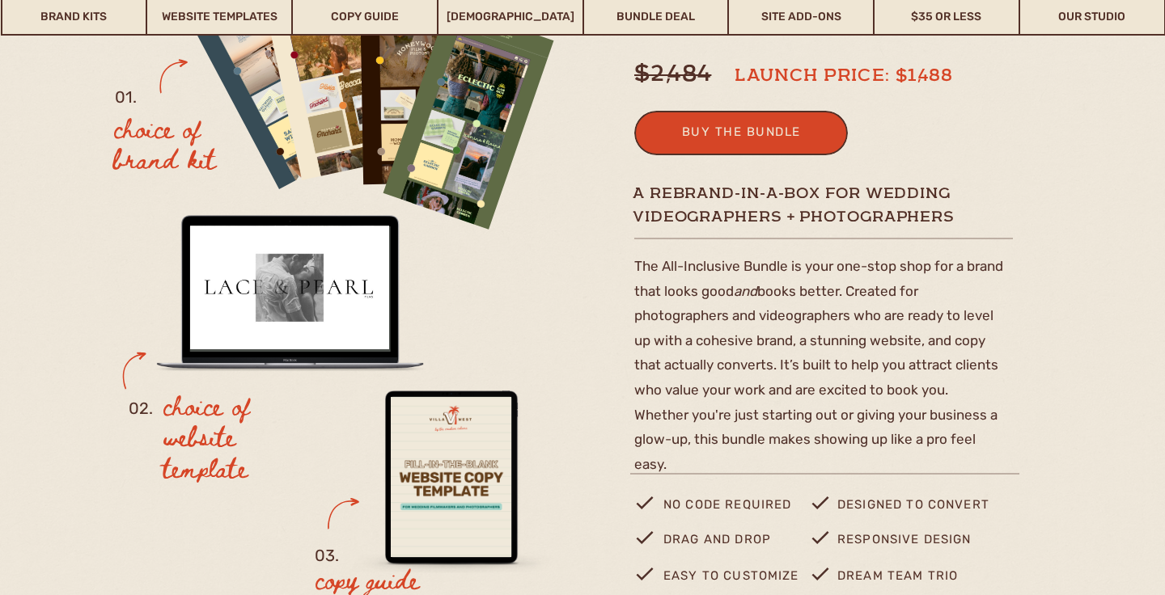
scroll to position [253, 0]
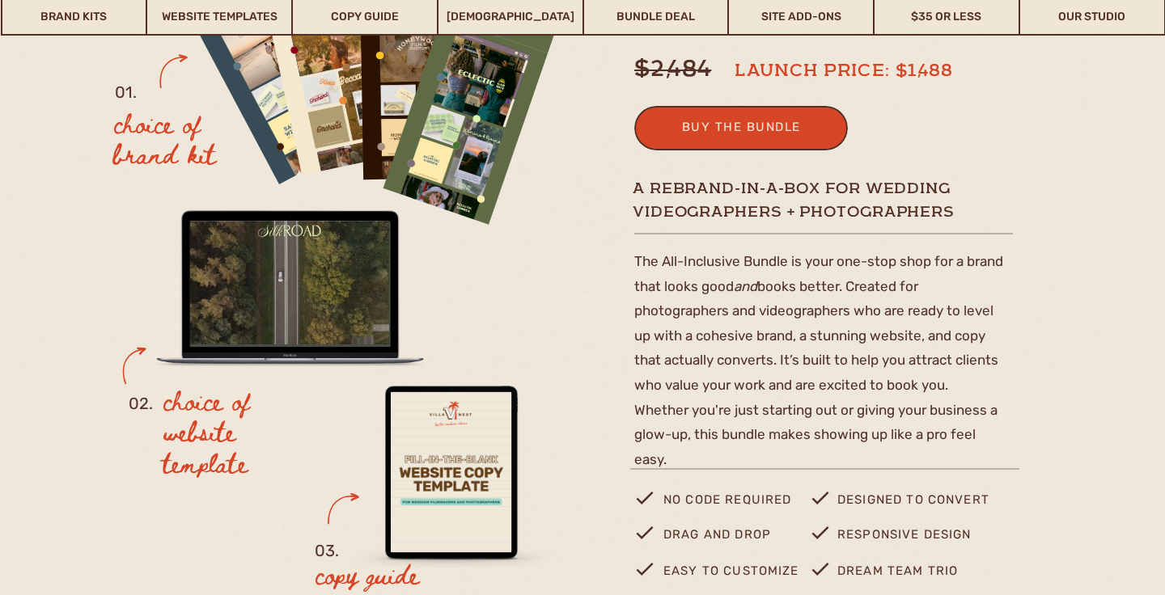
click at [960, 296] on p "The All-Inclusive Bundle is your one-stop shop for a brand that looks good and …" at bounding box center [819, 357] width 370 height 216
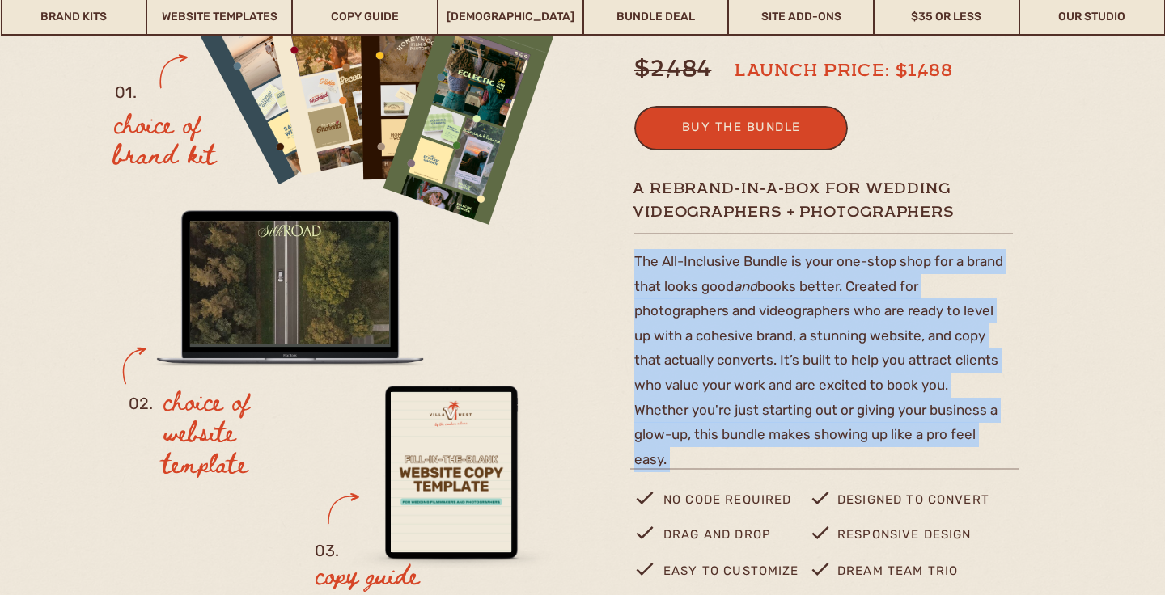
click at [960, 296] on p "The All-Inclusive Bundle is your one-stop shop for a brand that looks good and …" at bounding box center [819, 357] width 370 height 216
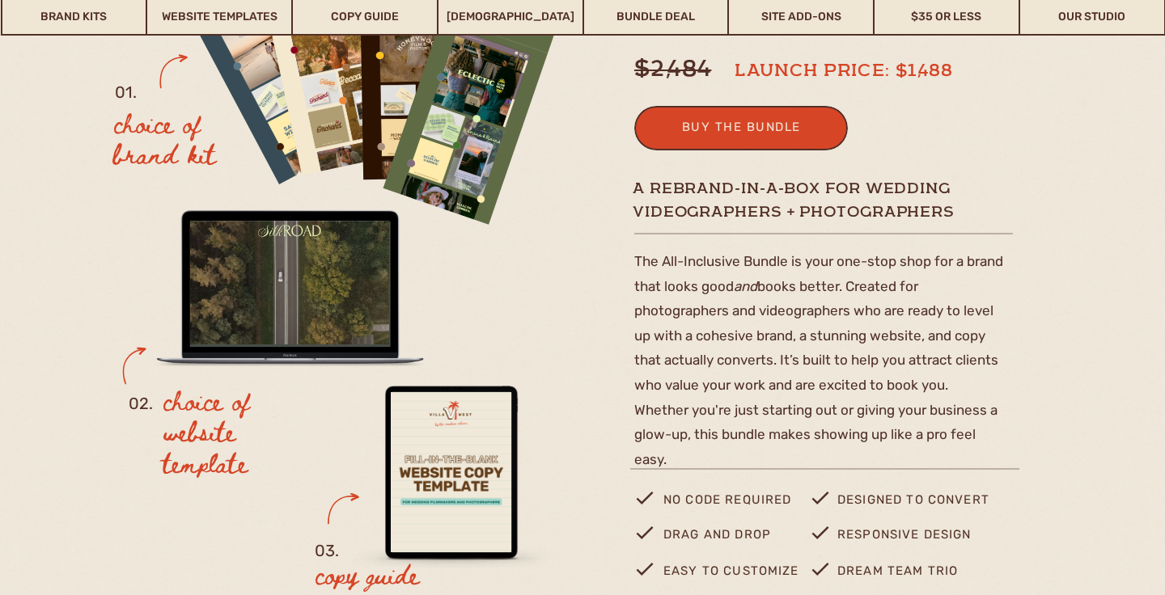
click at [987, 301] on p "The All-Inclusive Bundle is your one-stop shop for a brand that looks good and …" at bounding box center [819, 357] width 370 height 216
click at [988, 301] on p "The All-Inclusive Bundle is your one-stop shop for a brand that looks good and …" at bounding box center [819, 357] width 370 height 216
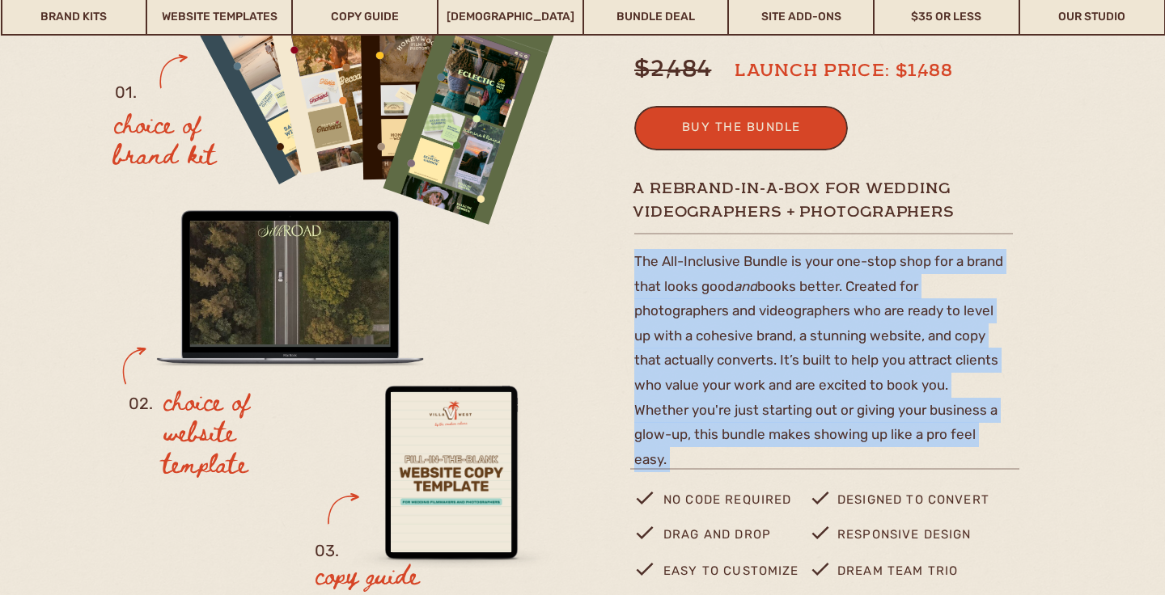
click at [988, 301] on p "The All-Inclusive Bundle is your one-stop shop for a brand that looks good and …" at bounding box center [819, 357] width 370 height 216
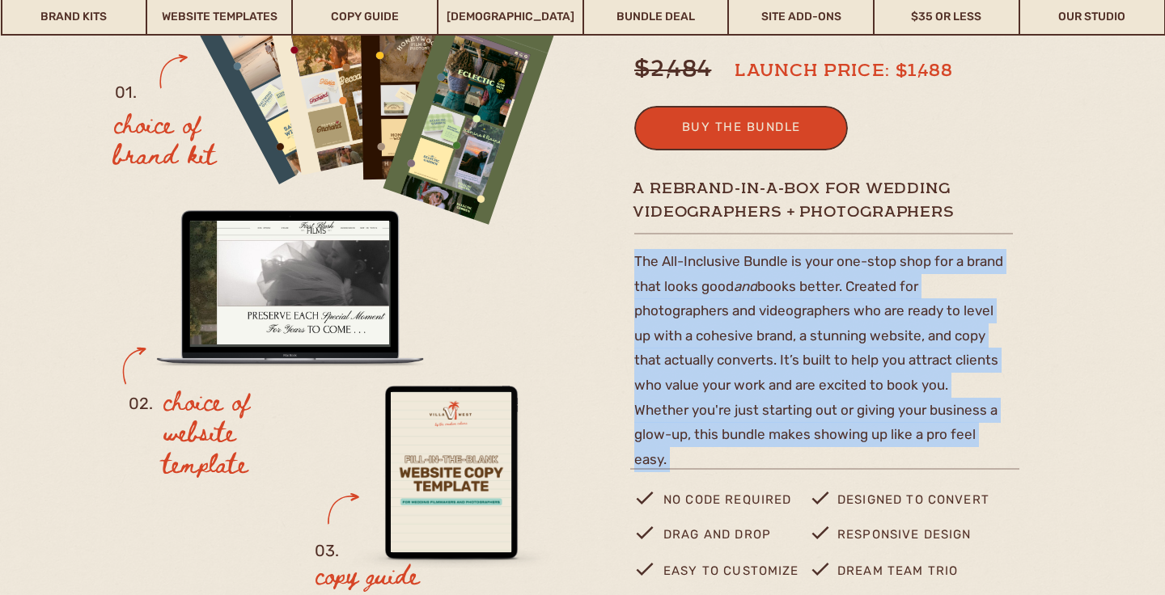
click at [984, 282] on p "The All-Inclusive Bundle is your one-stop shop for a brand that looks good and …" at bounding box center [819, 357] width 370 height 216
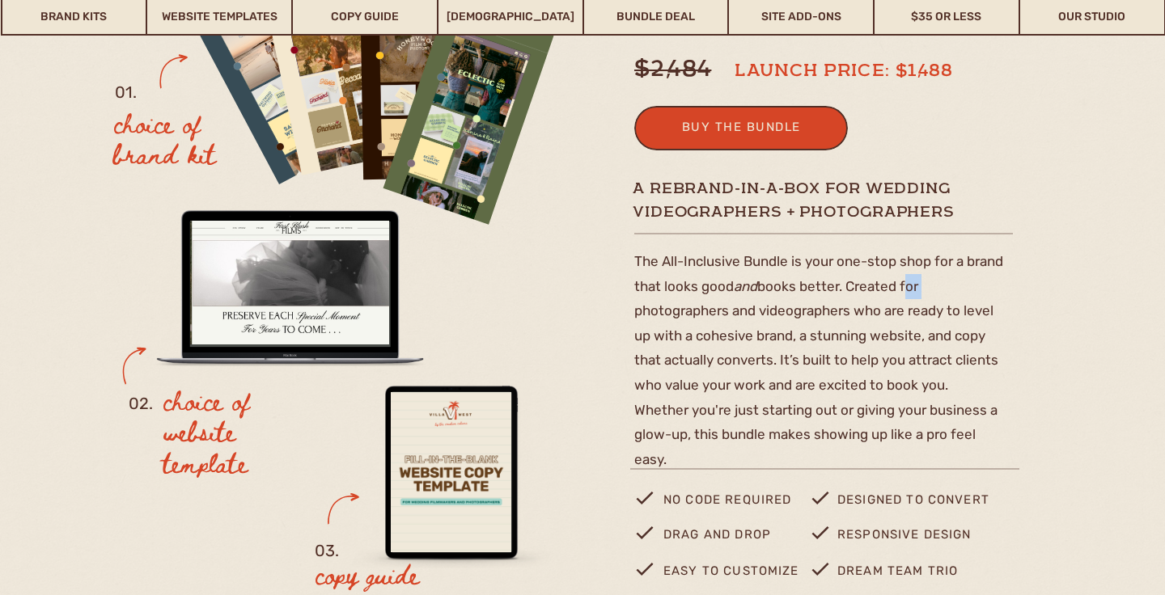
click at [984, 282] on p "The All-Inclusive Bundle is your one-stop shop for a brand that looks good and …" at bounding box center [819, 357] width 370 height 216
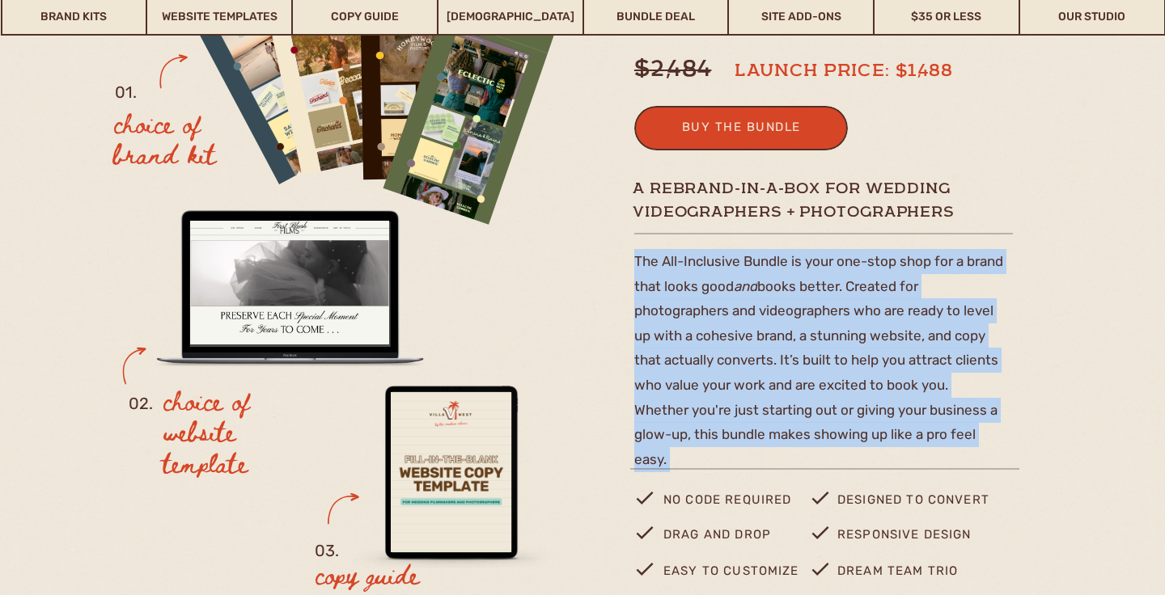
click at [985, 282] on p "The All-Inclusive Bundle is your one-stop shop for a brand that looks good and …" at bounding box center [819, 357] width 370 height 216
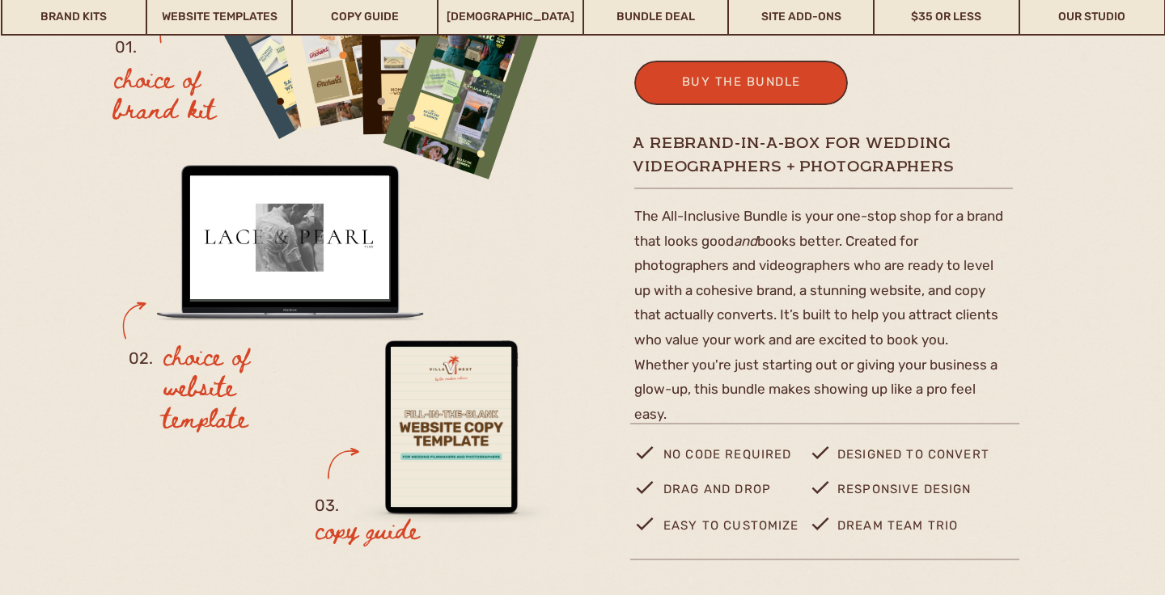
scroll to position [299, 0]
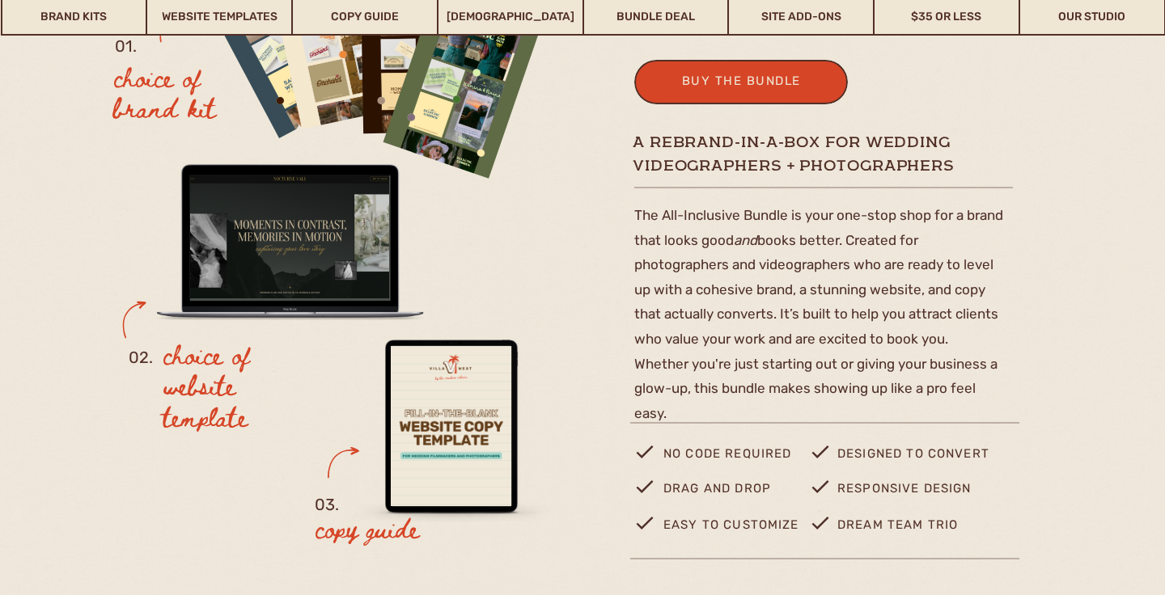
click at [972, 259] on p "The All-Inclusive Bundle is your one-stop shop for a brand that looks good and …" at bounding box center [819, 311] width 370 height 216
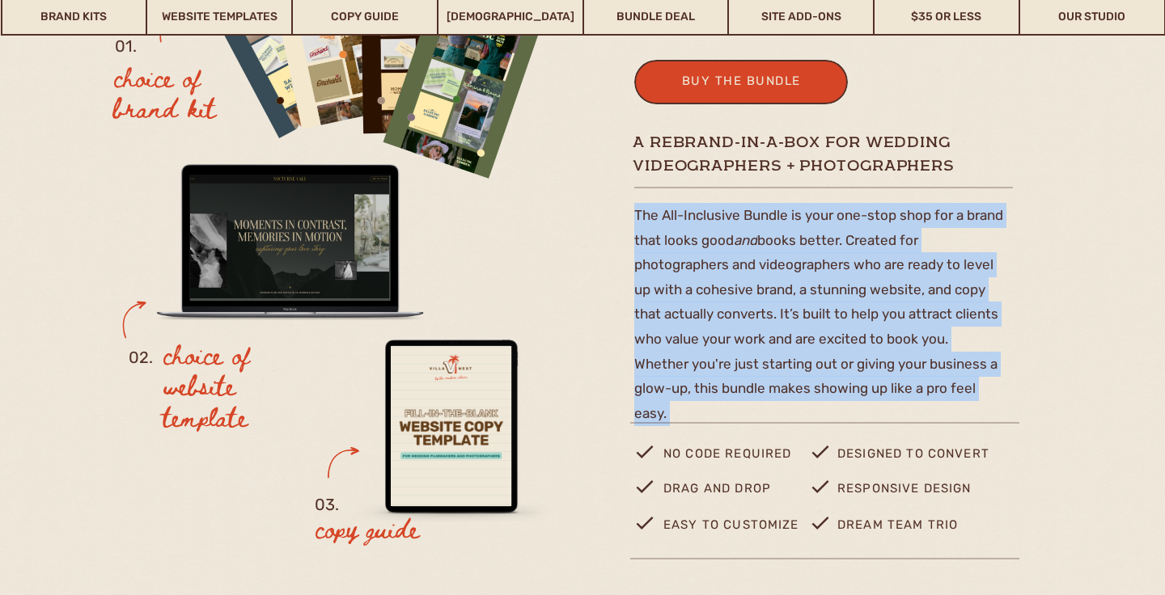
click at [972, 259] on p "The All-Inclusive Bundle is your one-stop shop for a brand that looks good and …" at bounding box center [819, 311] width 370 height 216
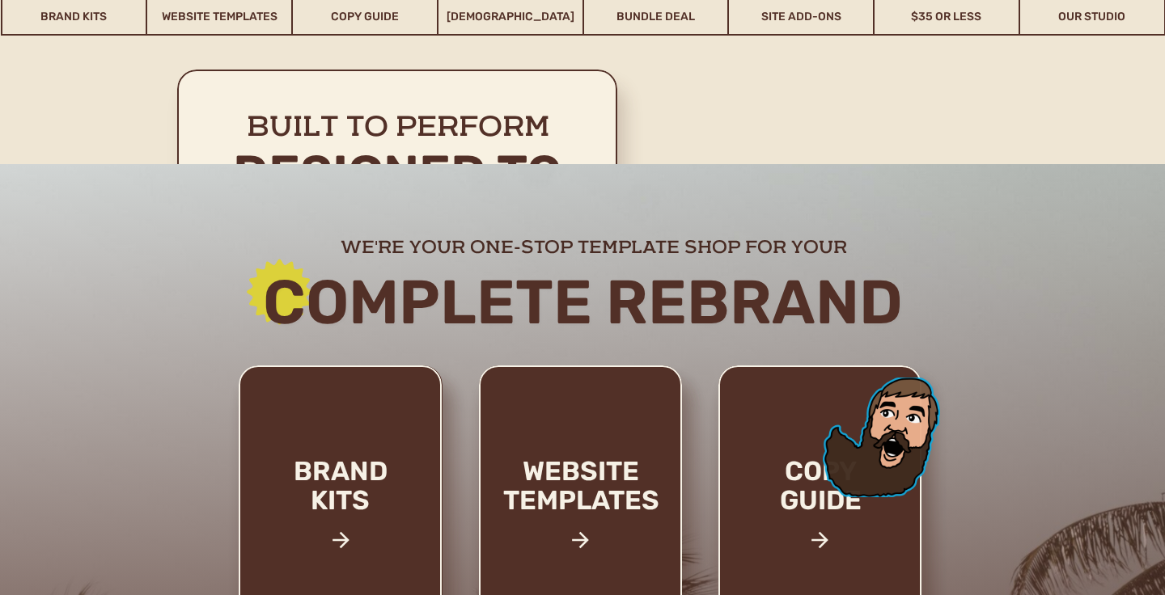
scroll to position [5547, 0]
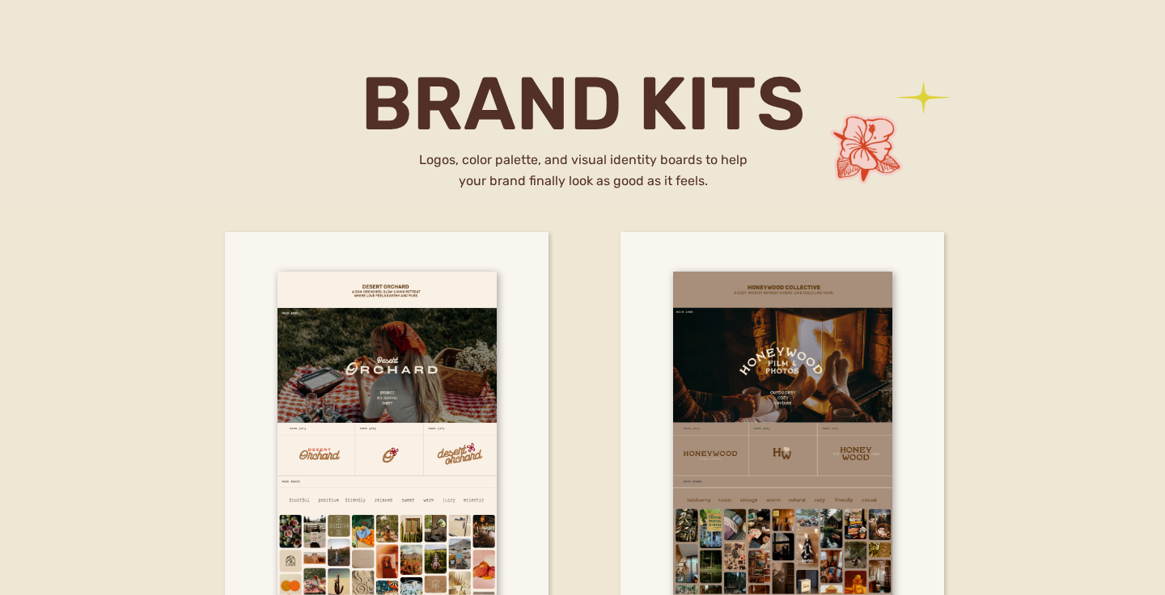
click at [464, 155] on h2 "Logos, color palette, and visual identity boards to help your brand finally loo…" at bounding box center [583, 175] width 330 height 51
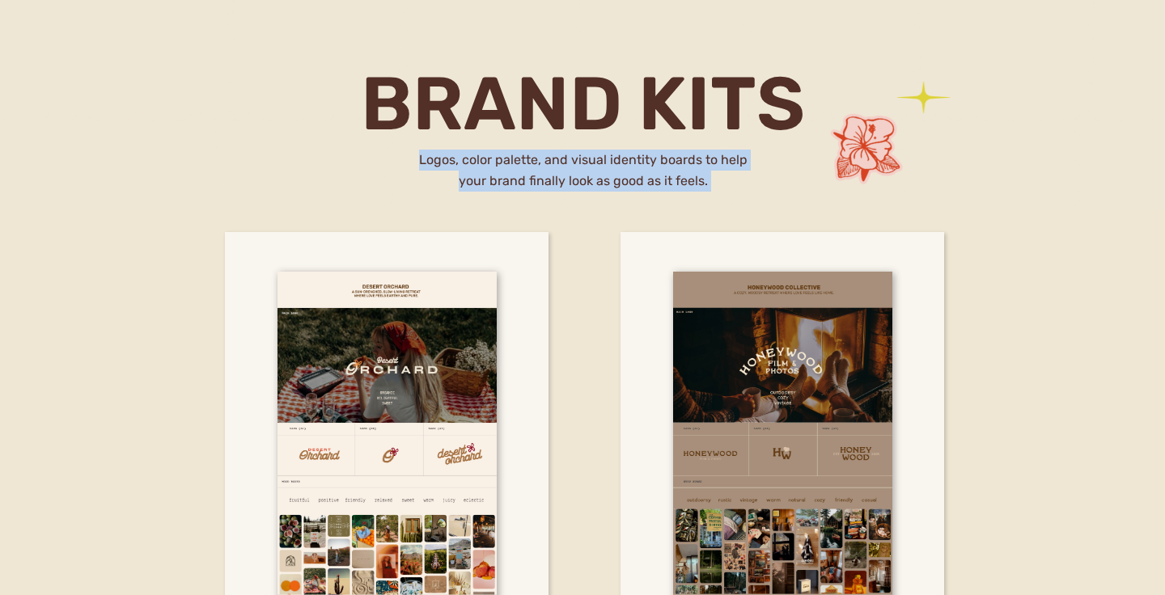
click at [464, 155] on h2 "Logos, color palette, and visual identity boards to help your brand finally loo…" at bounding box center [583, 175] width 330 height 51
click at [680, 197] on h2 "Logos, color palette, and visual identity boards to help your brand finally loo…" at bounding box center [583, 175] width 330 height 51
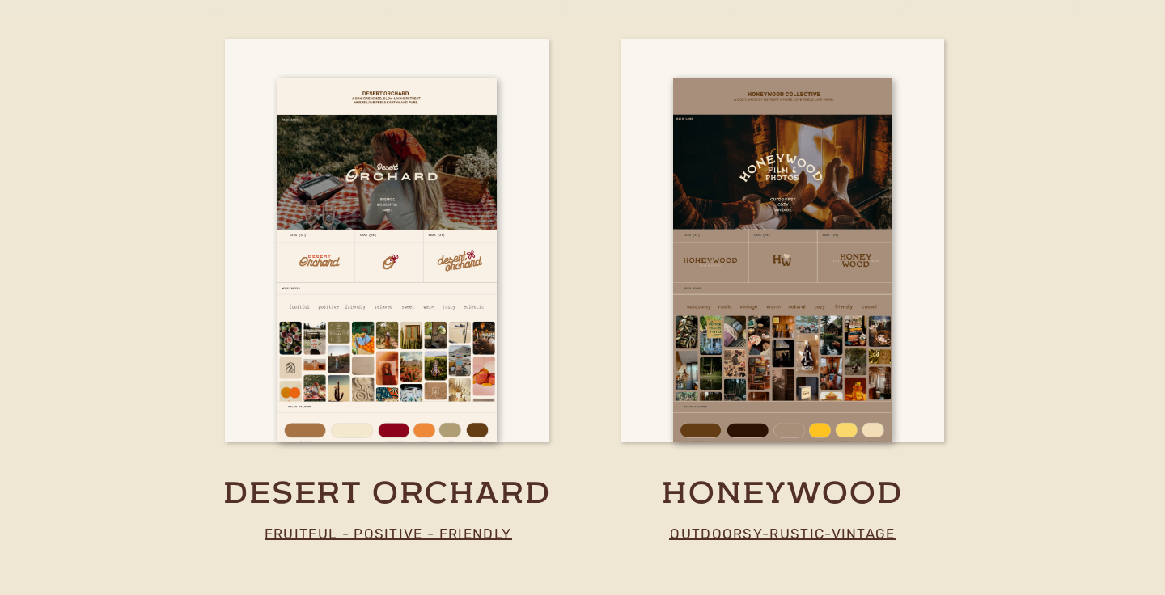
scroll to position [3835, 0]
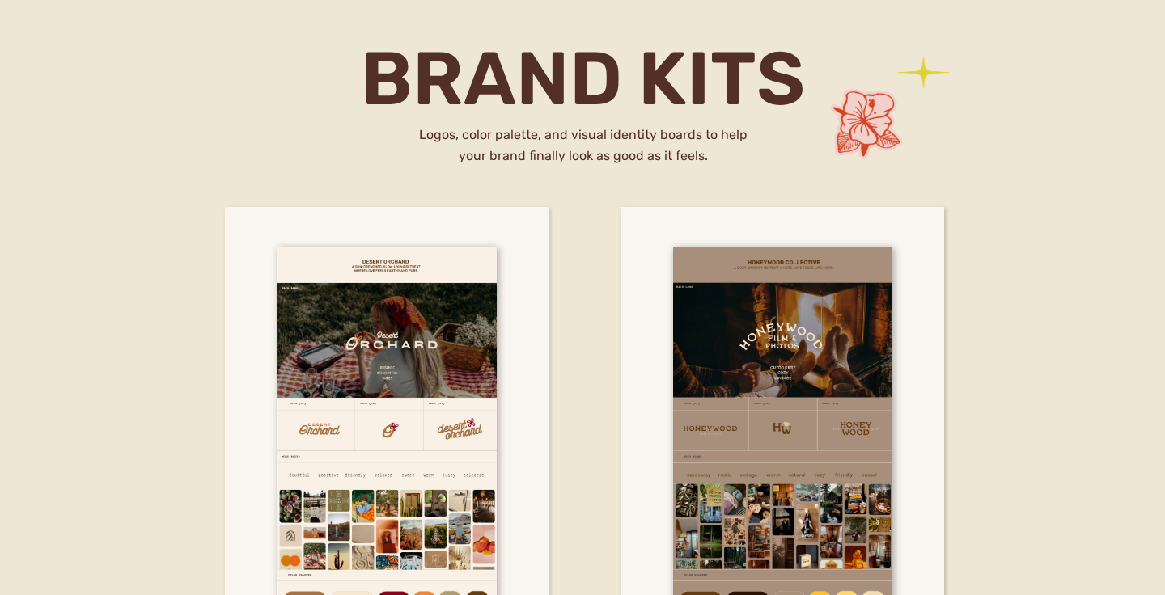
scroll to position [3658, 0]
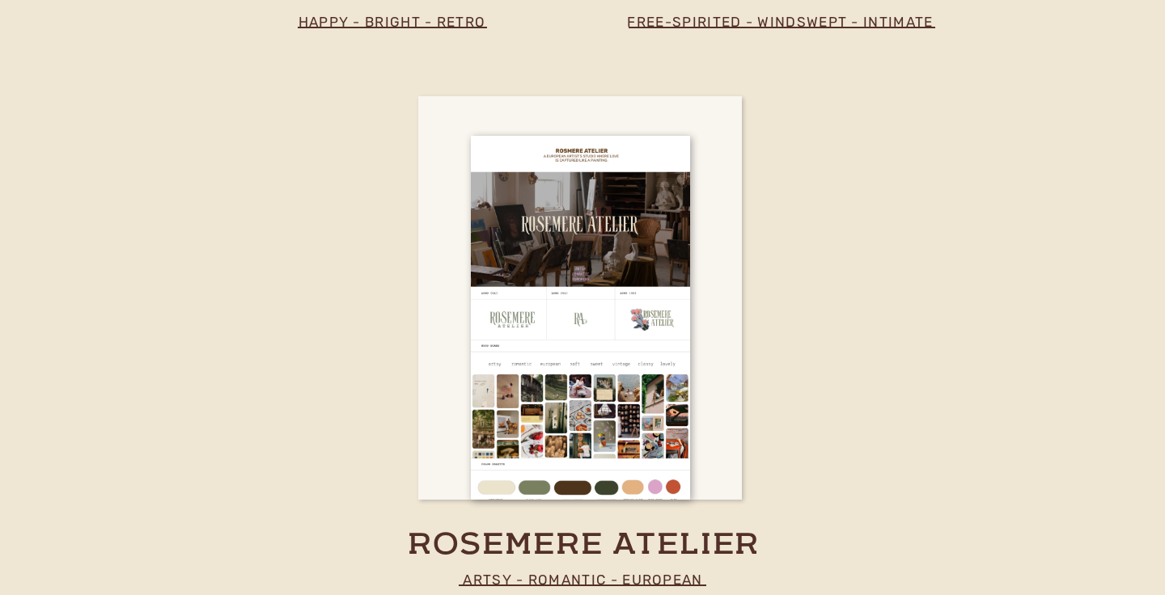
scroll to position [5396, 0]
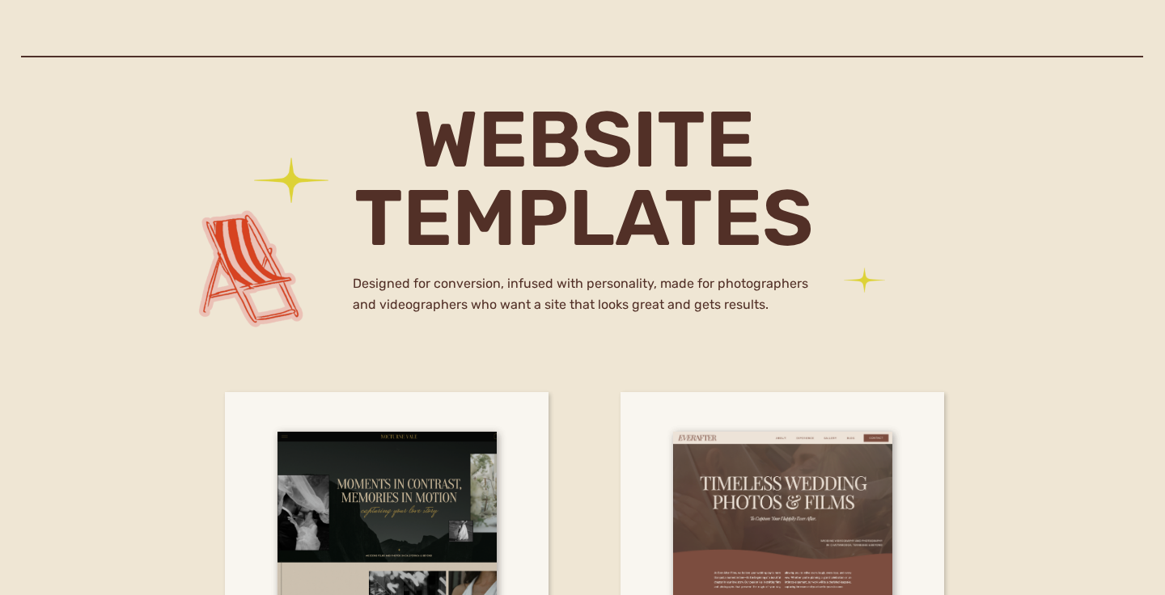
scroll to position [5502, 0]
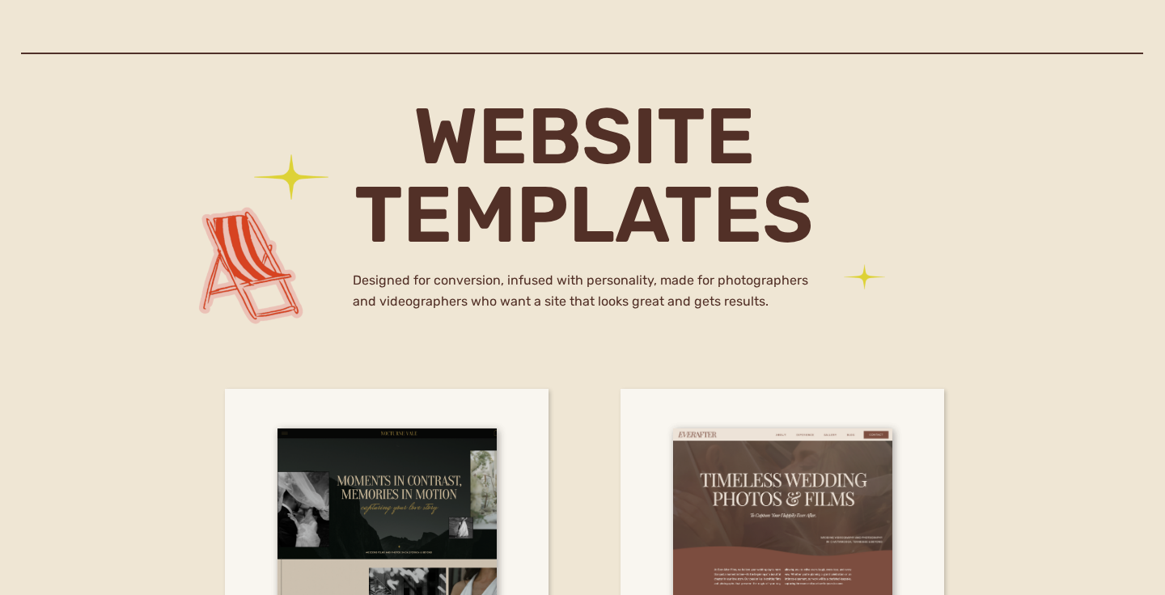
click at [607, 297] on h2 "Designed for conversion, infused with personality, made for photographers and v…" at bounding box center [583, 296] width 460 height 53
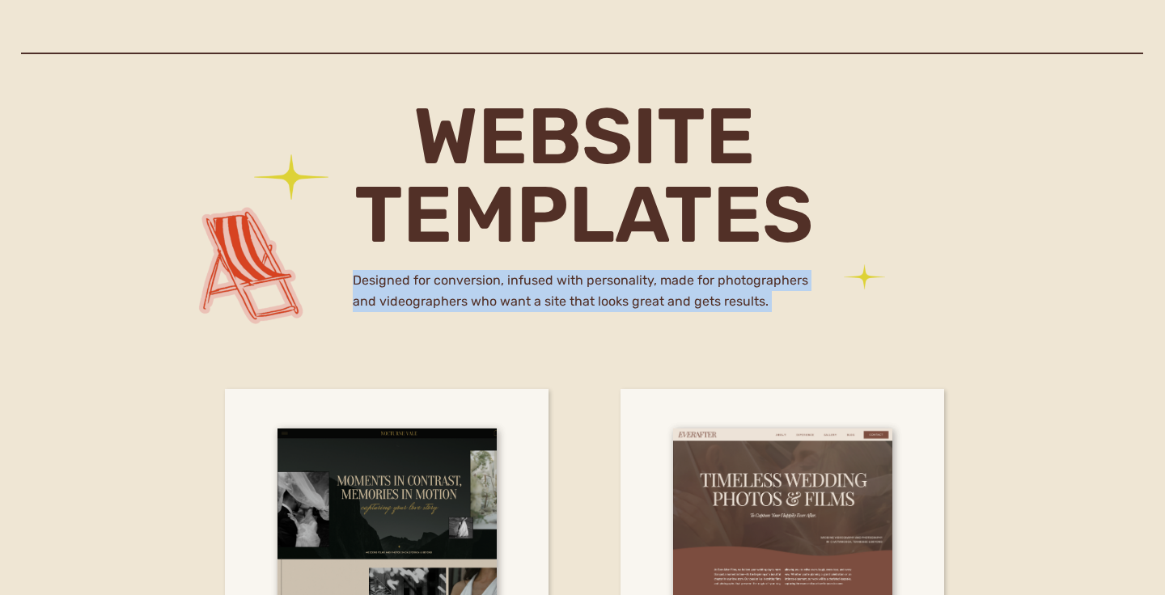
click at [607, 297] on h2 "Designed for conversion, infused with personality, made for photographers and v…" at bounding box center [583, 296] width 460 height 53
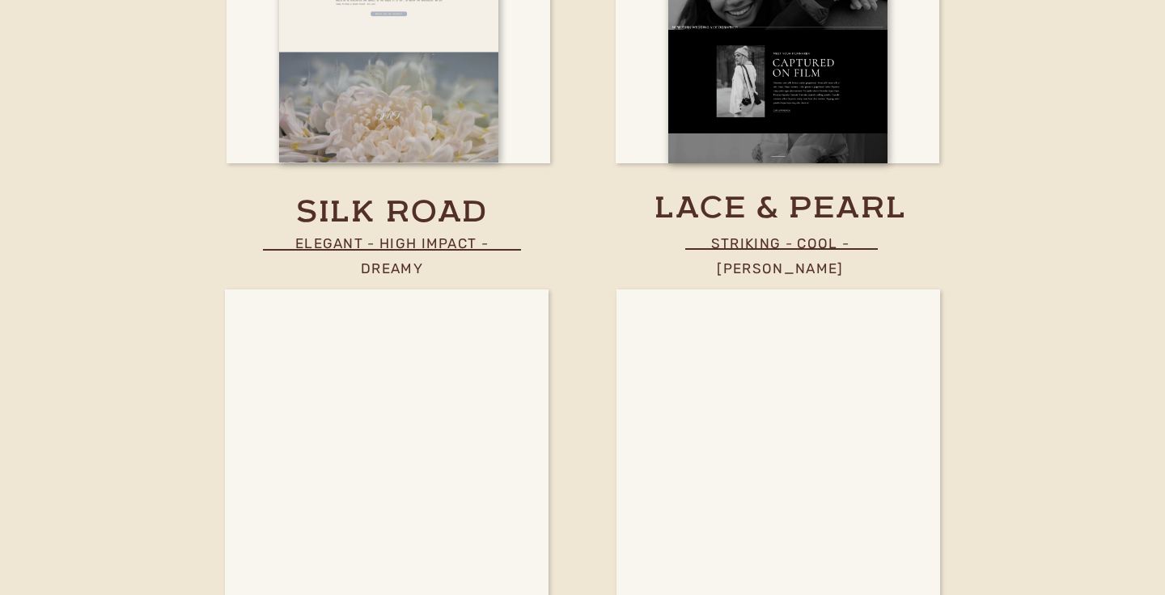
scroll to position [6696, 0]
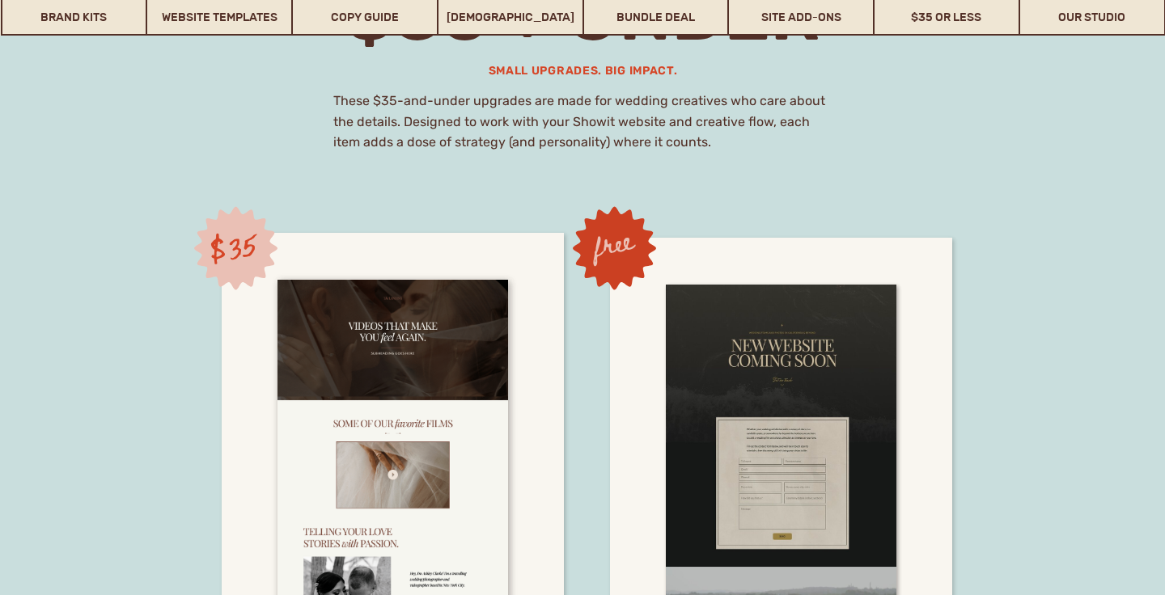
scroll to position [11100, 0]
